Goal: Task Accomplishment & Management: Manage account settings

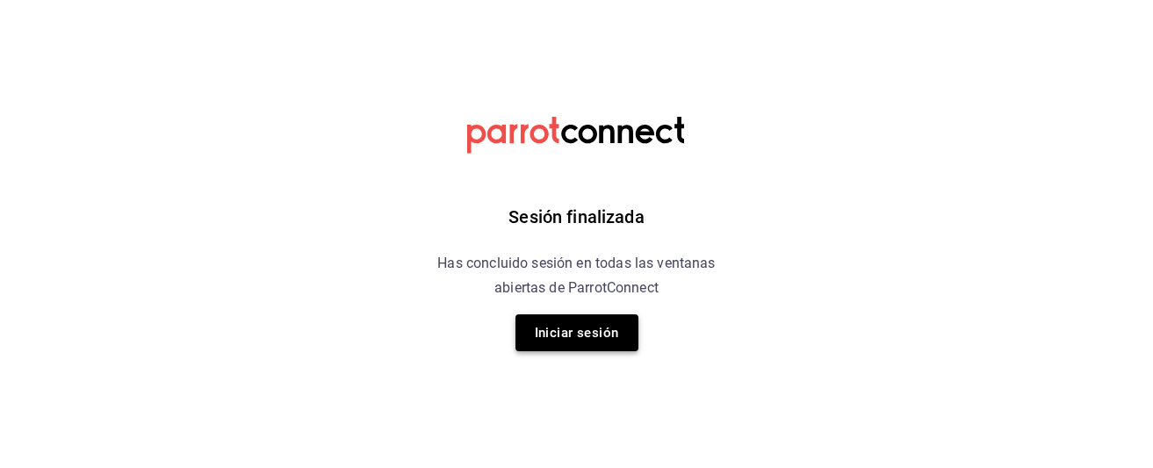
click at [585, 328] on button "Iniciar sesión" at bounding box center [576, 332] width 123 height 37
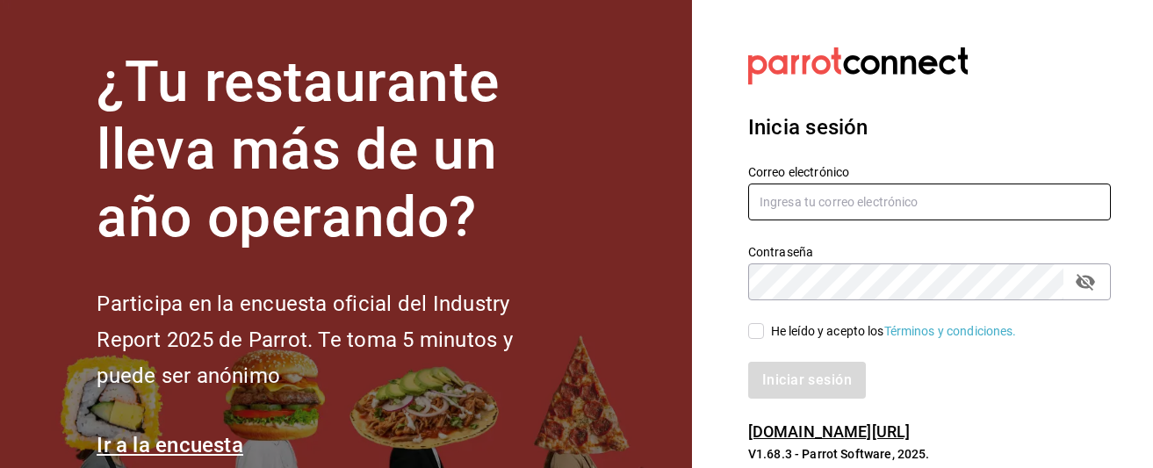
type input "[EMAIL_ADDRESS][DOMAIN_NAME]"
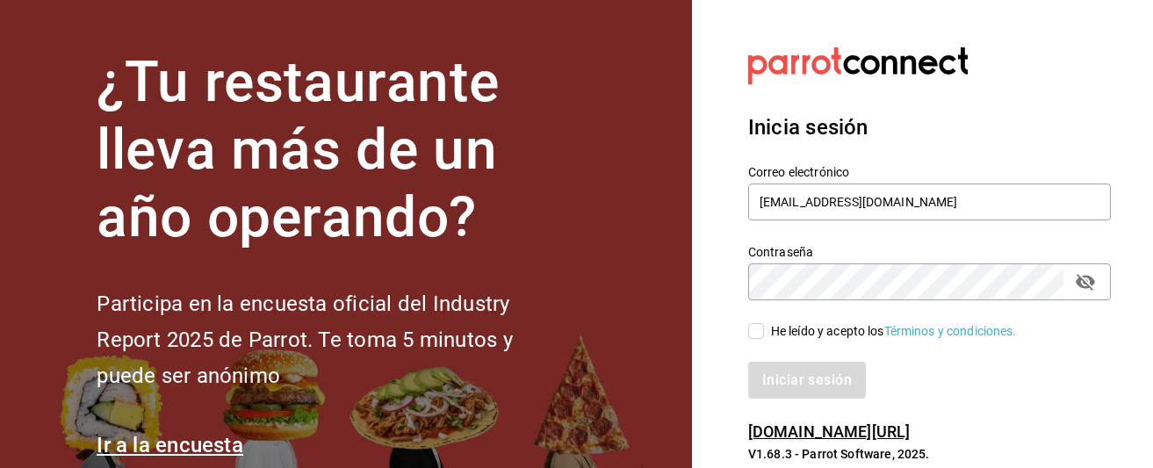
click at [760, 329] on input "He leído y acepto los Términos y condiciones." at bounding box center [756, 331] width 16 height 16
checkbox input "true"
click at [809, 376] on button "Iniciar sesión" at bounding box center [807, 380] width 119 height 37
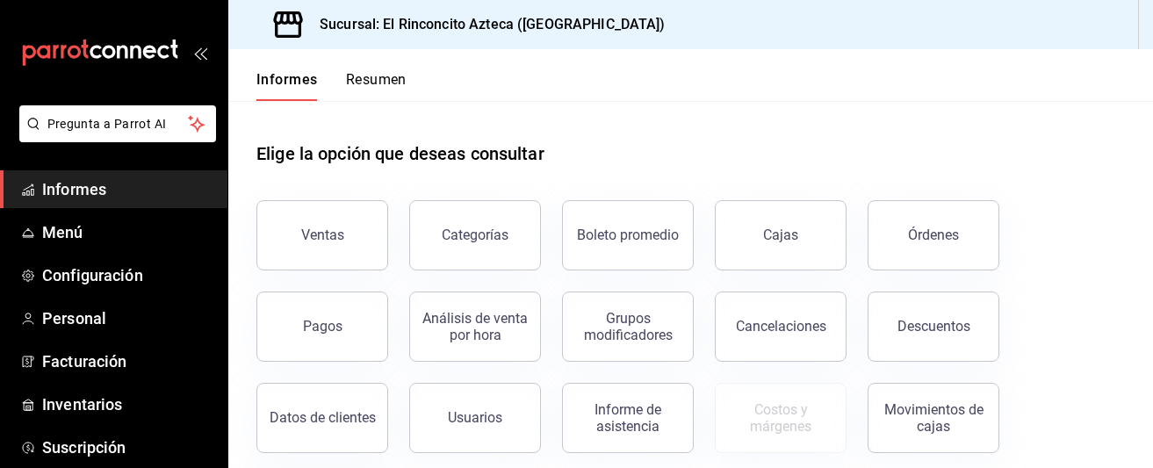
click at [289, 85] on font "Informes" at bounding box center [286, 79] width 61 height 17
click at [351, 252] on button "Ventas" at bounding box center [322, 235] width 132 height 70
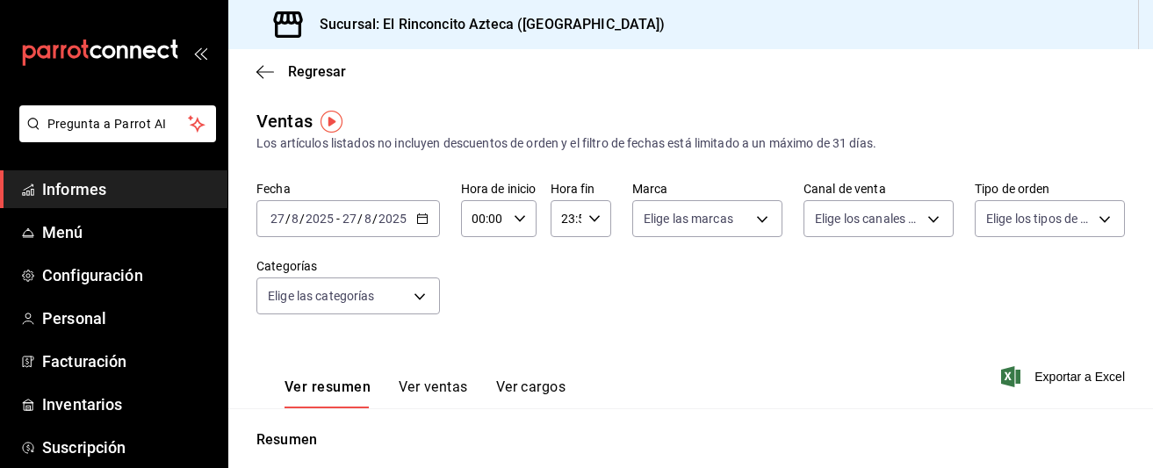
click at [366, 229] on div "2025-08-27 27 / 8 / 2025 - 2025-08-27 27 / 8 / 2025" at bounding box center [348, 218] width 184 height 37
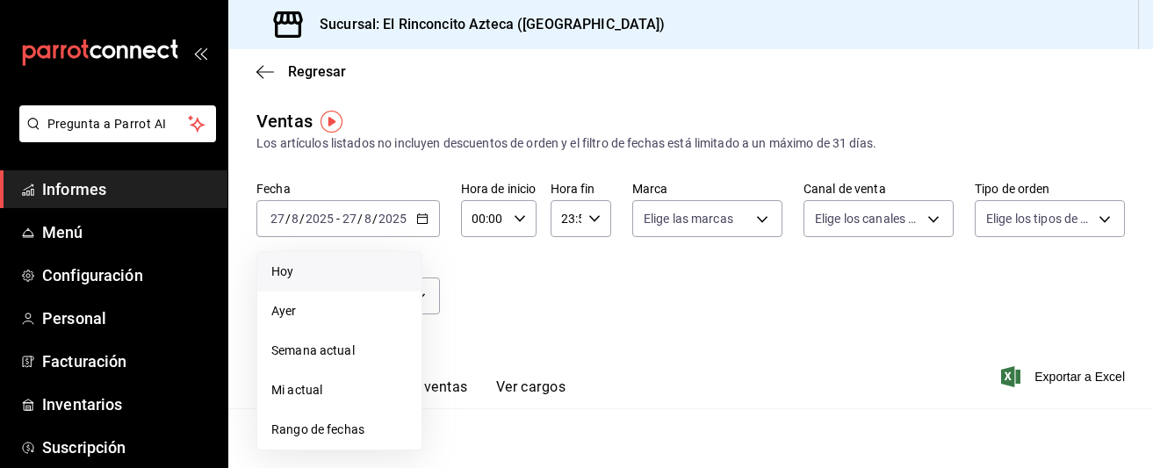
click at [312, 267] on span "Hoy" at bounding box center [339, 272] width 136 height 18
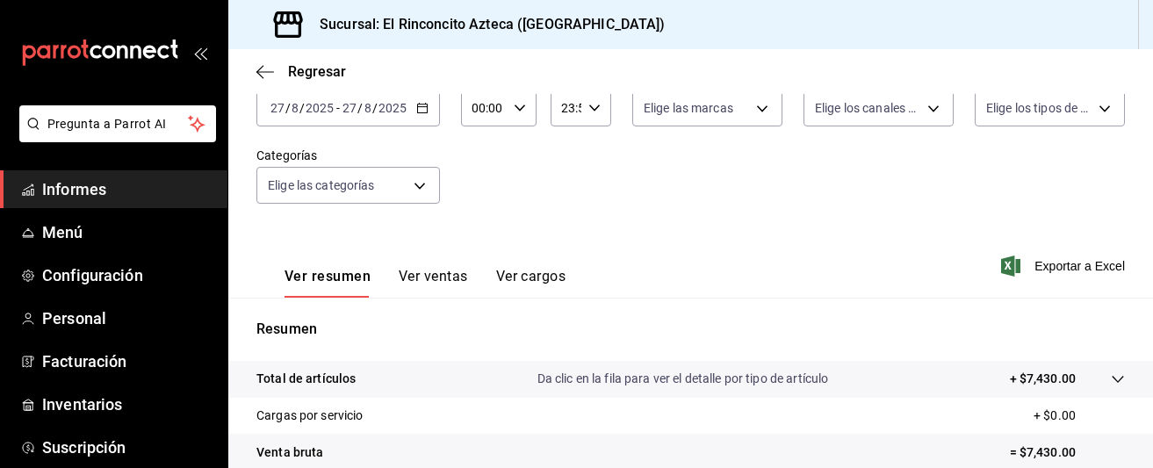
scroll to position [112, 0]
click at [438, 274] on font "Ver ventas" at bounding box center [433, 275] width 69 height 17
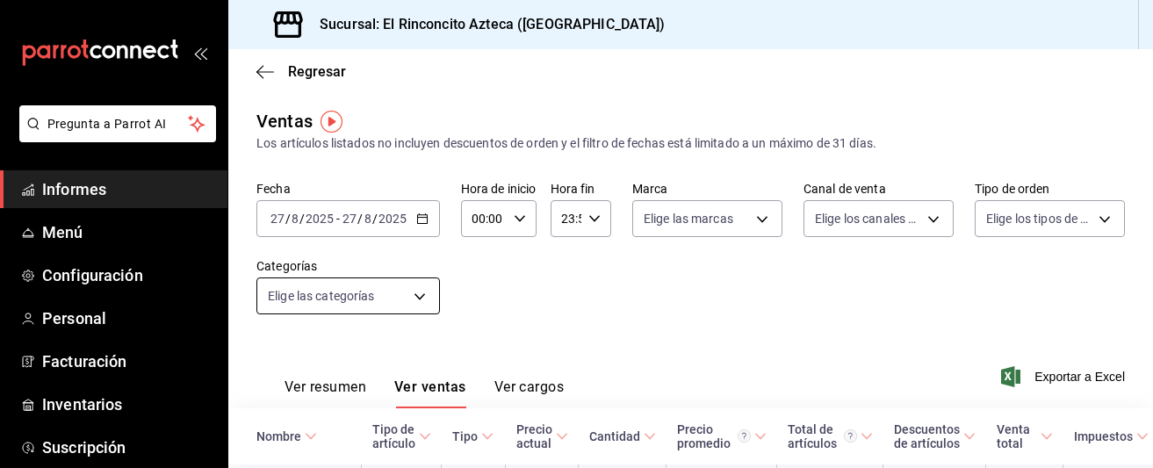
click at [418, 301] on body "Pregunta a Parrot AI Informes Menú Configuración Personal Facturación Inventari…" at bounding box center [576, 234] width 1153 height 468
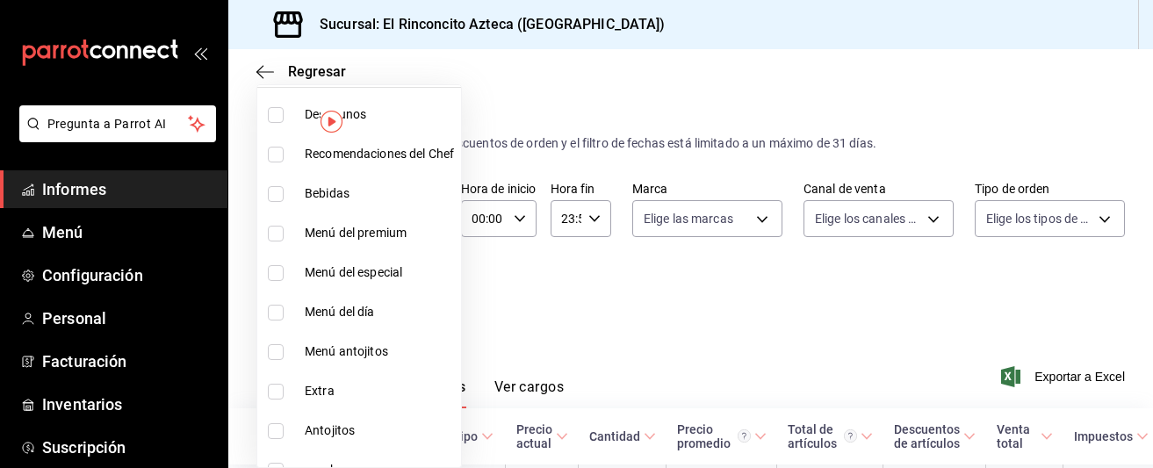
scroll to position [86, 0]
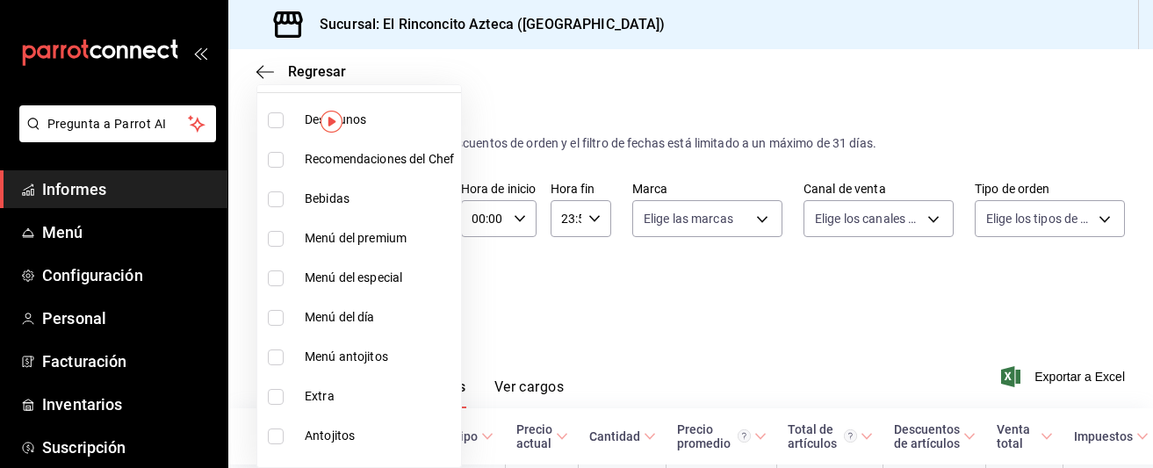
click at [498, 324] on div at bounding box center [576, 234] width 1153 height 468
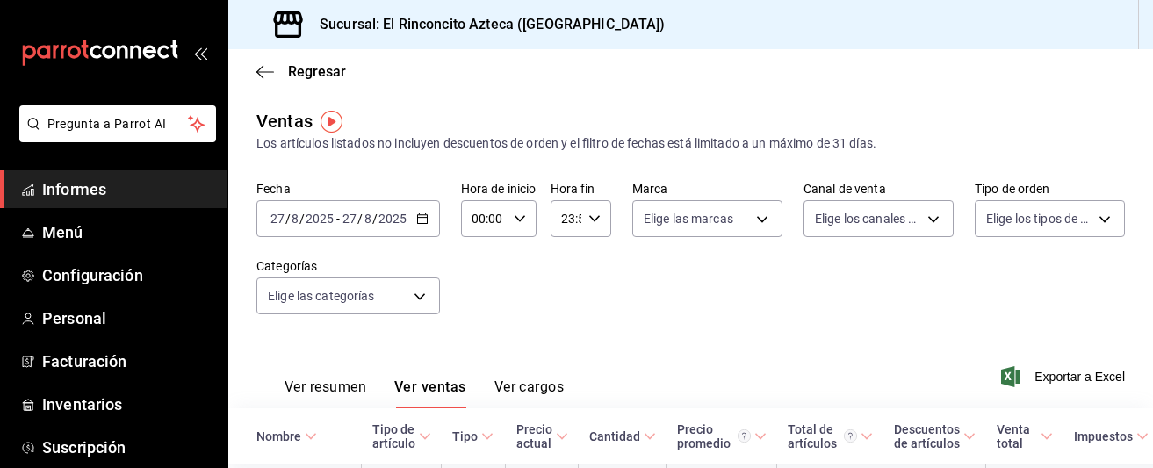
click at [421, 224] on icon "button" at bounding box center [422, 218] width 12 height 12
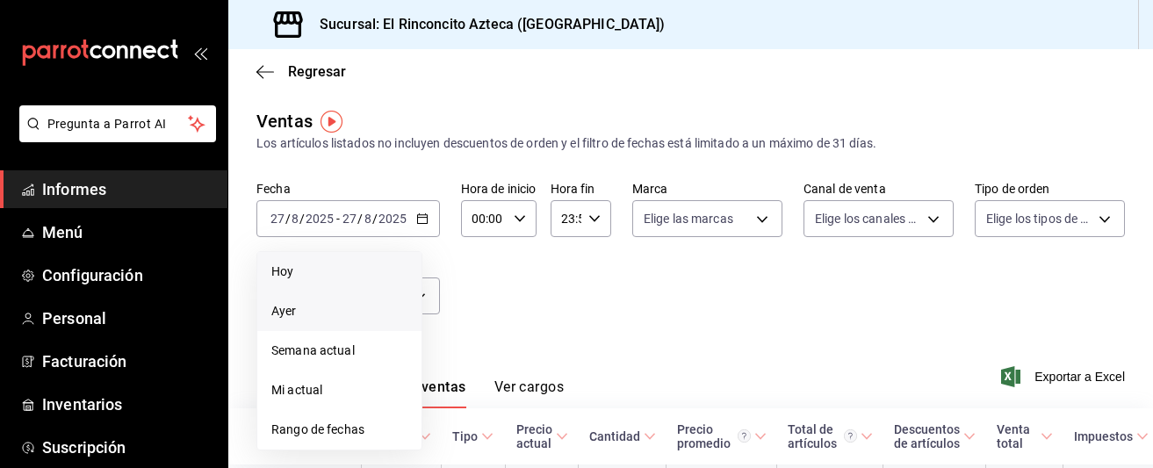
click at [340, 305] on span "Ayer" at bounding box center [339, 311] width 136 height 18
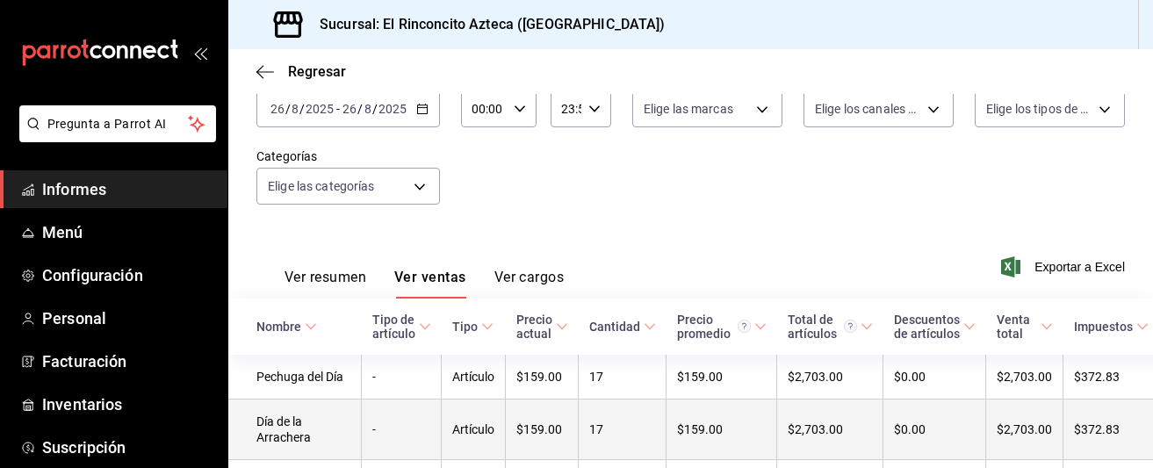
scroll to position [98, 0]
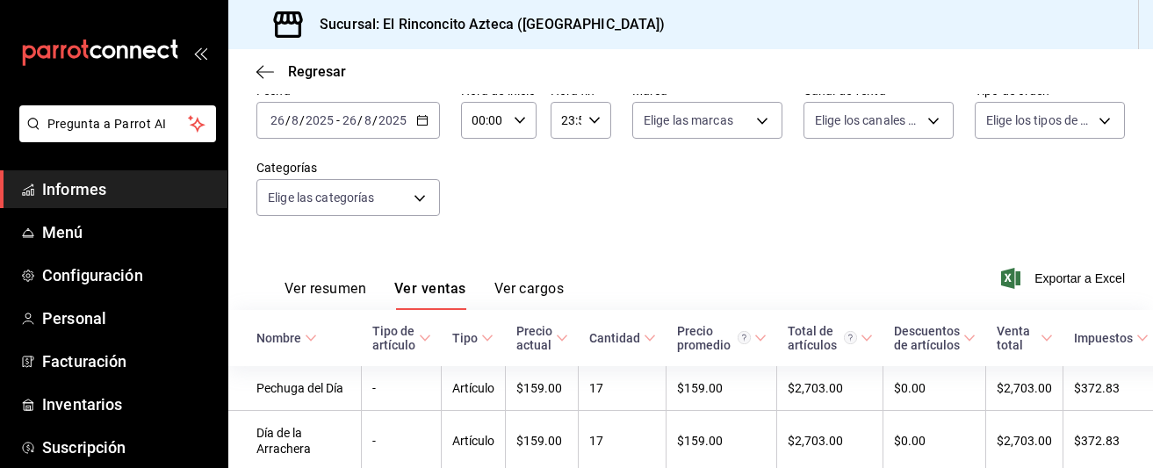
click at [530, 293] on font "Ver cargos" at bounding box center [529, 288] width 70 height 17
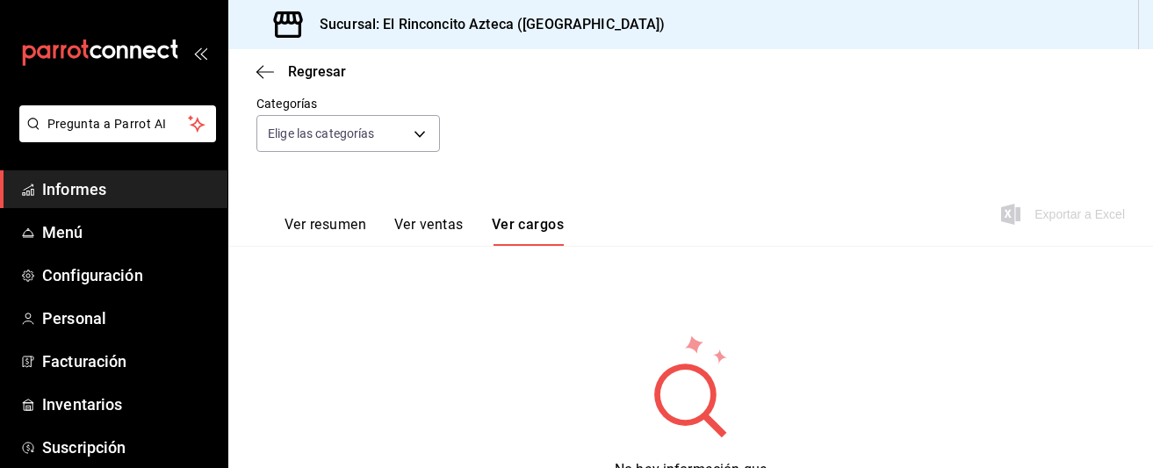
scroll to position [252, 0]
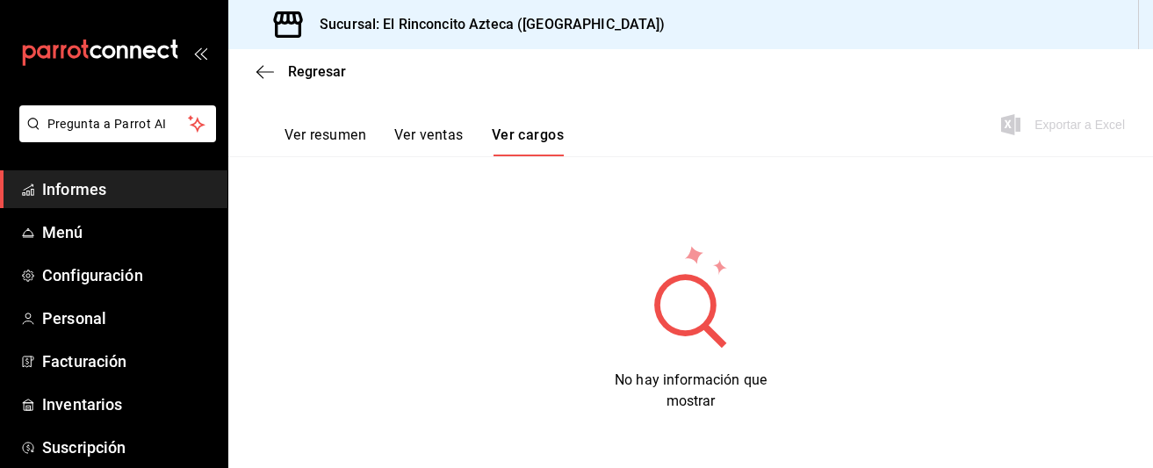
click at [428, 134] on font "Ver ventas" at bounding box center [428, 134] width 69 height 17
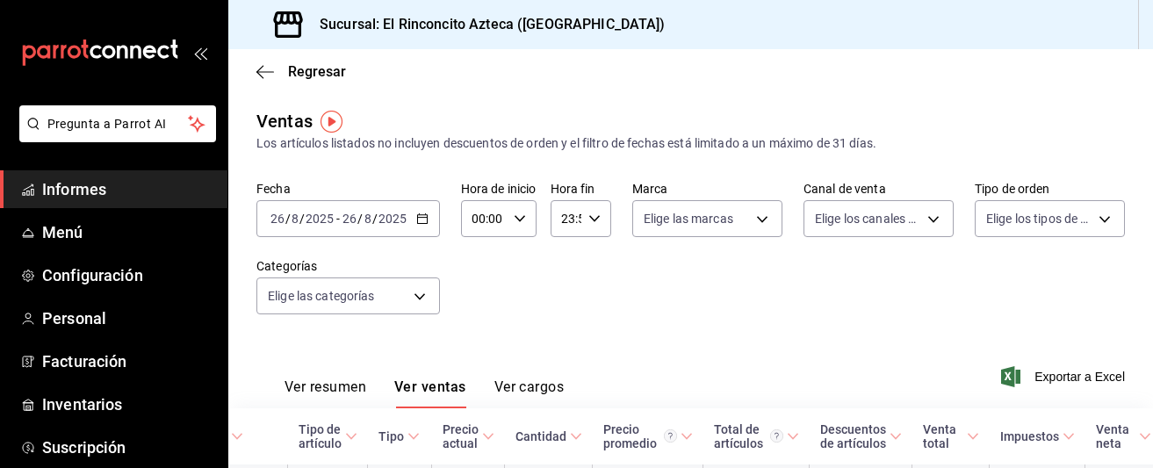
click at [329, 130] on img "button" at bounding box center [331, 122] width 22 height 22
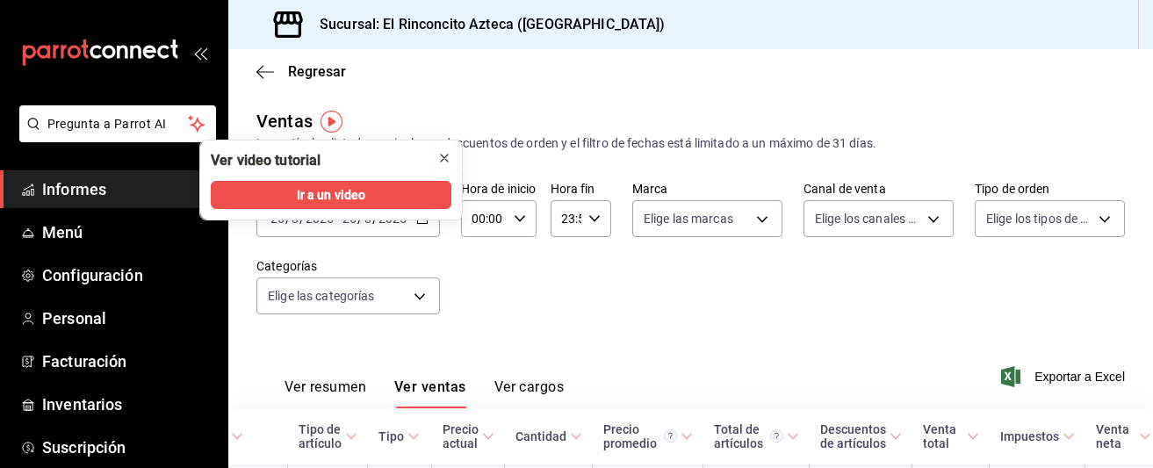
click at [441, 158] on icon "cerca" at bounding box center [444, 158] width 14 height 14
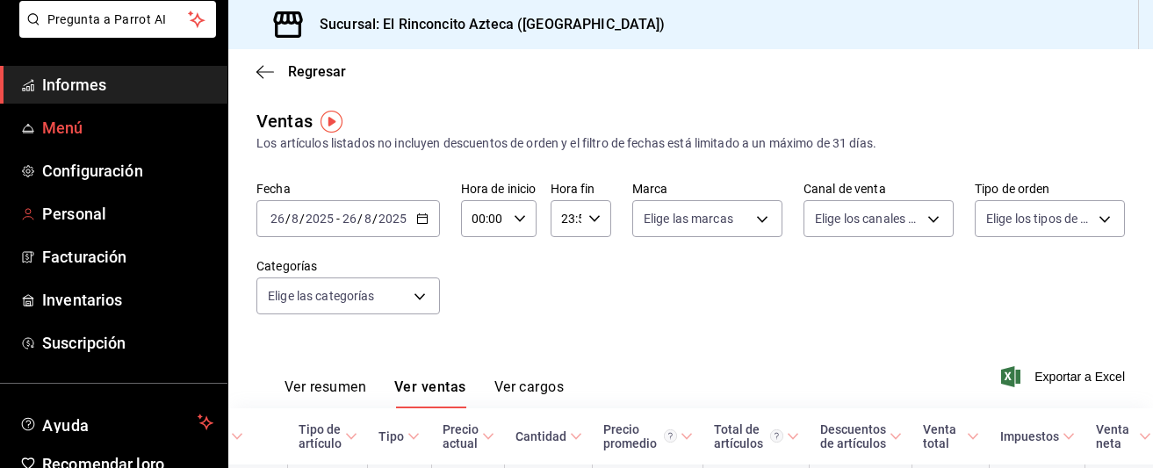
scroll to position [112, 0]
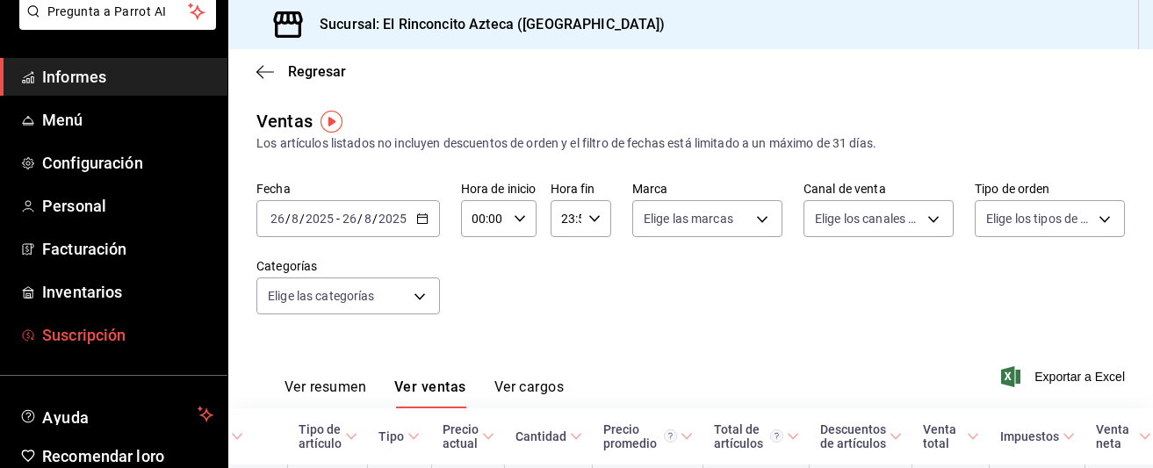
click at [105, 338] on font "Suscripción" at bounding box center [83, 335] width 83 height 18
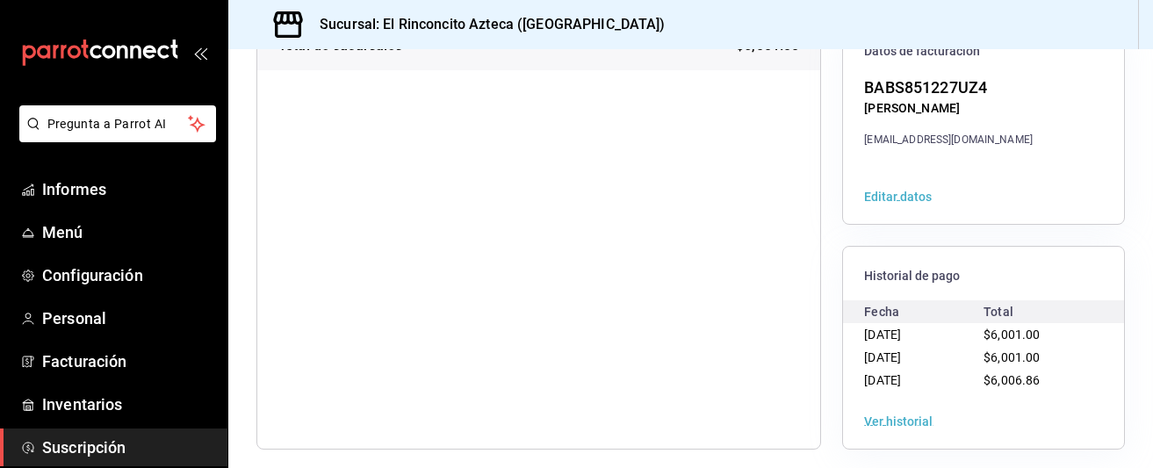
scroll to position [364, 0]
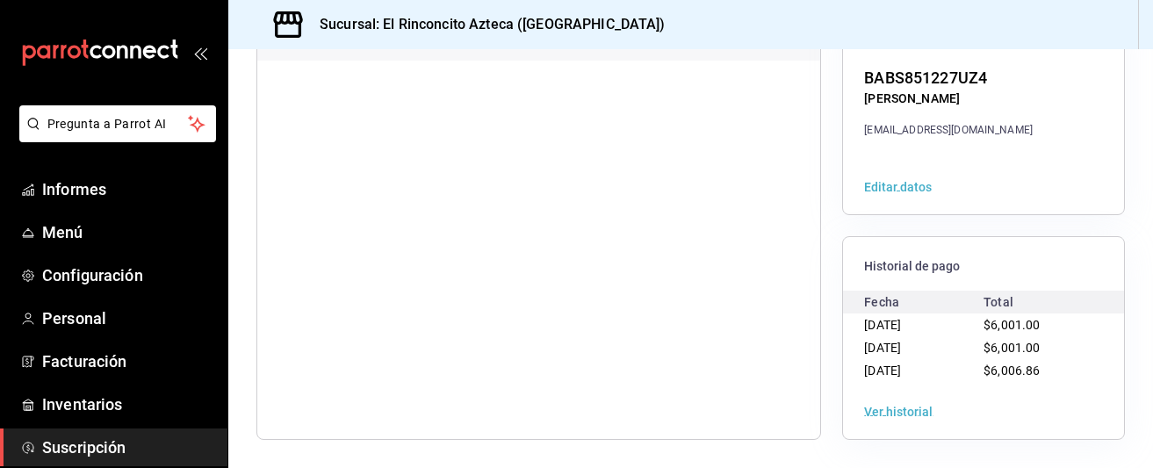
click at [891, 405] on font "Ver historial" at bounding box center [898, 412] width 68 height 14
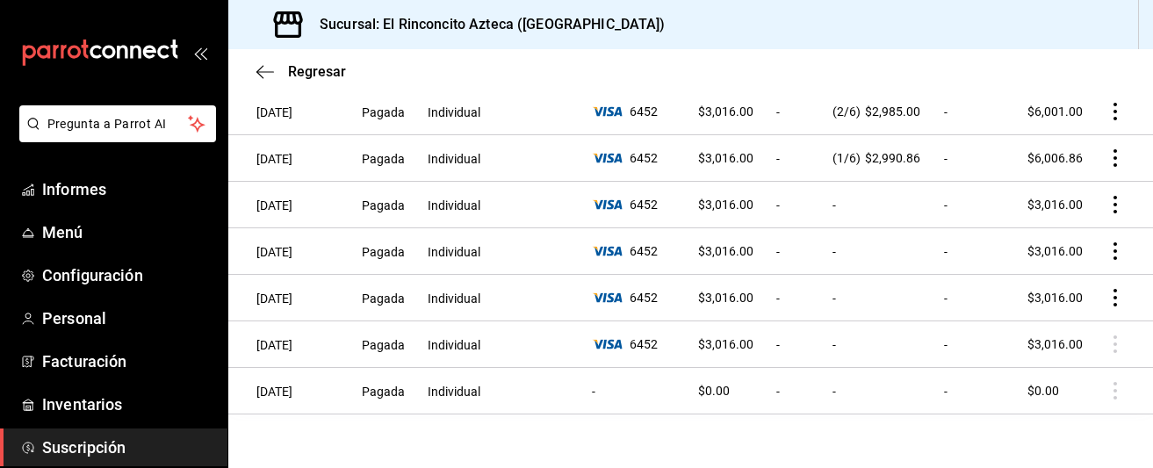
scroll to position [220, 0]
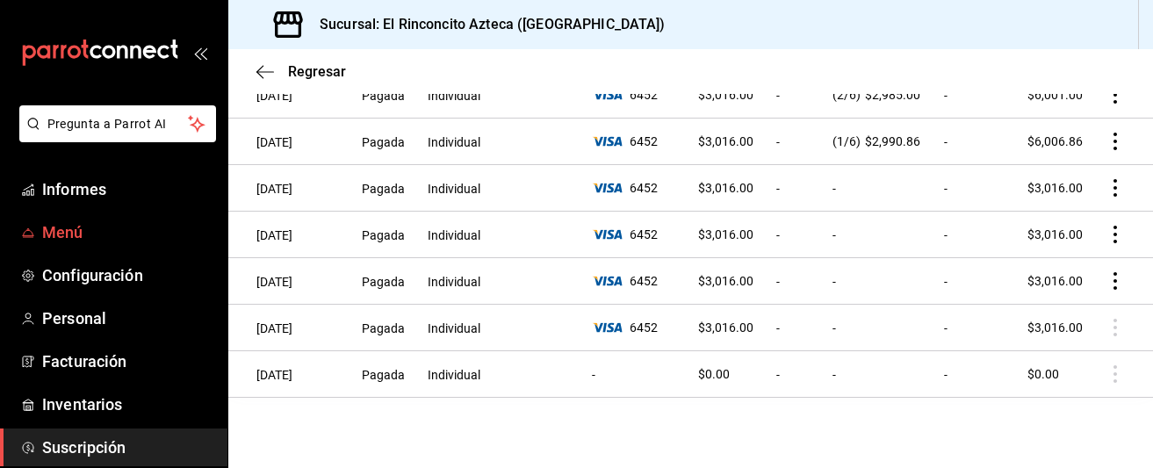
click at [76, 234] on font "Menú" at bounding box center [62, 232] width 41 height 18
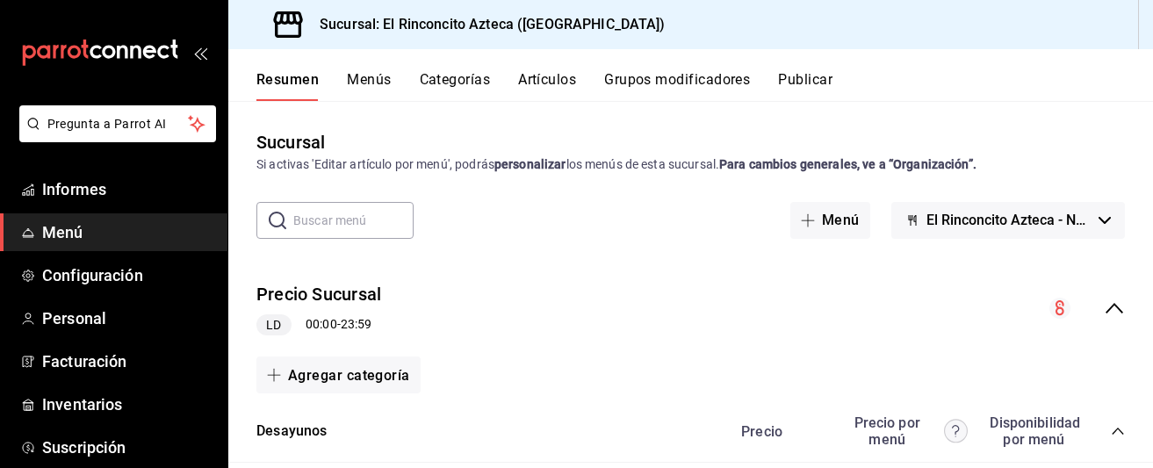
click at [379, 82] on font "Menús" at bounding box center [369, 79] width 44 height 17
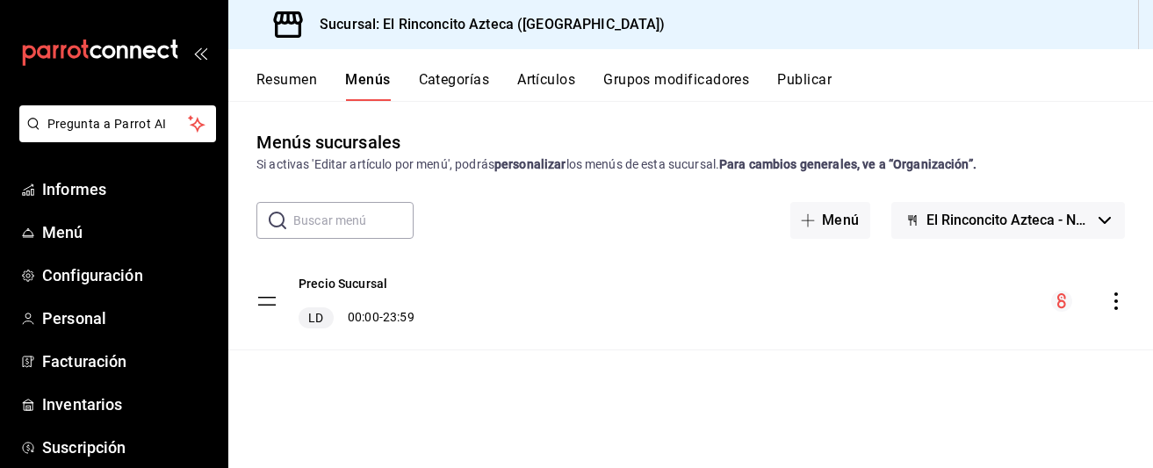
click at [547, 82] on font "Artículos" at bounding box center [546, 79] width 58 height 17
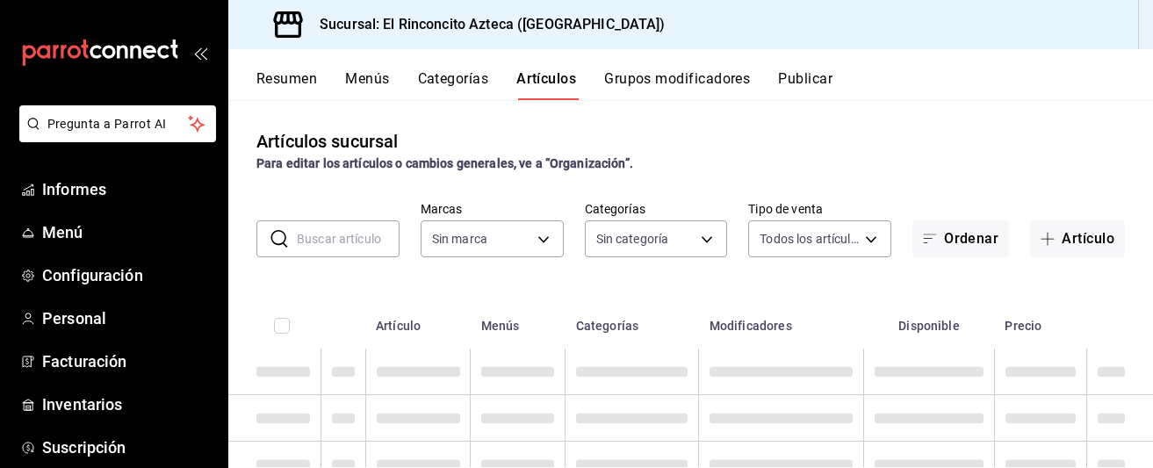
type input "ce6c263e-ff09-4b9f-8911-69893e258c62"
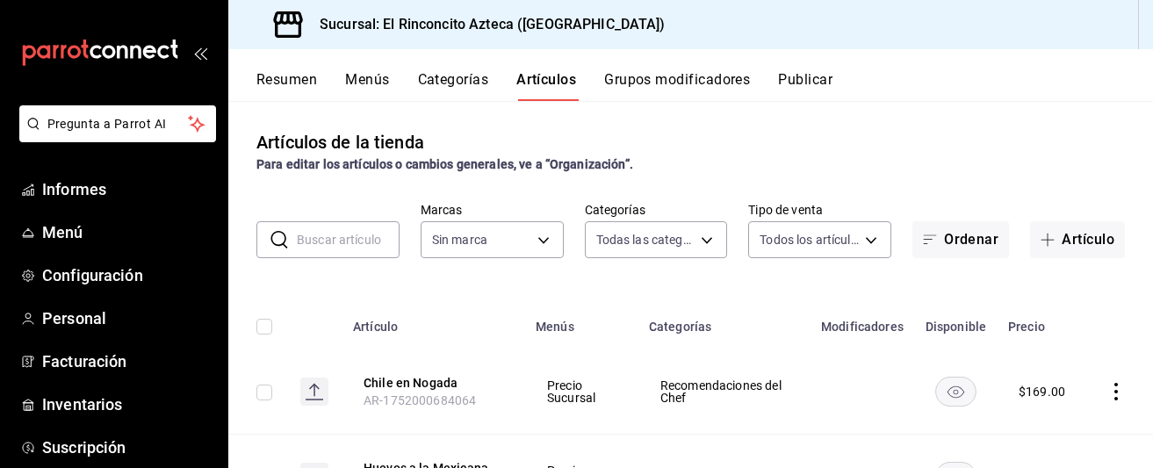
type input "c41c9be0-3714-41d6-a582-27017a722e1e,33eec021-bae6-4750-8035-ad33bf1a156d,e5458…"
click at [712, 246] on body "Pregunta a Parrot AI Informes Menú Configuración Personal Facturación Inventari…" at bounding box center [576, 234] width 1153 height 468
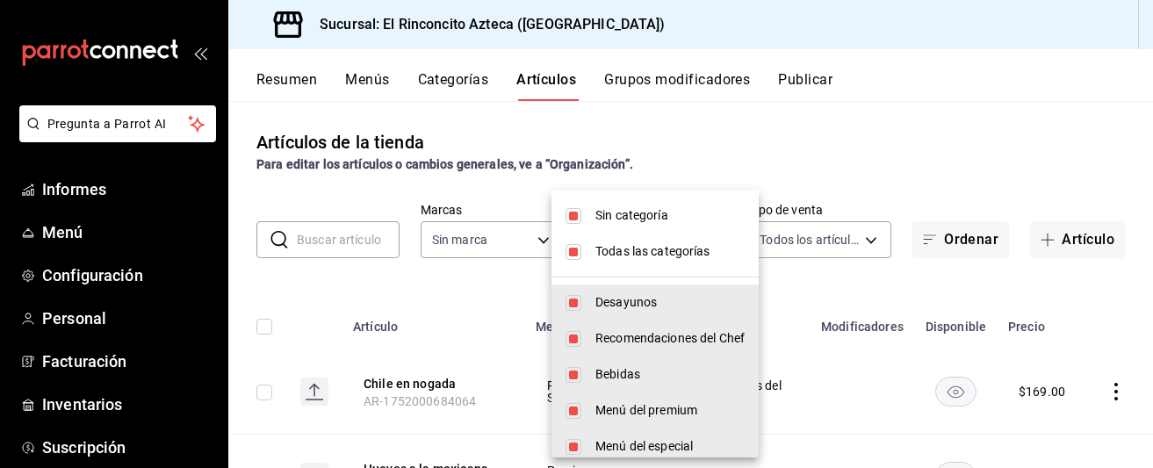
click at [571, 252] on input "checkbox" at bounding box center [573, 252] width 16 height 16
checkbox input "false"
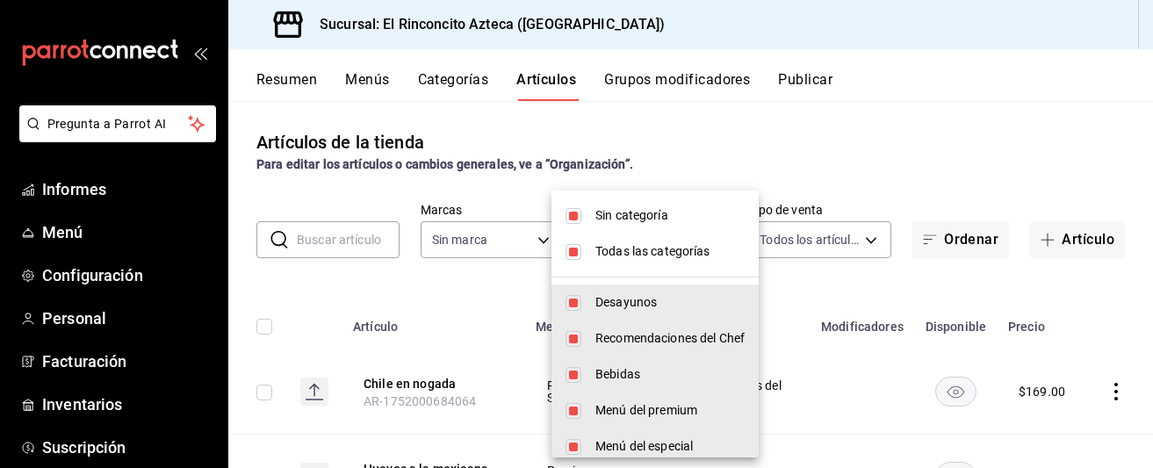
checkbox input "false"
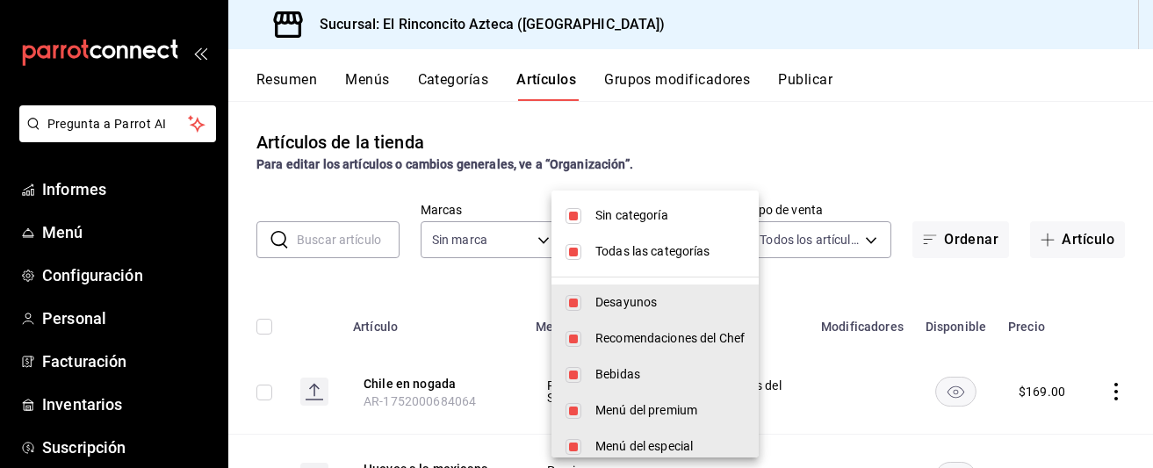
checkbox input "false"
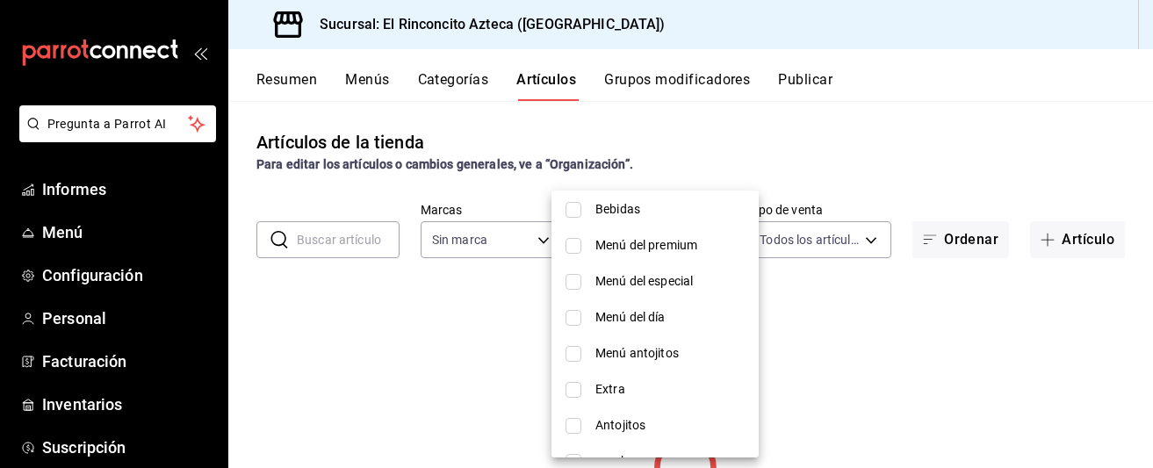
scroll to position [194, 0]
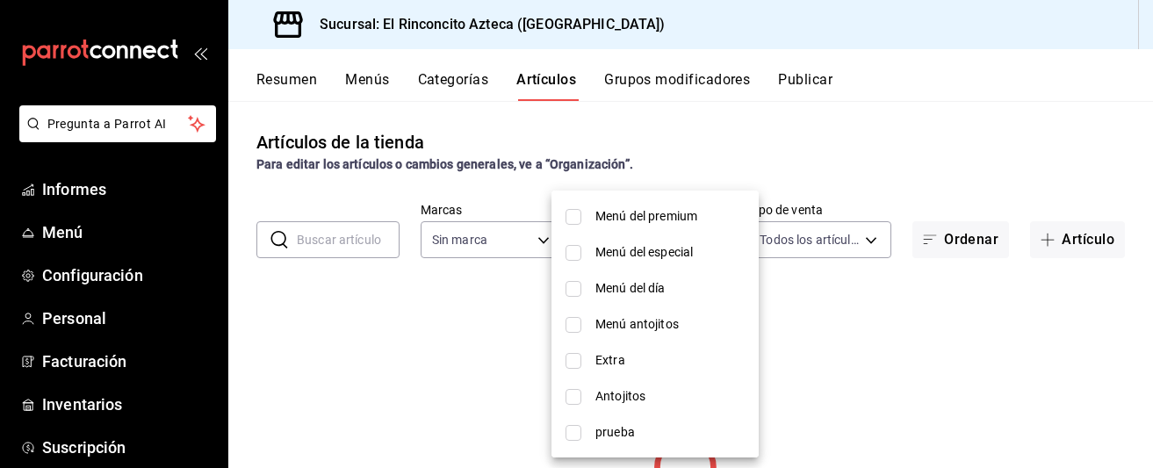
click at [575, 396] on input "checkbox" at bounding box center [573, 397] width 16 height 16
checkbox input "true"
type input "1937ad62-2cda-4a22-970e-a027b9714cc9"
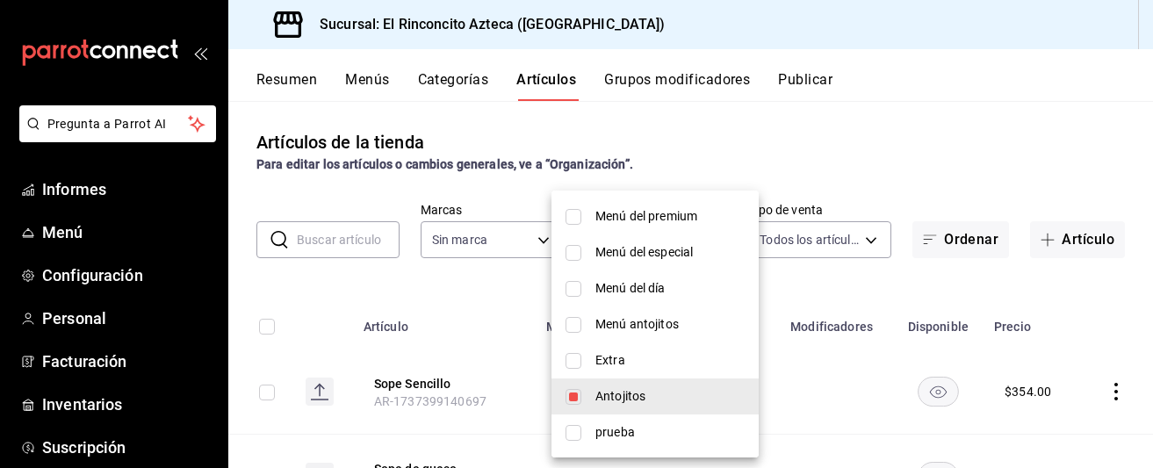
click at [480, 288] on div at bounding box center [576, 234] width 1153 height 468
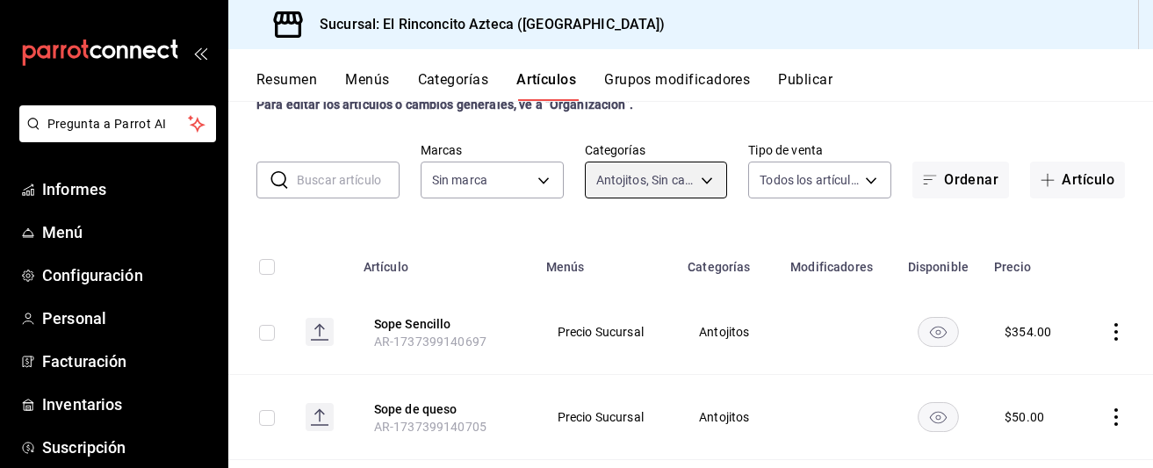
scroll to position [100, 0]
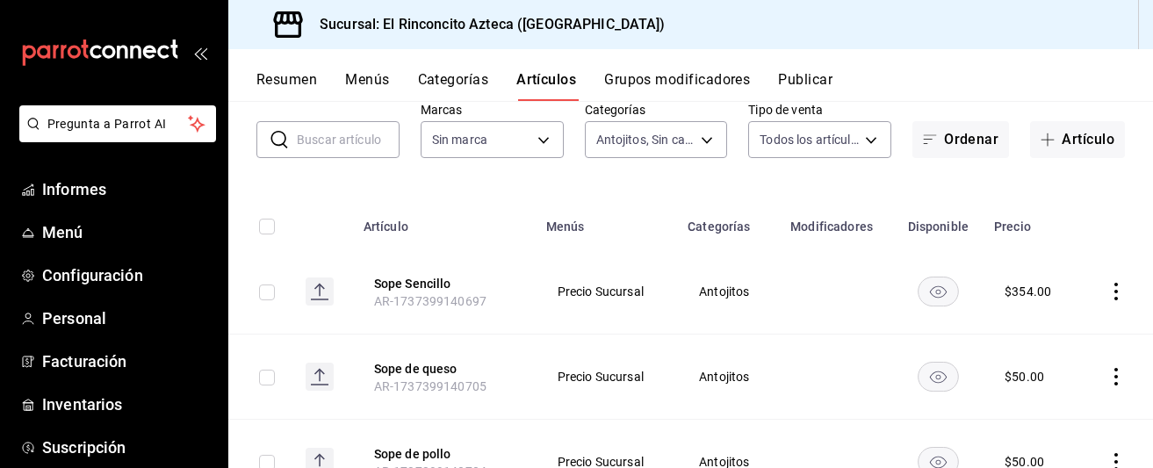
click at [1117, 292] on icon "comportamiento" at bounding box center [1116, 292] width 18 height 18
click at [1066, 338] on font "Editar" at bounding box center [1057, 332] width 33 height 14
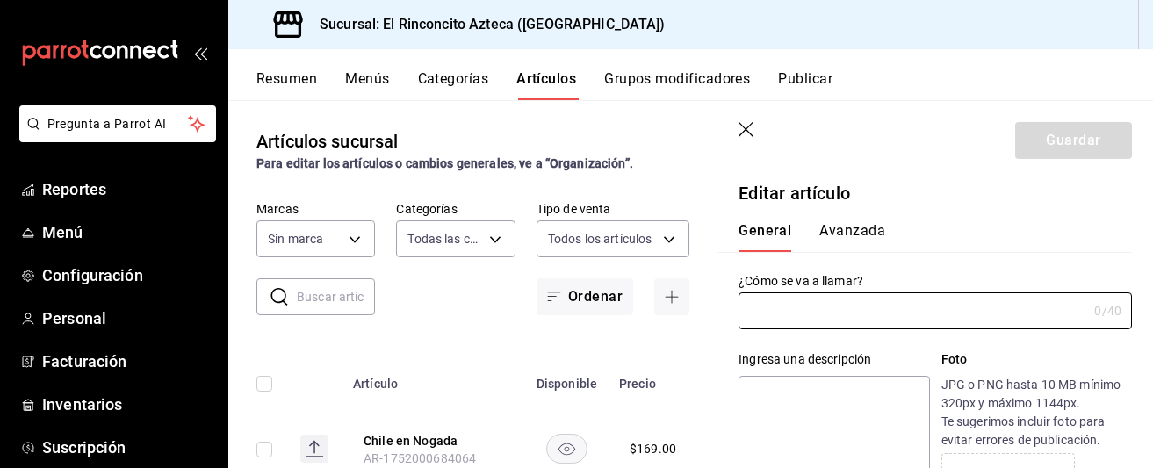
type input "c41c9be0-3714-41d6-a582-27017a722e1e,33eec021-bae6-4750-8035-ad33bf1a156d,e5458…"
type input "Sope Sencillo"
type textarea "Sope Sencillo"
type textarea "x"
type input "$354.00"
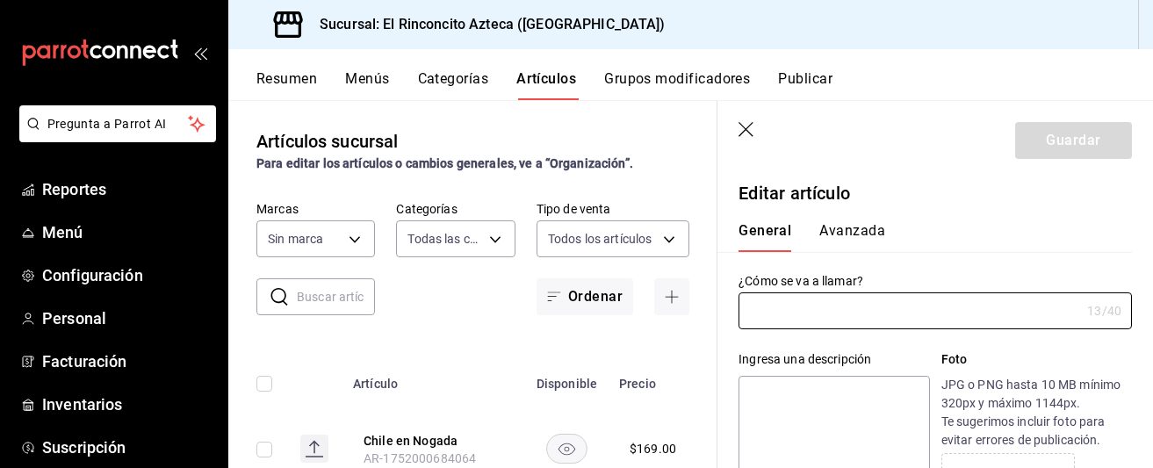
type input "AR-1737399140697"
type input "ce6c263e-ff09-4b9f-8911-69893e258c62"
type textarea "x"
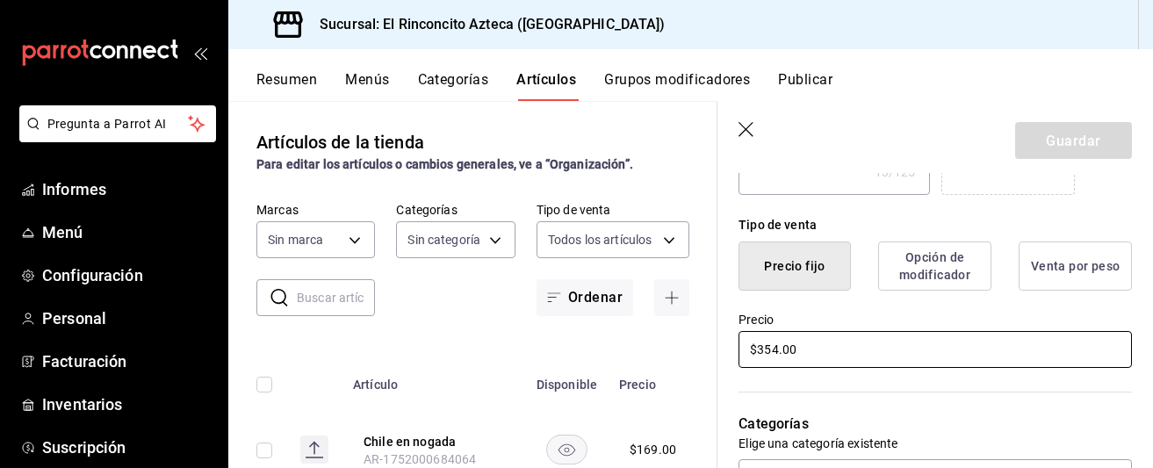
scroll to position [424, 0]
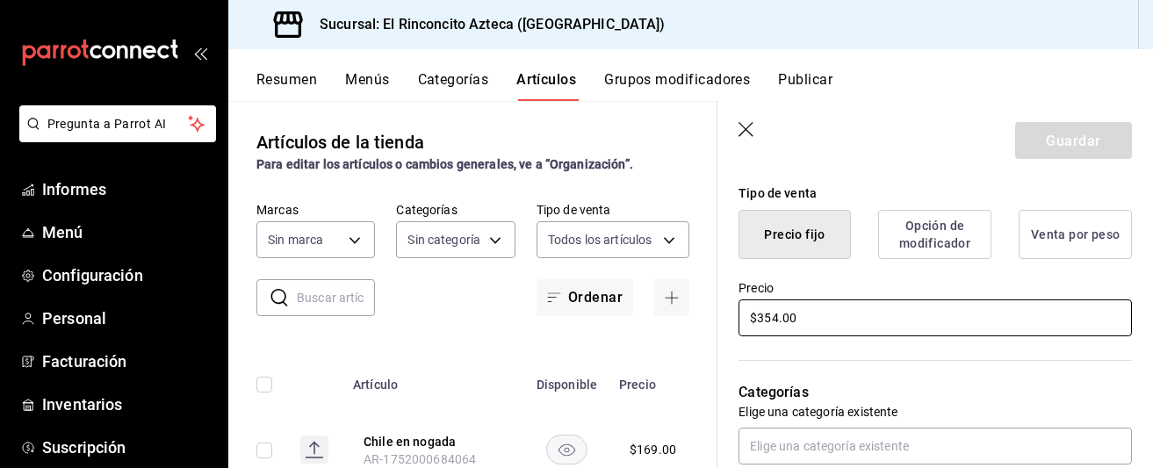
click at [777, 313] on input "$354.00" at bounding box center [934, 317] width 393 height 37
type input "$35.00"
type textarea "x"
type input "$35.00"
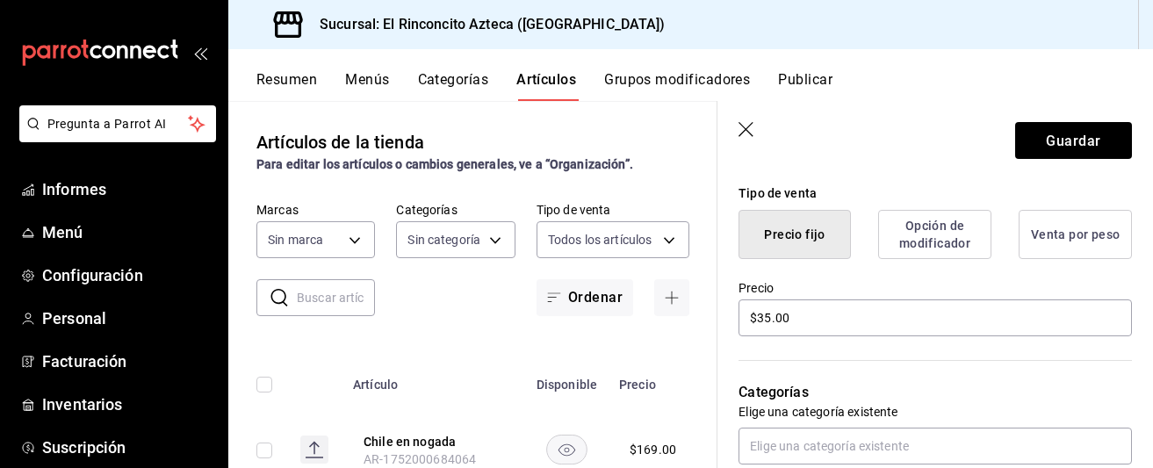
click at [821, 357] on div "Categorías Elige una categoría existente Antojitos" at bounding box center [924, 431] width 414 height 184
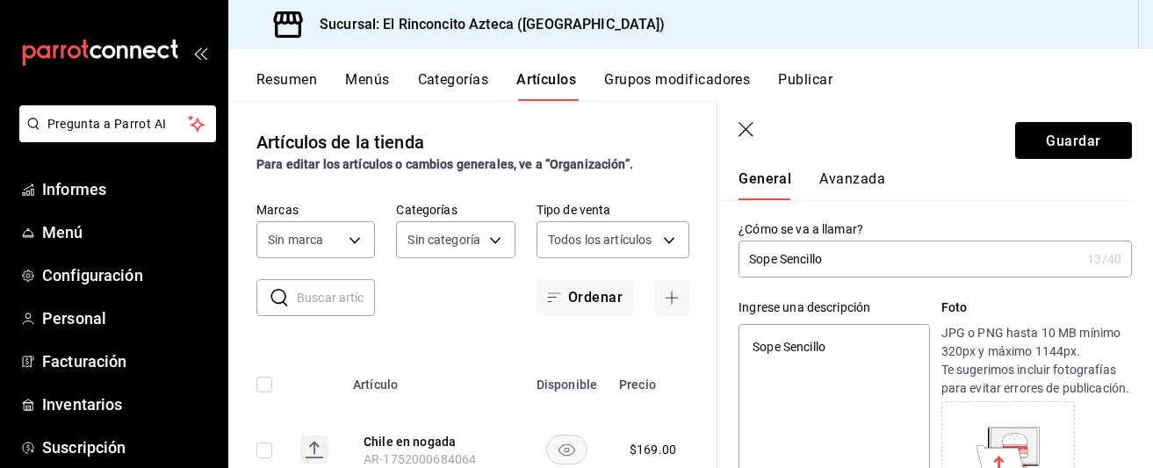
scroll to position [21, 0]
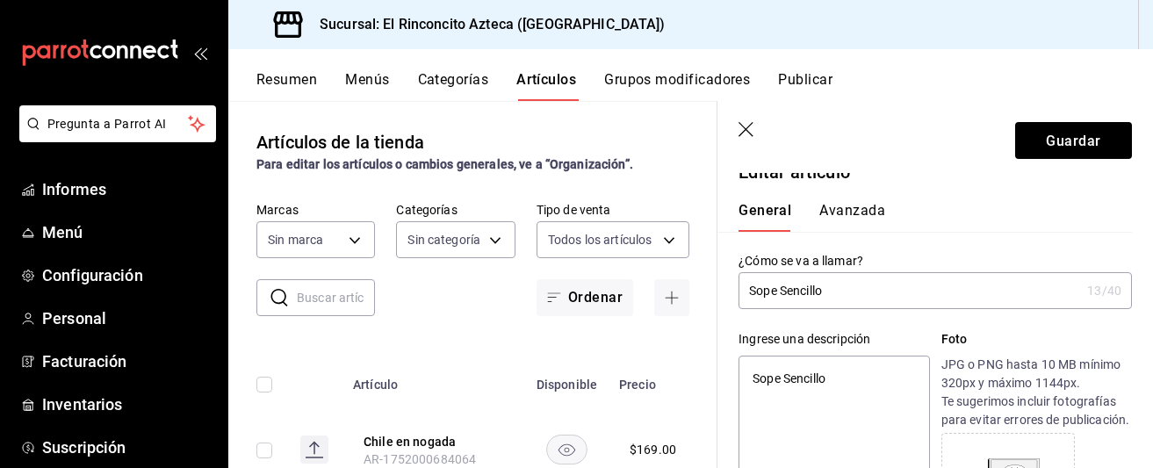
click at [858, 214] on font "Avanzada" at bounding box center [852, 210] width 66 height 17
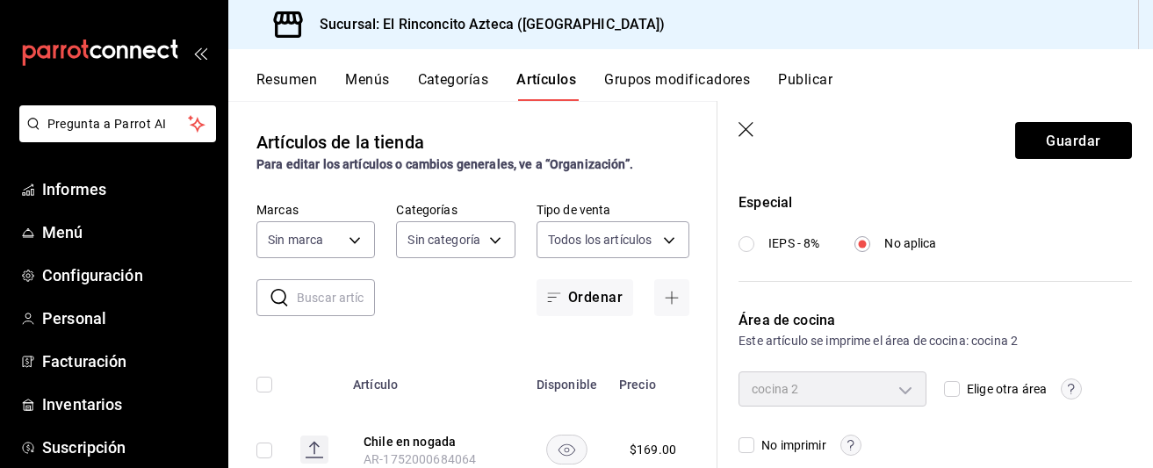
scroll to position [773, 0]
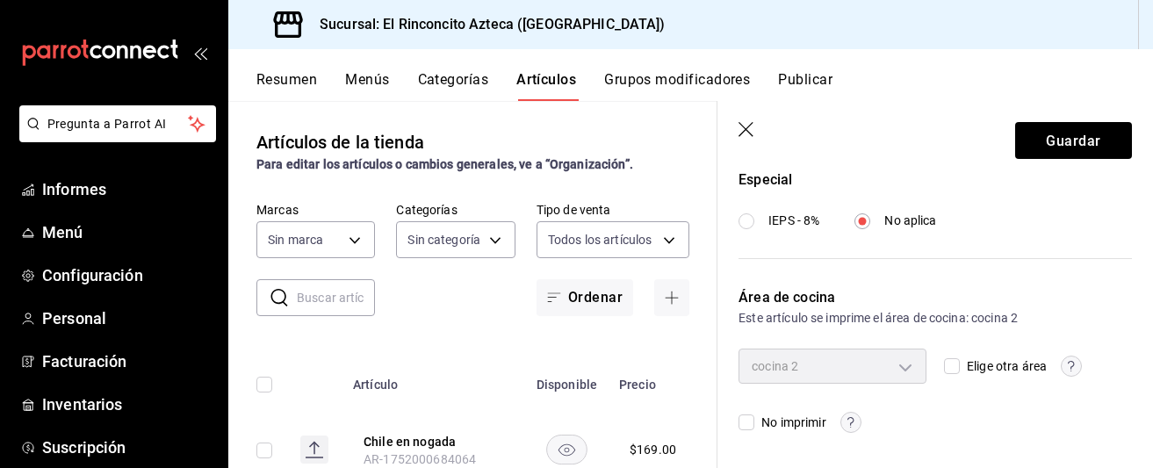
click at [947, 366] on input "Elige otra área" at bounding box center [952, 366] width 16 height 16
checkbox input "true"
click at [909, 364] on body "Pregunta a Parrot AI Informes Menú Configuración Personal Facturación Inventari…" at bounding box center [576, 234] width 1153 height 468
click at [804, 402] on font "Cocina" at bounding box center [802, 406] width 39 height 14
type input "4e8eb26c-95e7-4cc7-b385-0ca068be1e19"
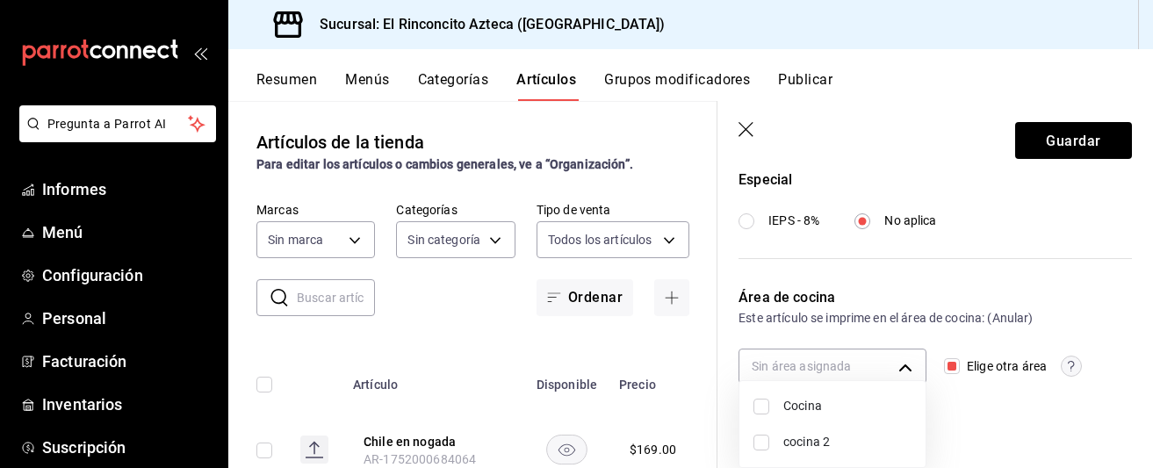
checkbox input "true"
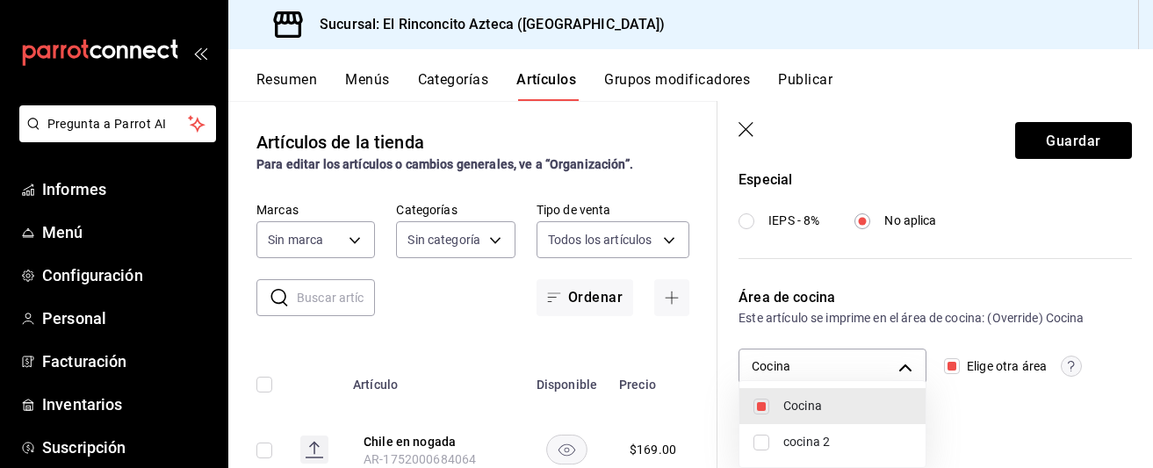
click at [896, 295] on div at bounding box center [576, 234] width 1153 height 468
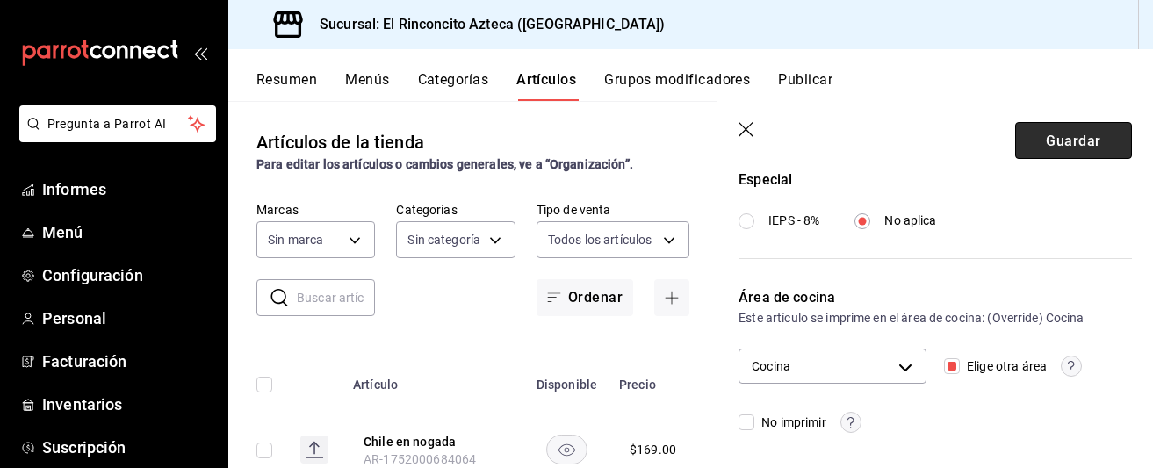
click at [1046, 140] on button "Guardar" at bounding box center [1073, 140] width 117 height 37
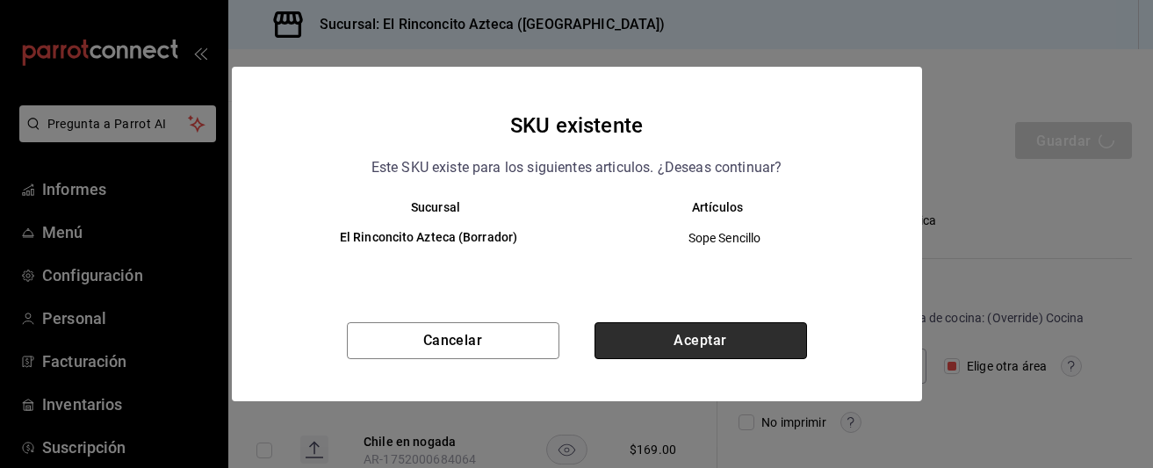
click at [726, 341] on button "Aceptar" at bounding box center [700, 340] width 212 height 37
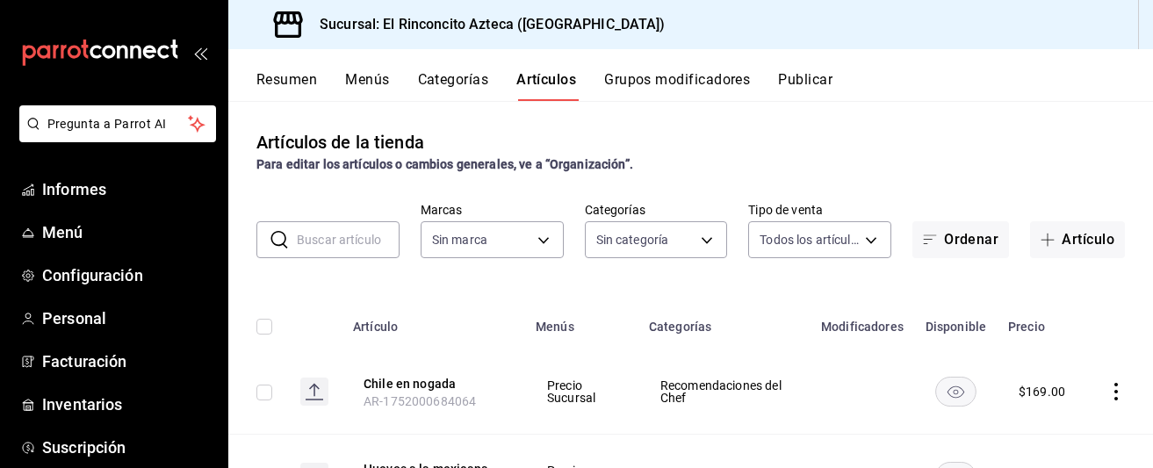
click at [637, 83] on font "Grupos modificadores" at bounding box center [677, 79] width 146 height 17
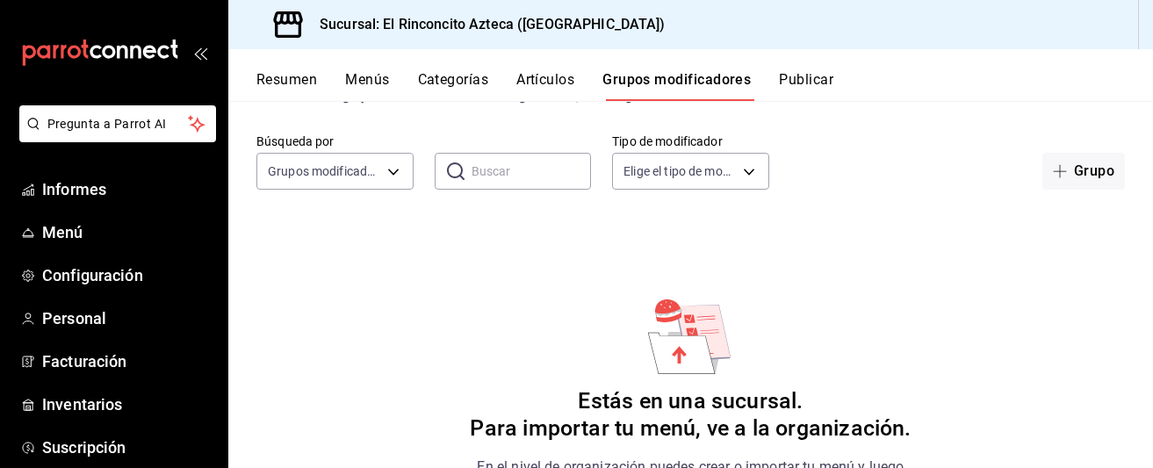
scroll to position [83, 0]
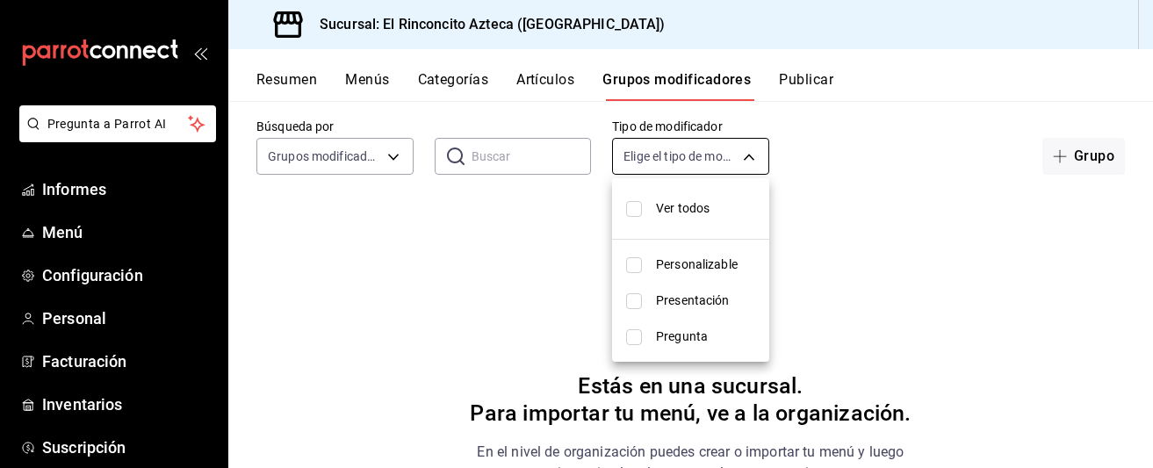
click at [751, 163] on body "Pregunta a Parrot AI Informes Menú Configuración Personal Facturación Inventari…" at bounding box center [576, 234] width 1153 height 468
click at [832, 172] on div at bounding box center [576, 234] width 1153 height 468
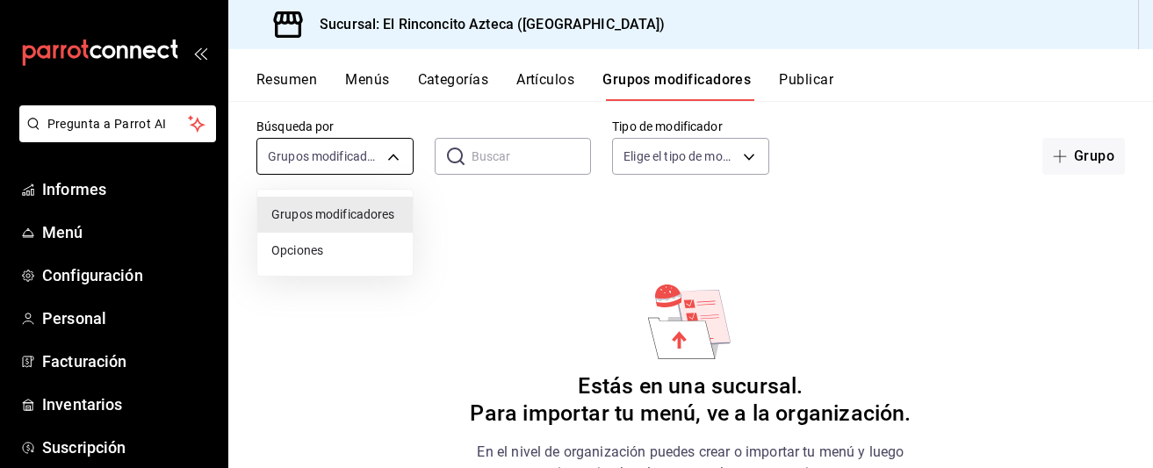
click at [393, 151] on body "Pregunta a Parrot AI Informes Menú Configuración Personal Facturación Inventari…" at bounding box center [576, 234] width 1153 height 468
click at [393, 151] on div at bounding box center [576, 234] width 1153 height 468
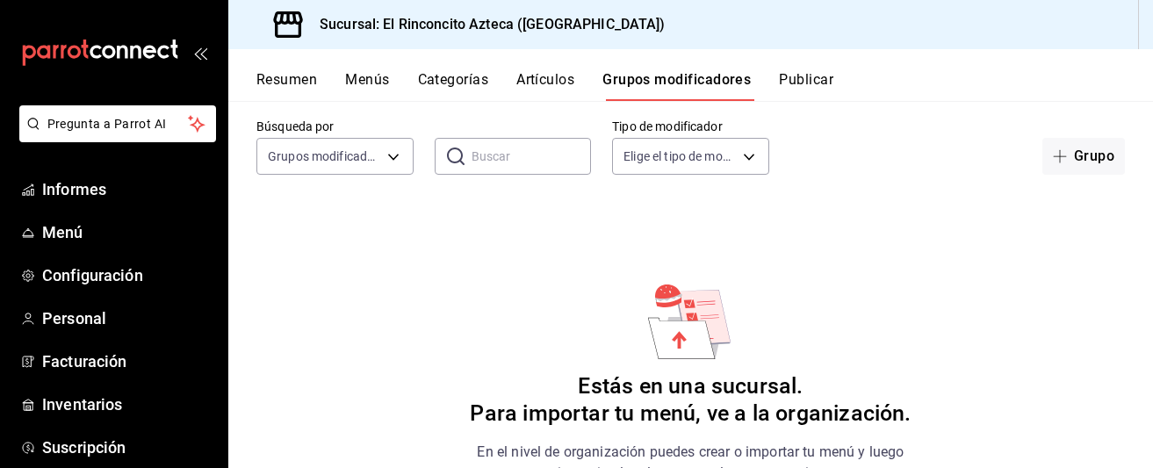
click at [457, 79] on font "Categorías" at bounding box center [453, 79] width 71 height 17
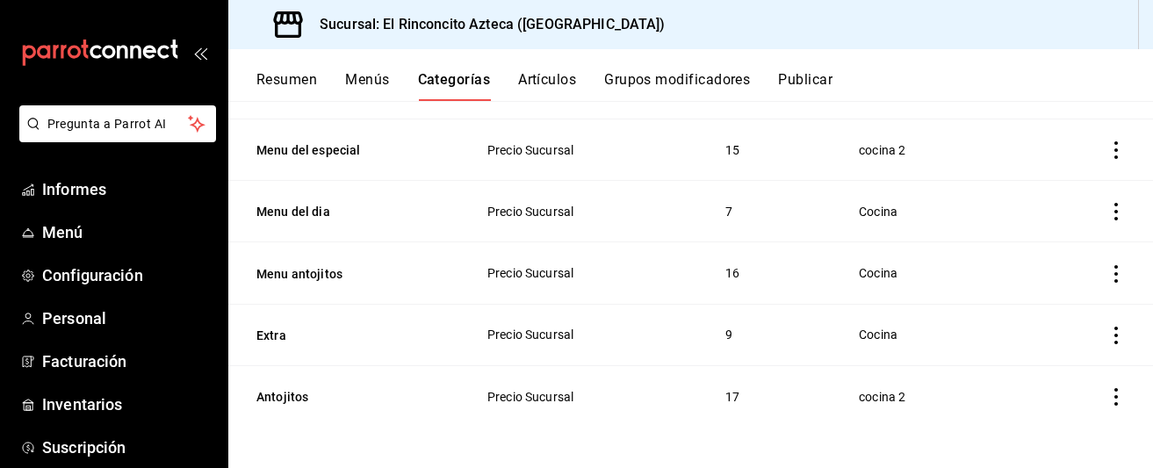
scroll to position [407, 0]
click at [1113, 397] on icon "actions" at bounding box center [1116, 396] width 18 height 18
click at [1062, 350] on font "Editar" at bounding box center [1057, 349] width 33 height 14
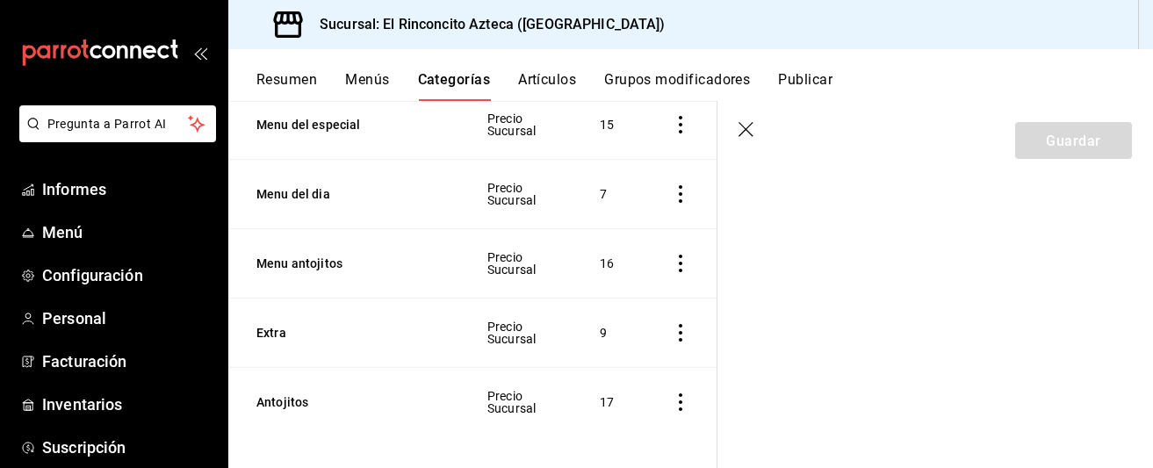
scroll to position [495, 0]
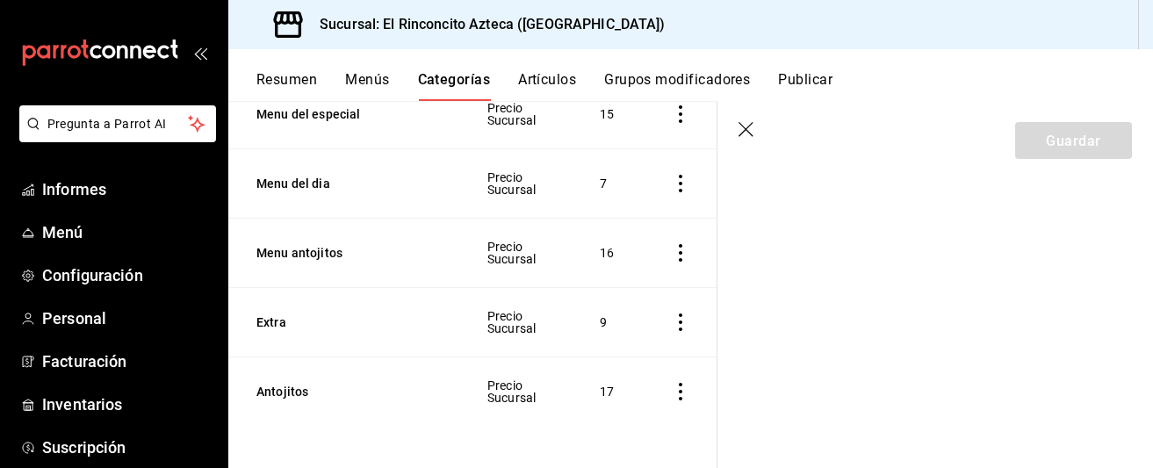
click at [681, 393] on icon "actions" at bounding box center [681, 392] width 18 height 18
click at [641, 352] on span "Editar" at bounding box center [628, 350] width 46 height 18
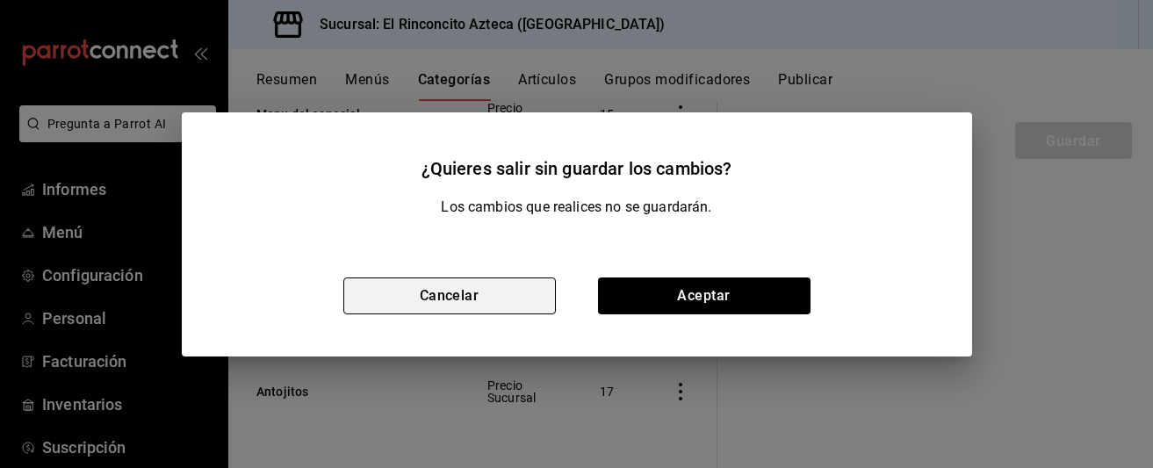
click at [515, 295] on button "Cancelar" at bounding box center [449, 295] width 212 height 37
click at [509, 293] on button "Cancelar" at bounding box center [449, 295] width 212 height 37
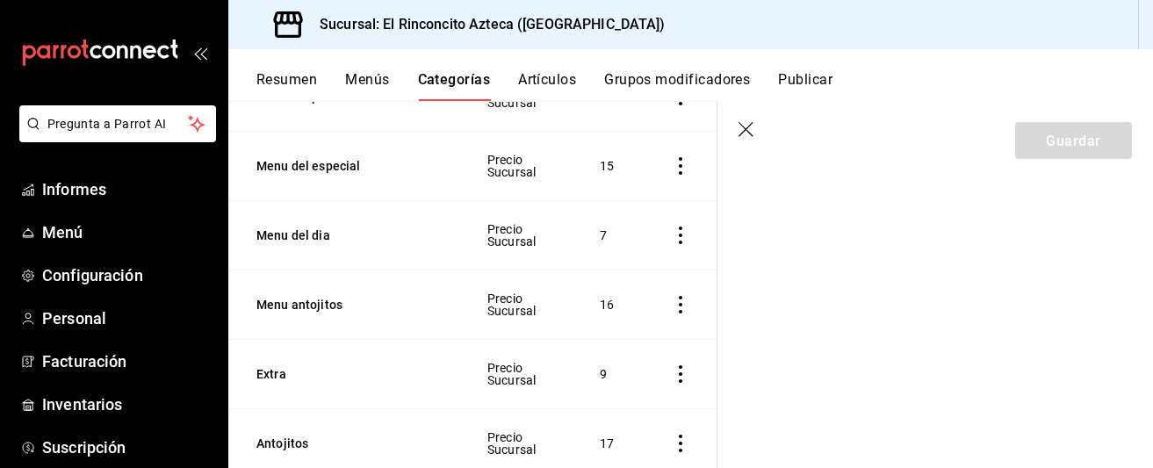
scroll to position [495, 0]
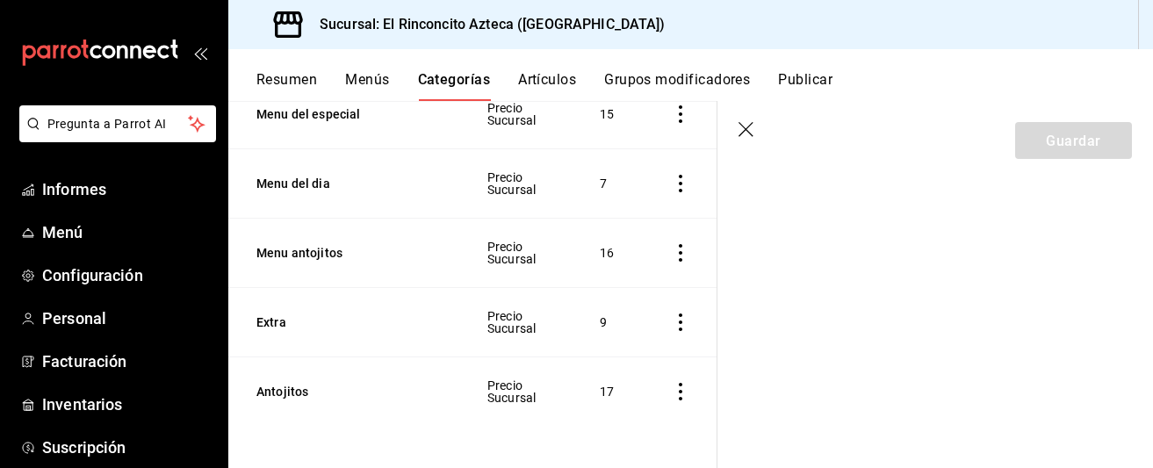
click at [559, 79] on font "Artículos" at bounding box center [547, 79] width 58 height 17
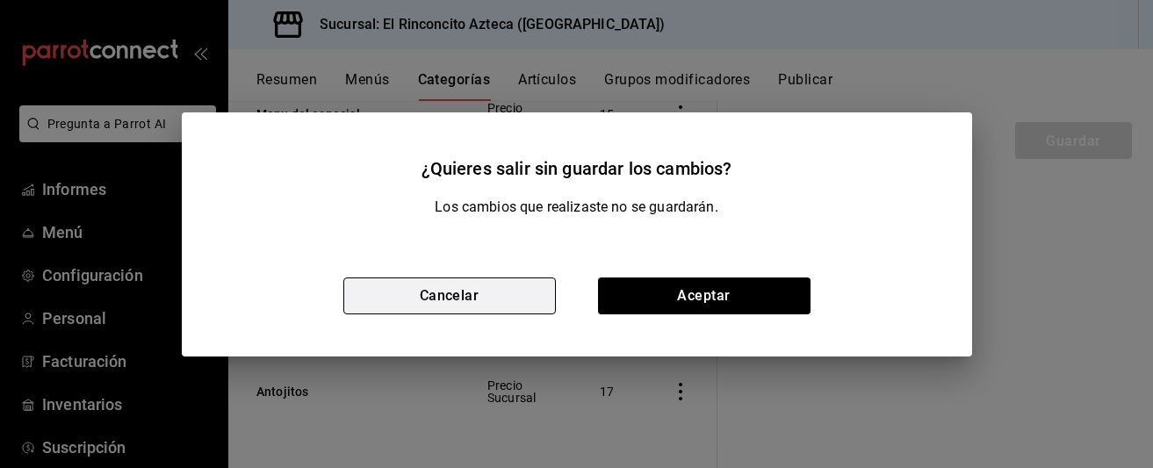
click at [493, 299] on button "Cancelar" at bounding box center [449, 295] width 212 height 37
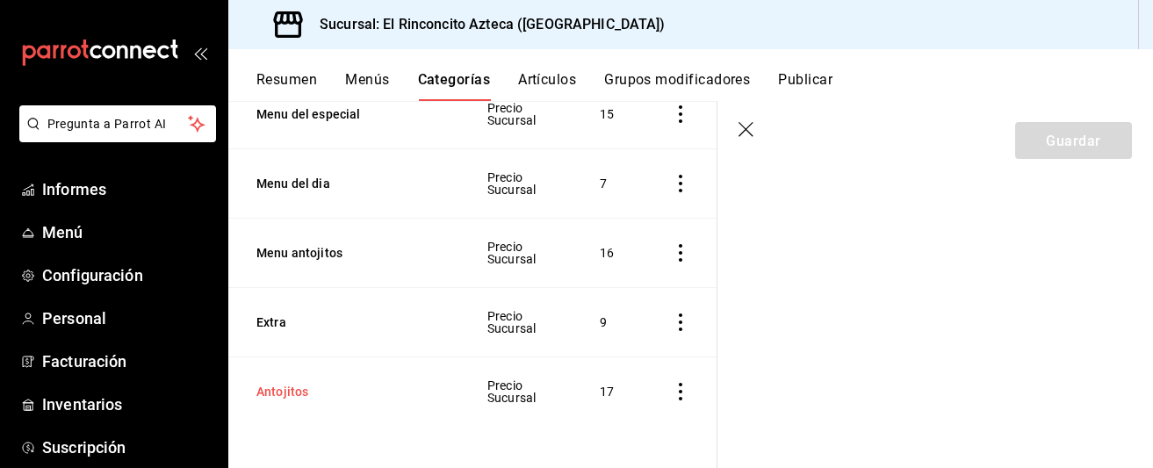
click at [425, 393] on button "Antojitos" at bounding box center [344, 392] width 176 height 18
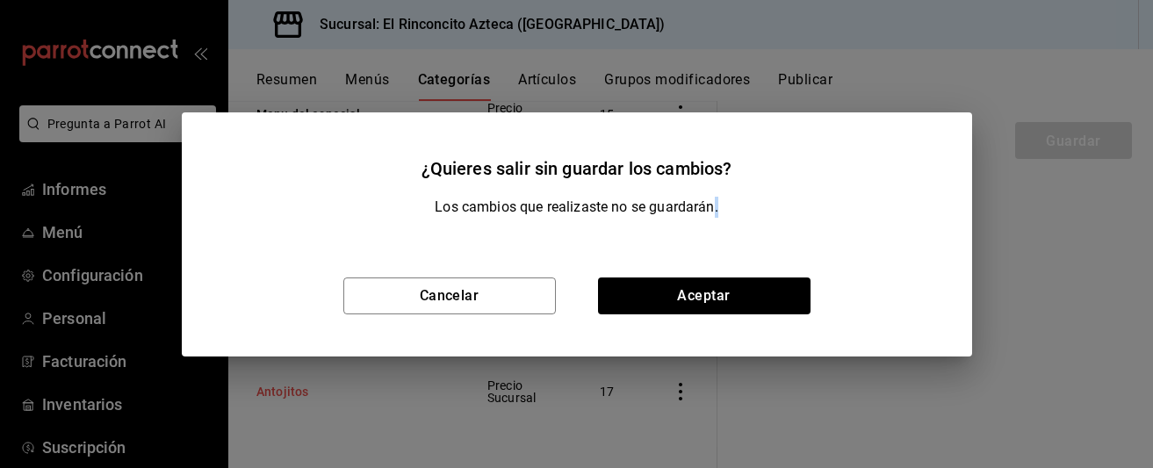
click at [425, 393] on div "¿Quieres salir sin guardar los cambios? Los cambios que realizaste no se guarda…" at bounding box center [576, 234] width 1153 height 468
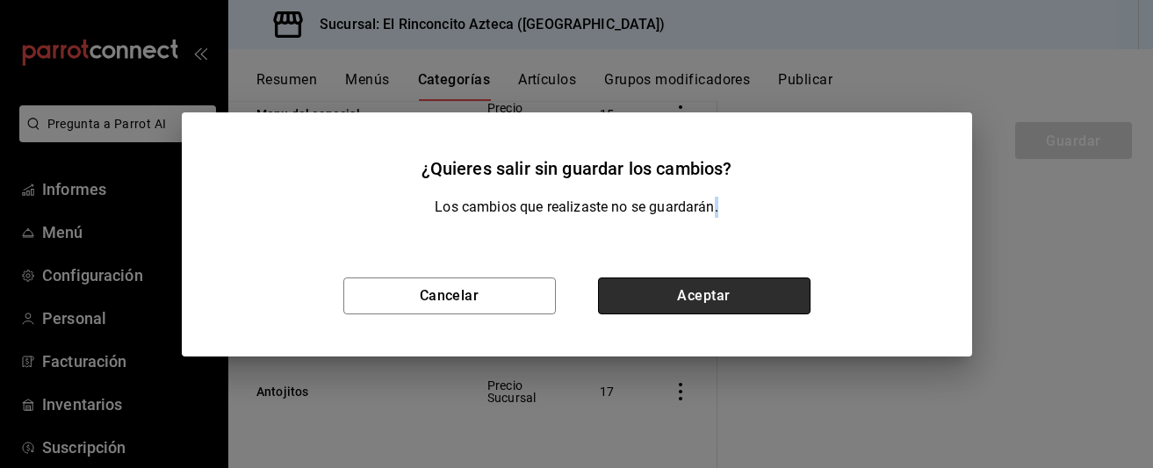
click at [640, 295] on button "Aceptar" at bounding box center [704, 295] width 212 height 37
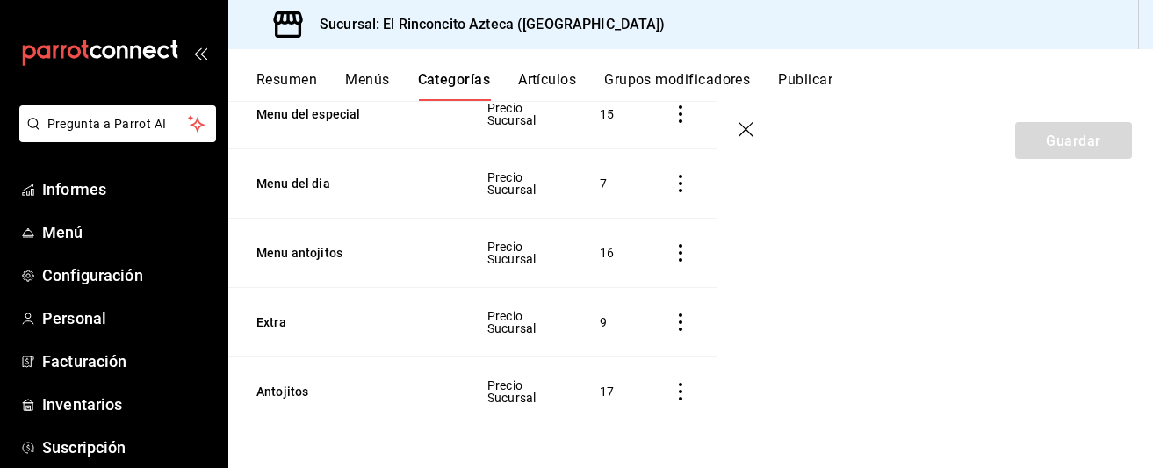
click at [684, 396] on icon "actions" at bounding box center [681, 392] width 18 height 18
click at [641, 357] on span "Editar" at bounding box center [628, 350] width 46 height 18
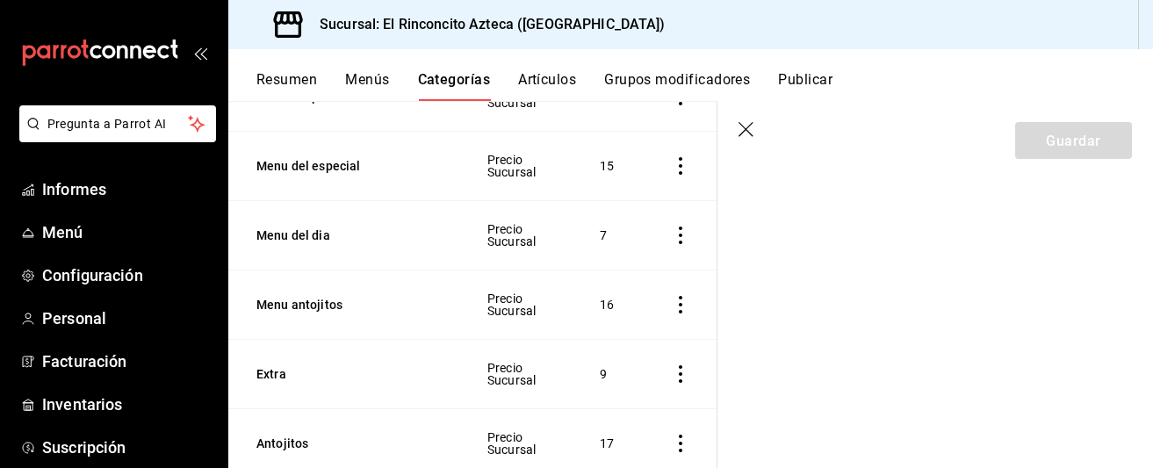
scroll to position [495, 0]
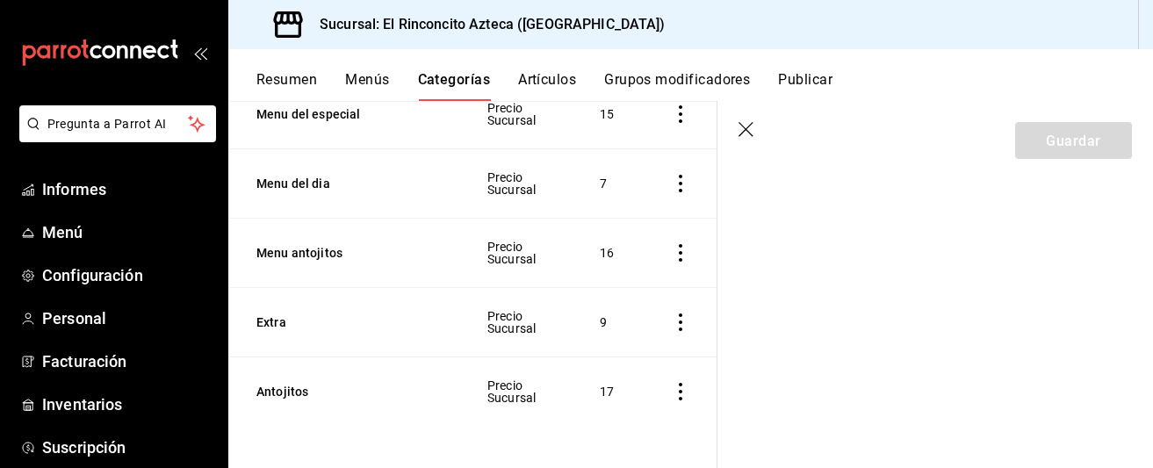
click at [681, 392] on icon "actions" at bounding box center [681, 392] width 4 height 18
click at [876, 230] on div at bounding box center [576, 234] width 1153 height 468
click at [745, 128] on icon "button" at bounding box center [745, 129] width 15 height 15
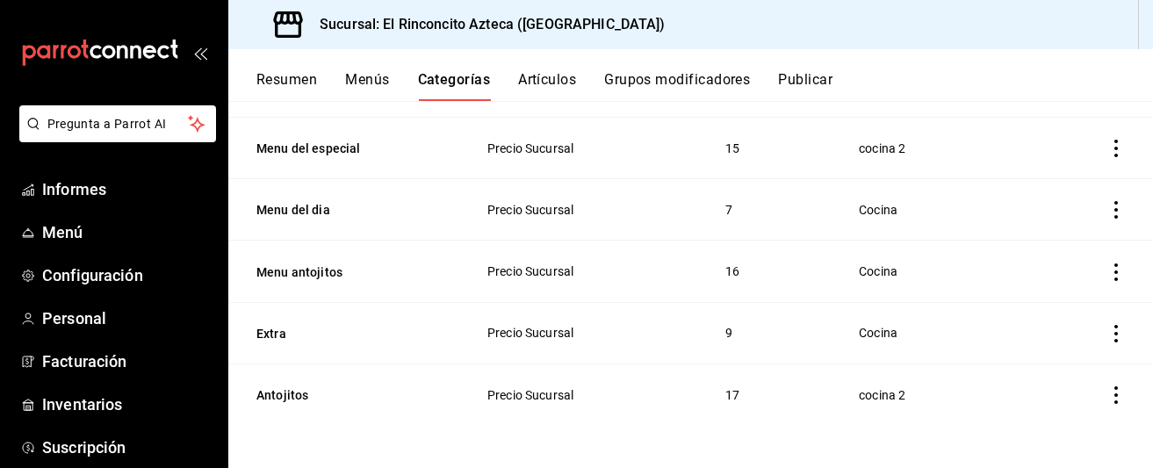
scroll to position [407, 0]
click at [1117, 387] on icon "actions" at bounding box center [1116, 396] width 18 height 18
click at [1066, 349] on font "Editar" at bounding box center [1057, 349] width 33 height 14
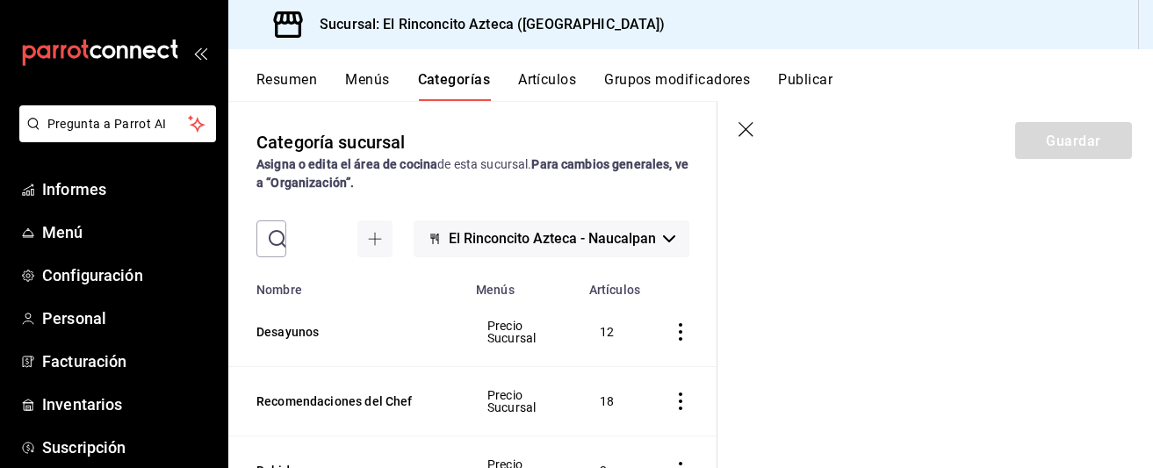
click at [368, 86] on font "Menús" at bounding box center [367, 79] width 44 height 17
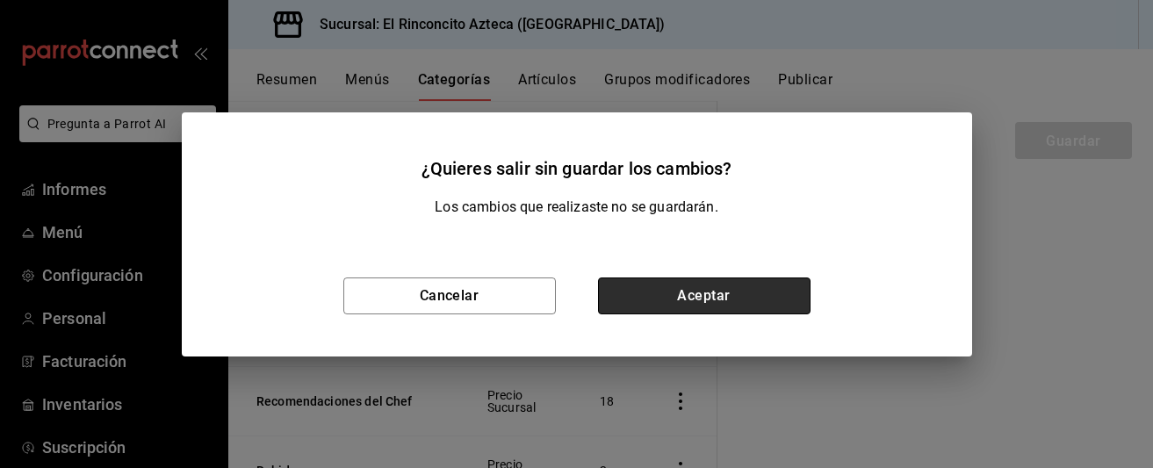
click at [690, 282] on button "Aceptar" at bounding box center [704, 295] width 212 height 37
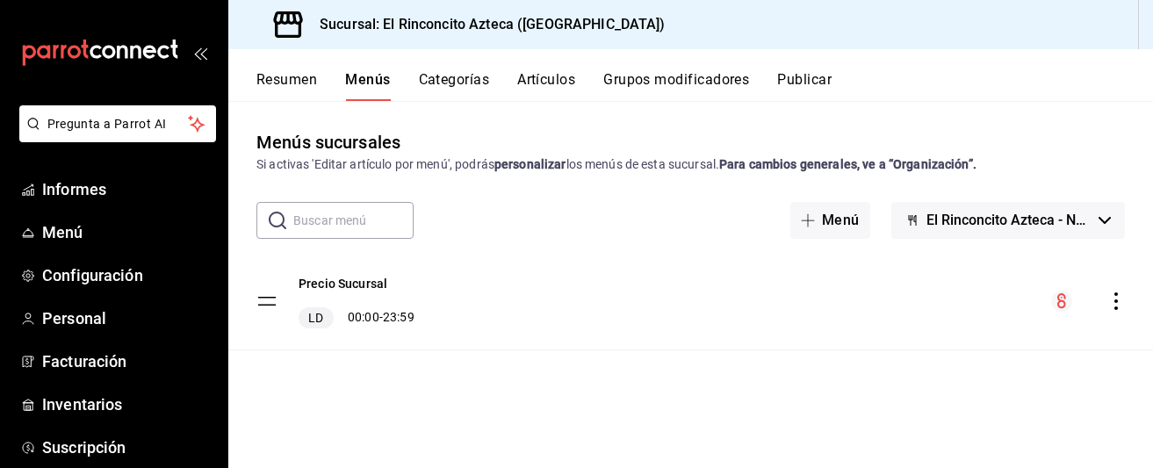
click at [541, 71] on font "Artículos" at bounding box center [546, 79] width 58 height 17
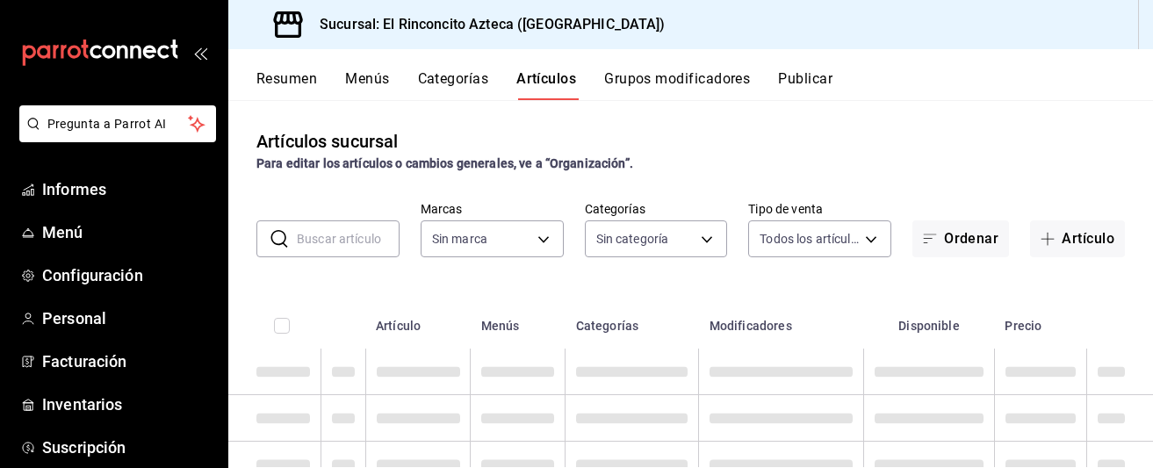
type input "ce6c263e-ff09-4b9f-8911-69893e258c62"
click at [703, 245] on body "Pregunta a Parrot AI Informes Menú Configuración Personal Facturación Inventari…" at bounding box center [576, 234] width 1153 height 468
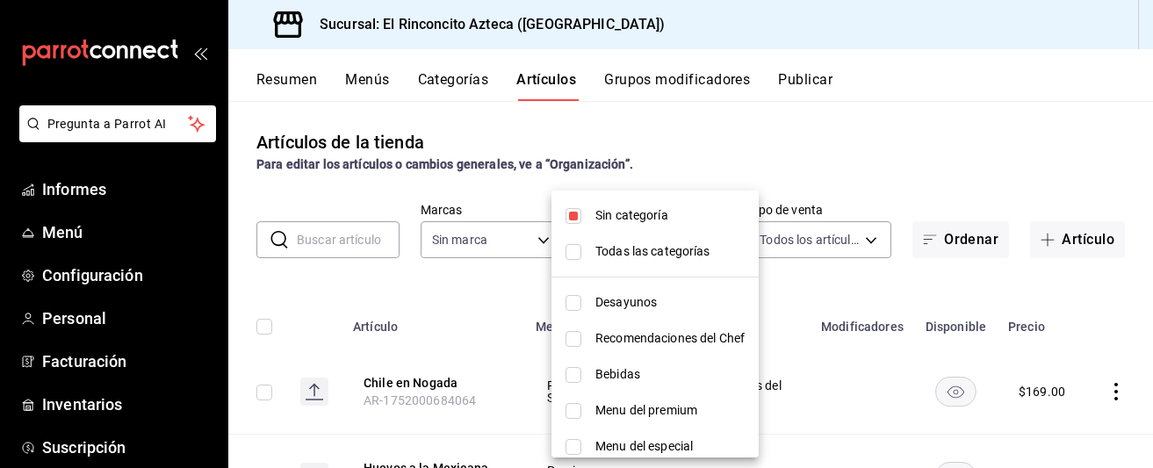
type input "c41c9be0-3714-41d6-a582-27017a722e1e,33eec021-bae6-4750-8035-ad33bf1a156d,e5458…"
checkbox input "true"
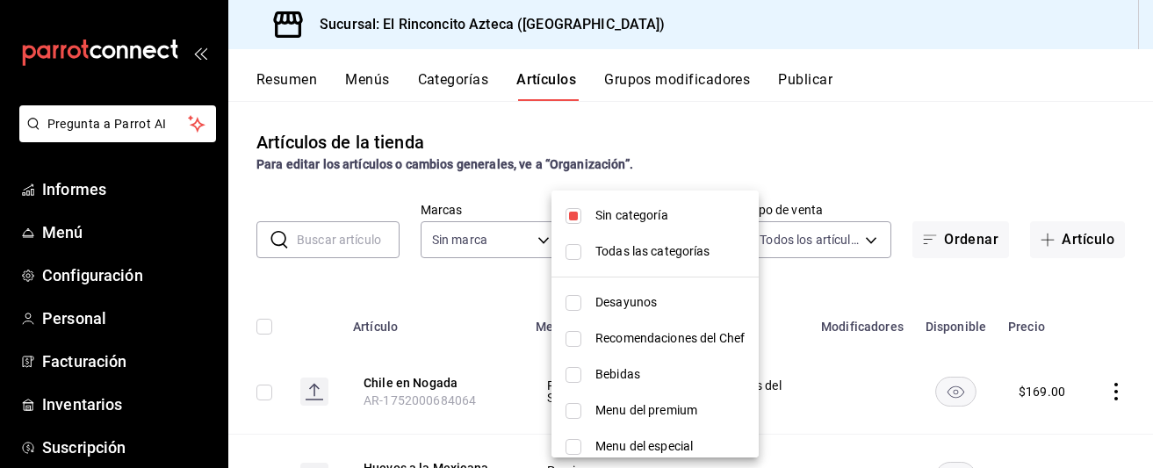
checkbox input "true"
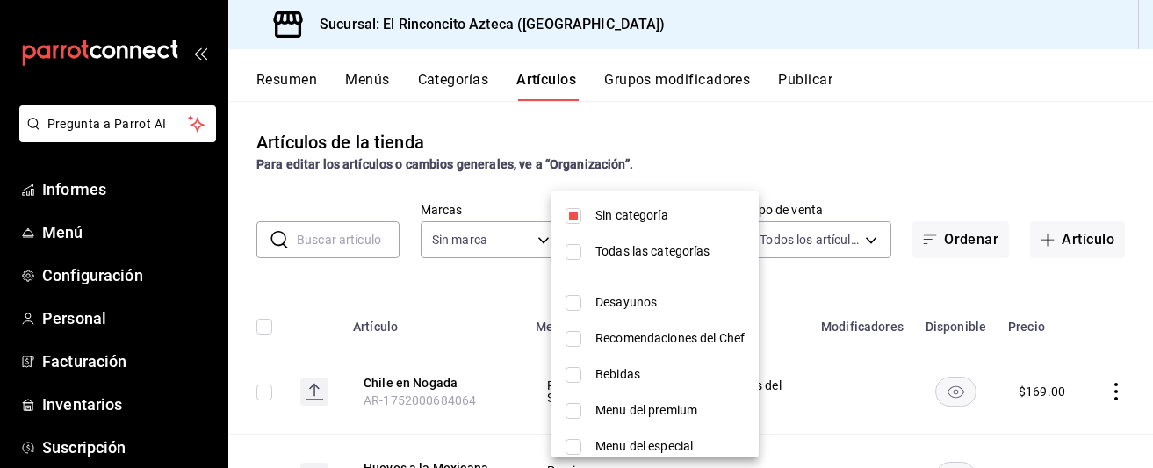
checkbox input "true"
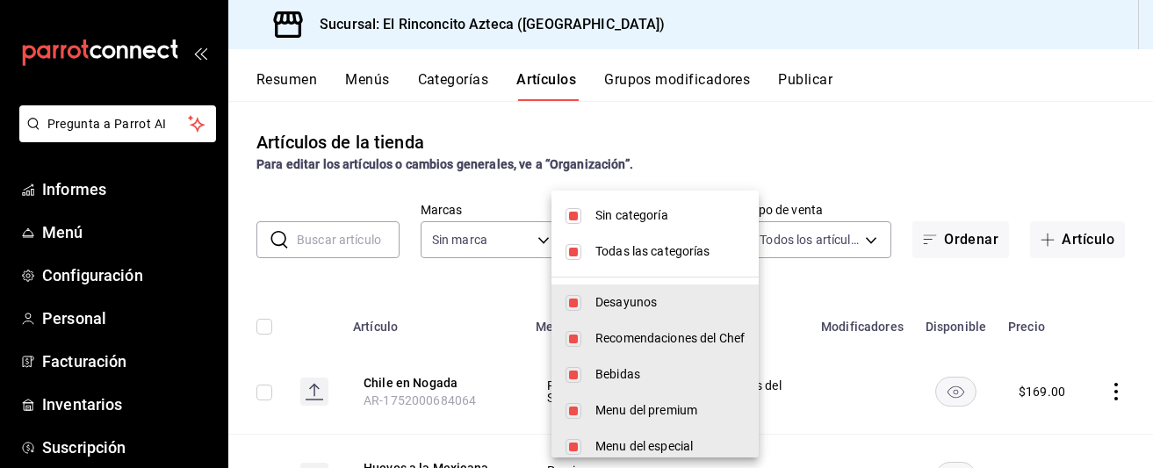
click at [673, 175] on div at bounding box center [576, 234] width 1153 height 468
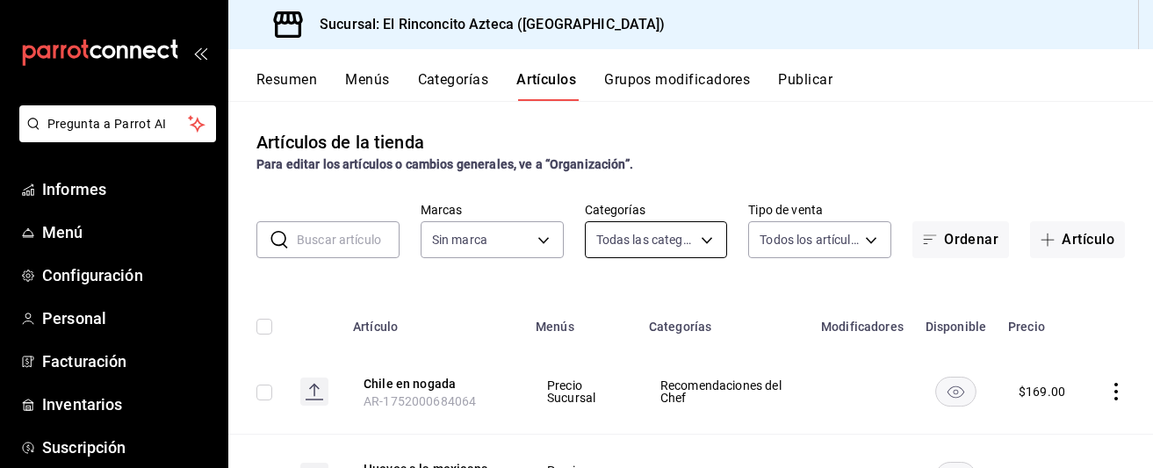
click at [654, 228] on body "Pregunta a Parrot AI Informes Menú Configuración Personal Facturación Inventari…" at bounding box center [576, 234] width 1153 height 468
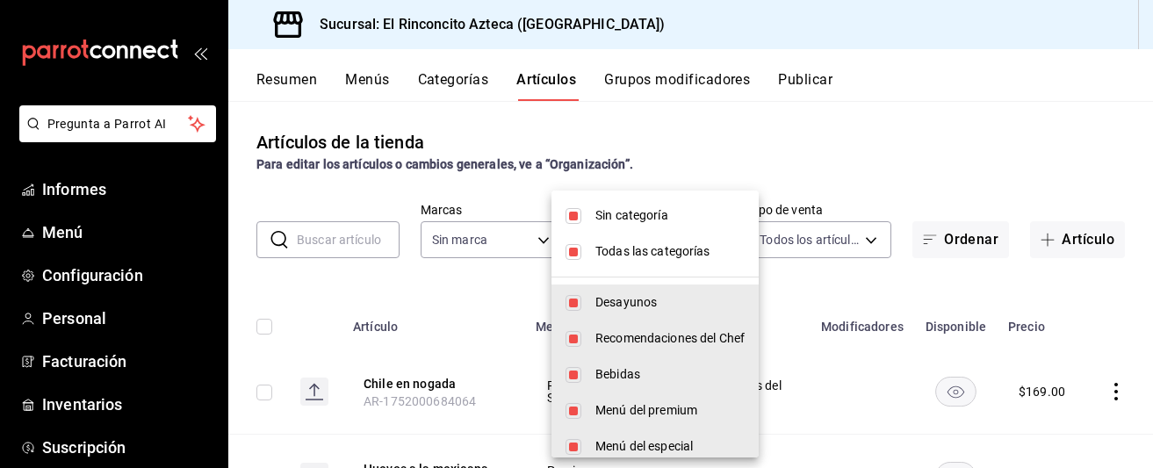
click at [574, 253] on input "checkbox" at bounding box center [573, 252] width 16 height 16
checkbox input "false"
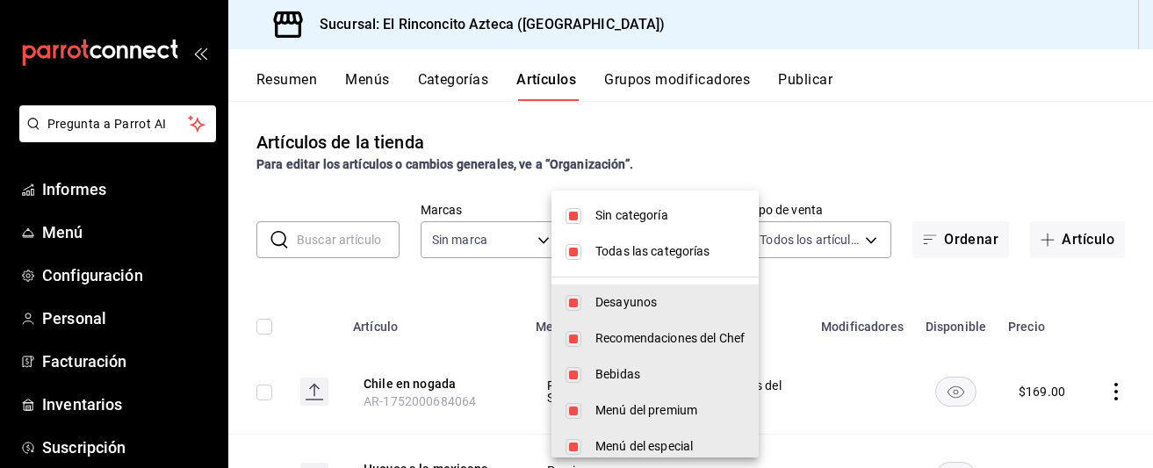
checkbox input "false"
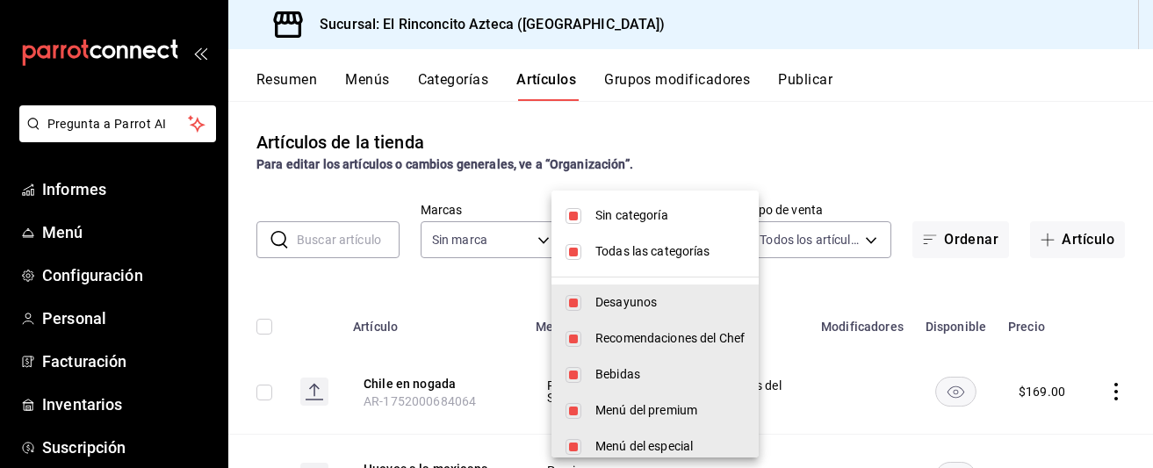
checkbox input "false"
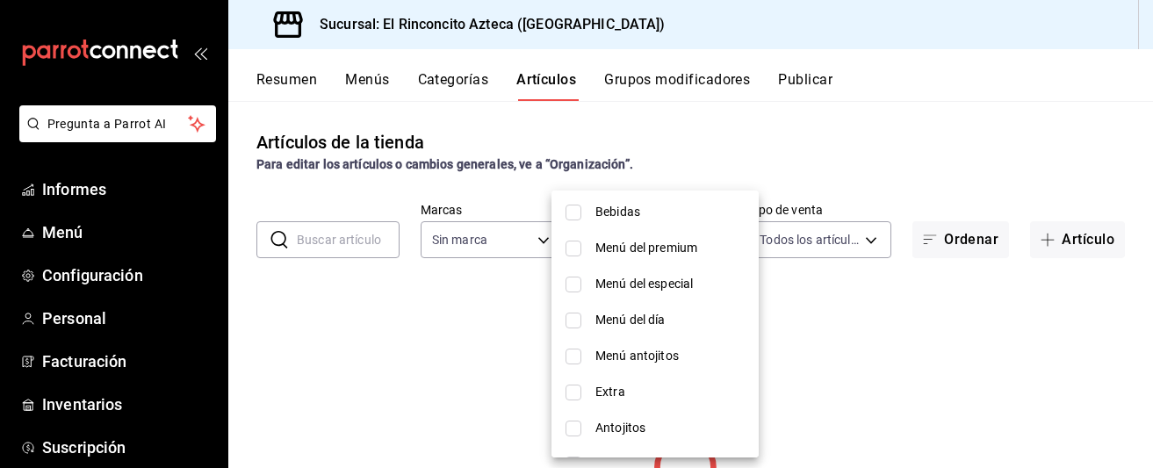
scroll to position [194, 0]
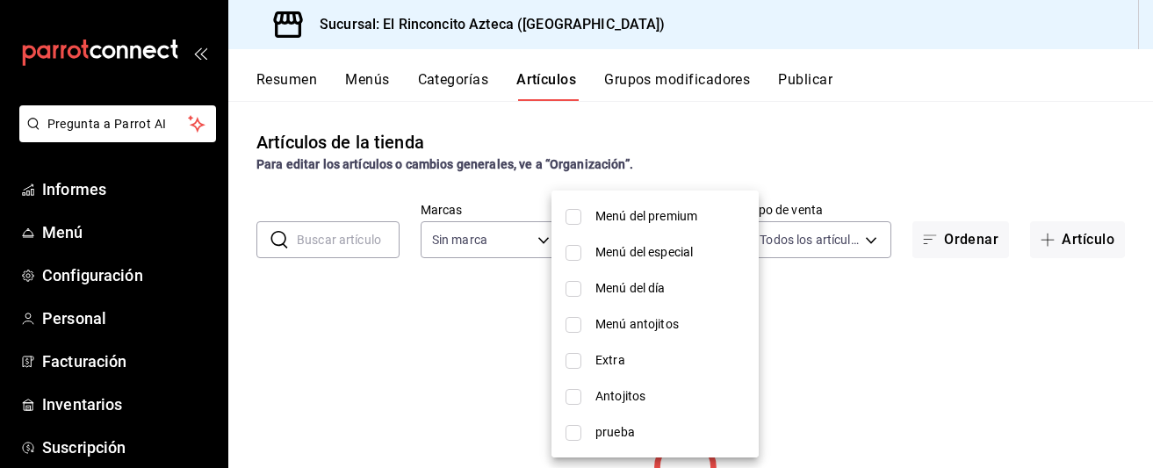
click at [573, 400] on input "checkbox" at bounding box center [573, 397] width 16 height 16
checkbox input "true"
type input "1937ad62-2cda-4a22-970e-a027b9714cc9"
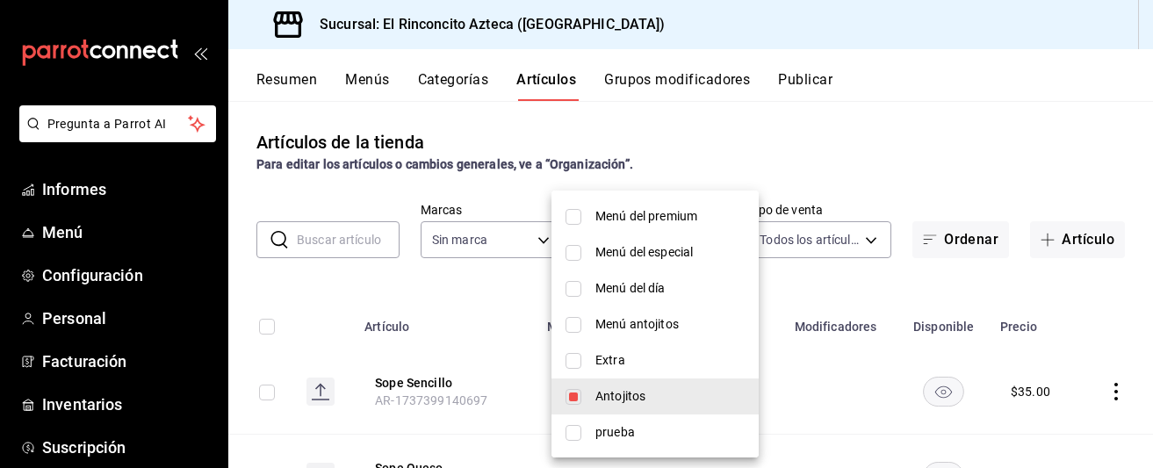
click at [727, 155] on div at bounding box center [576, 234] width 1153 height 468
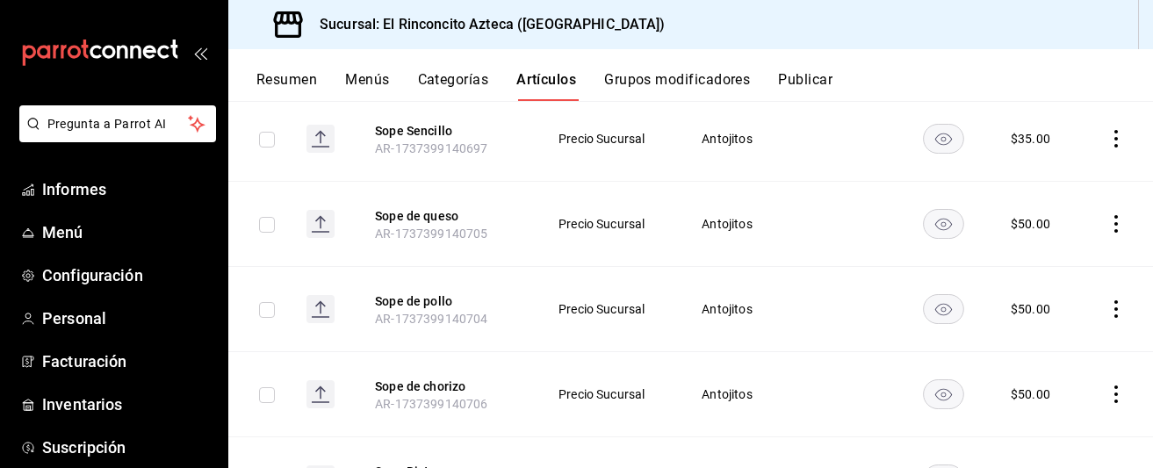
scroll to position [255, 0]
click at [1113, 227] on icon "comportamiento" at bounding box center [1116, 222] width 18 height 18
click at [1050, 267] on font "Editar" at bounding box center [1057, 263] width 33 height 14
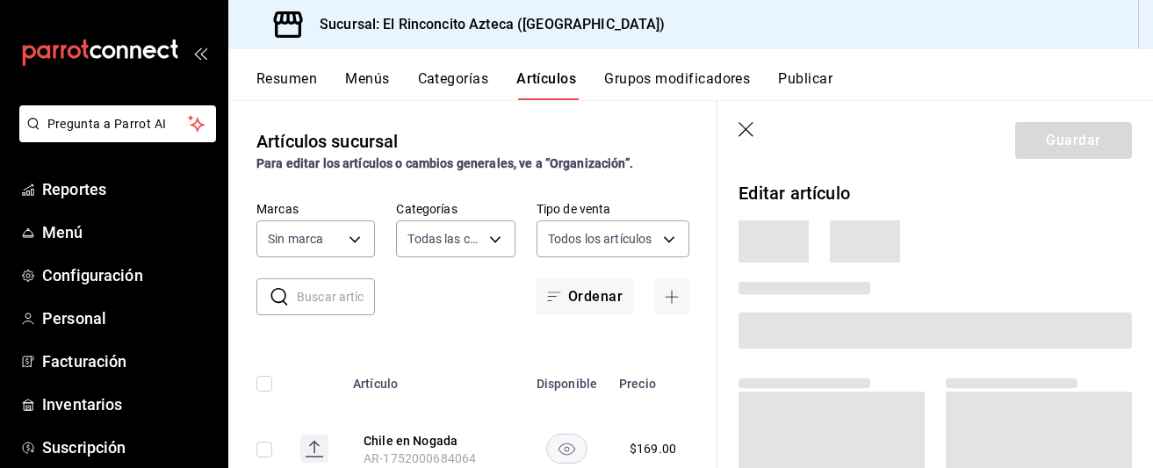
type input "c41c9be0-3714-41d6-a582-27017a722e1e,33eec021-bae6-4750-8035-ad33bf1a156d,e5458…"
type input "ce6c263e-ff09-4b9f-8911-69893e258c62"
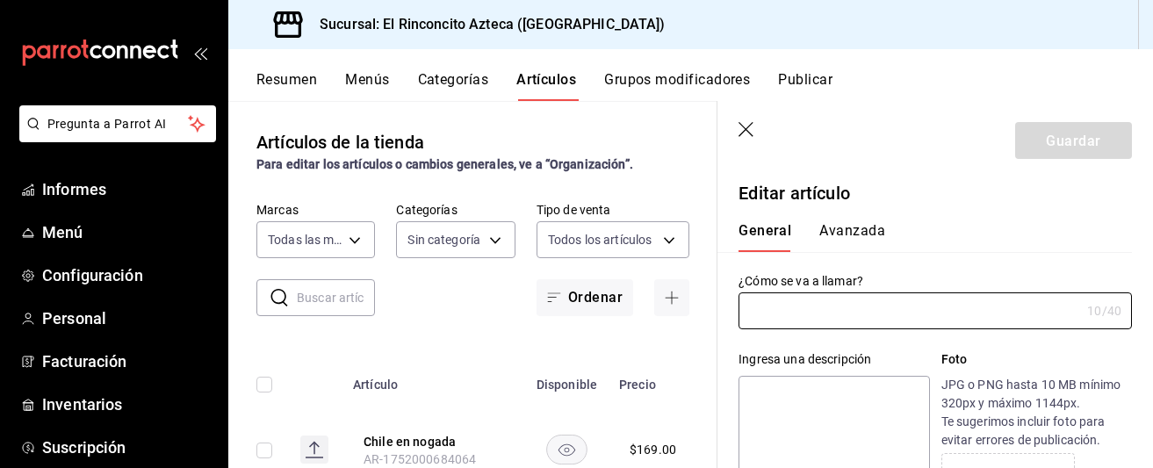
type input "Sope Queso"
type textarea "Sope Queso"
type textarea "x"
type input "AR-1737399140705"
type textarea "x"
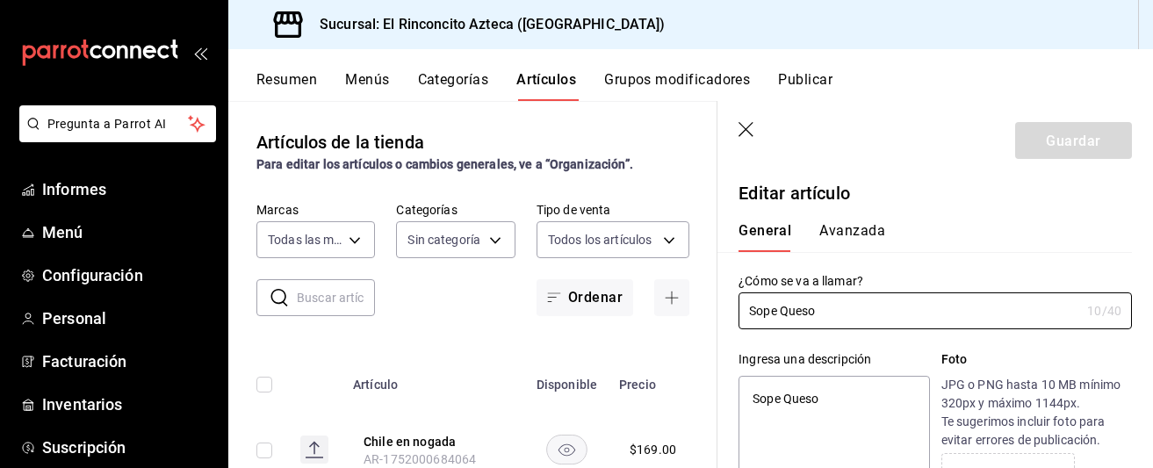
type input "$50.00"
click at [852, 234] on font "Avanzada" at bounding box center [852, 231] width 66 height 17
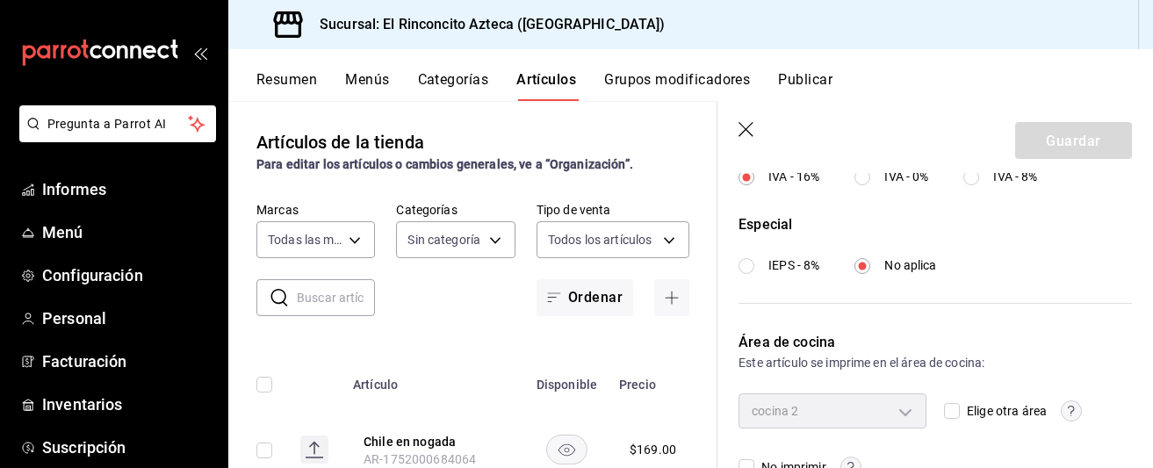
scroll to position [773, 0]
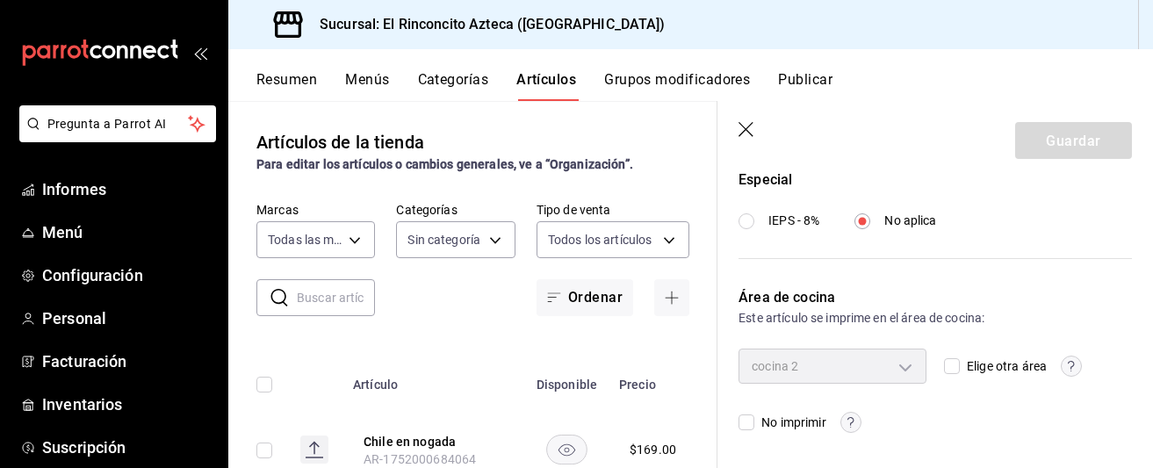
click at [954, 367] on input "Elige otra área" at bounding box center [952, 366] width 16 height 16
checkbox input "true"
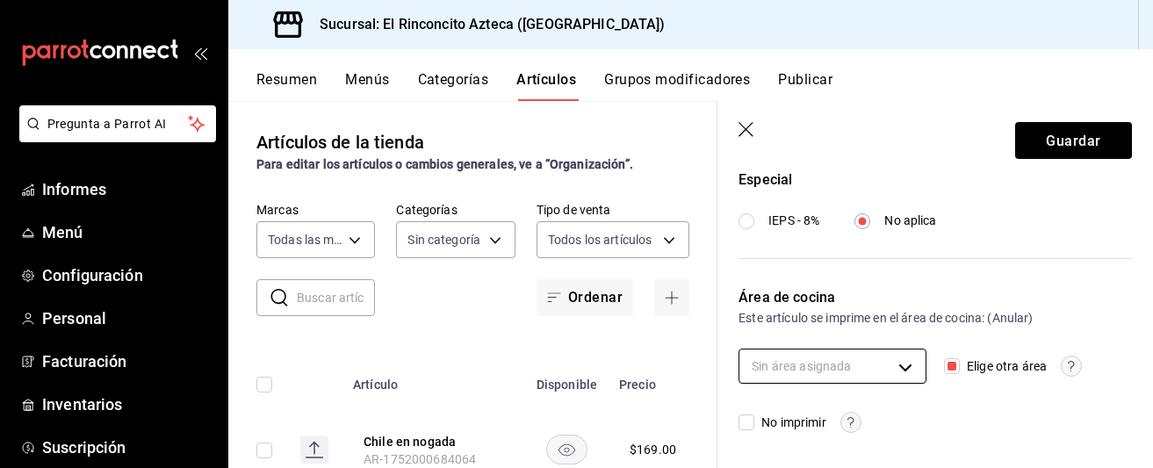
click at [910, 365] on body "Pregunta a Parrot AI Informes Menú Configuración Personal Facturación Inventari…" at bounding box center [576, 234] width 1153 height 468
click at [811, 407] on font "Cocina" at bounding box center [802, 406] width 39 height 14
type input "4e8eb26c-95e7-4cc7-b385-0ca068be1e19"
checkbox input "true"
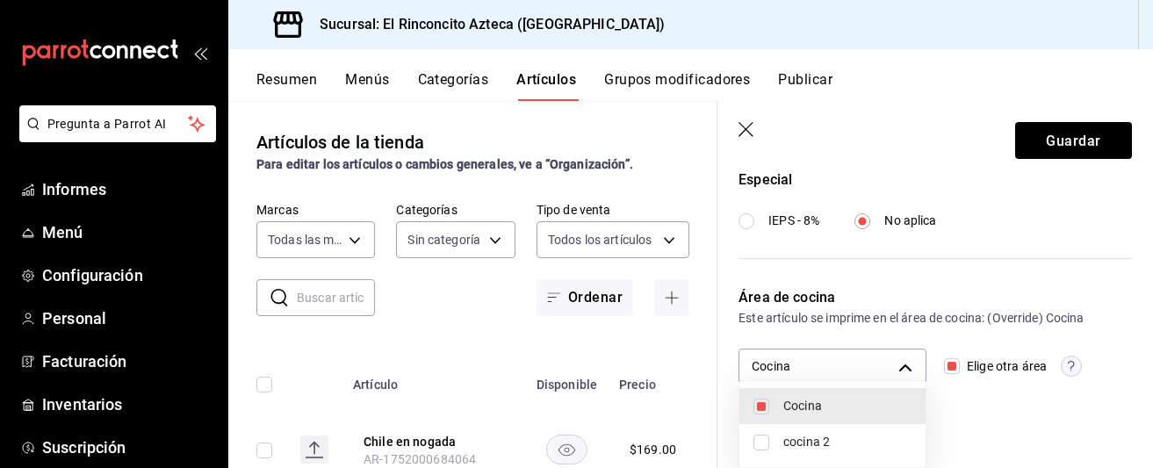
click at [894, 297] on div at bounding box center [576, 234] width 1153 height 468
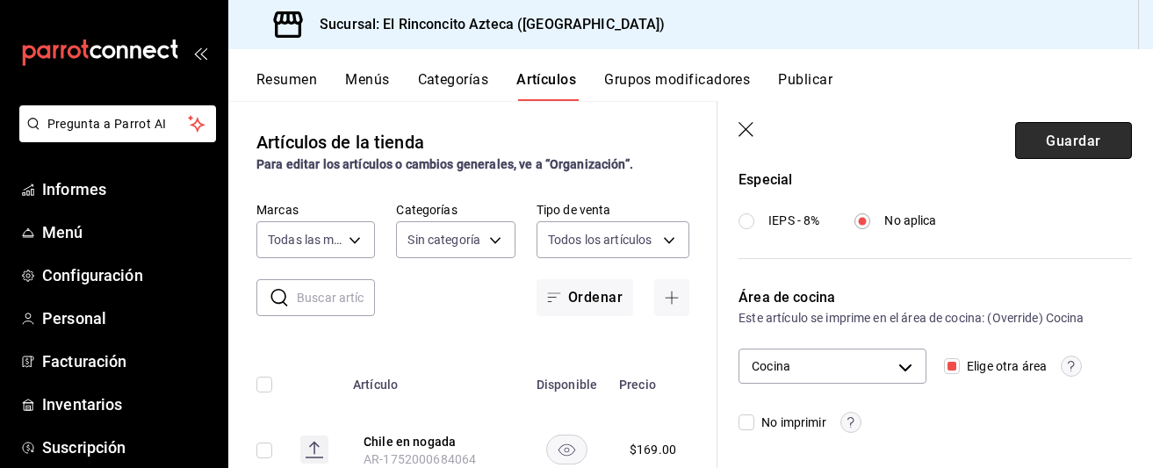
click at [1067, 138] on font "Guardar" at bounding box center [1073, 140] width 54 height 17
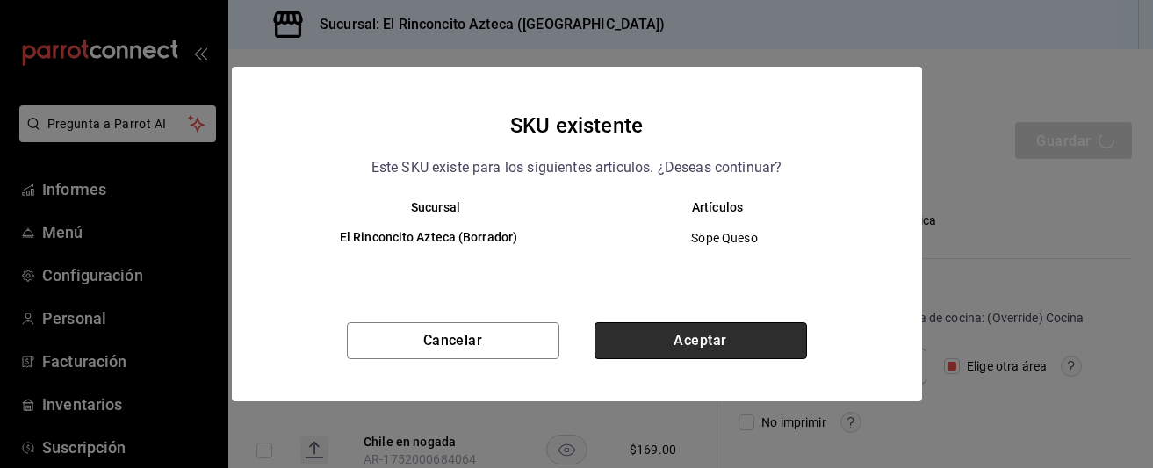
click at [681, 329] on button "Aceptar" at bounding box center [700, 340] width 212 height 37
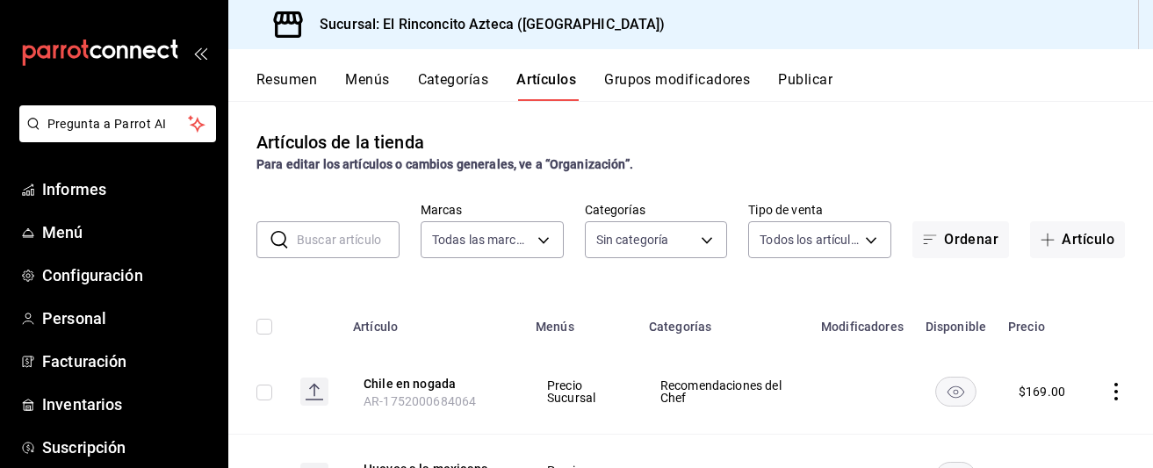
click at [560, 204] on label "Marcas" at bounding box center [492, 209] width 143 height 12
click at [308, 83] on font "Resumen" at bounding box center [286, 79] width 61 height 17
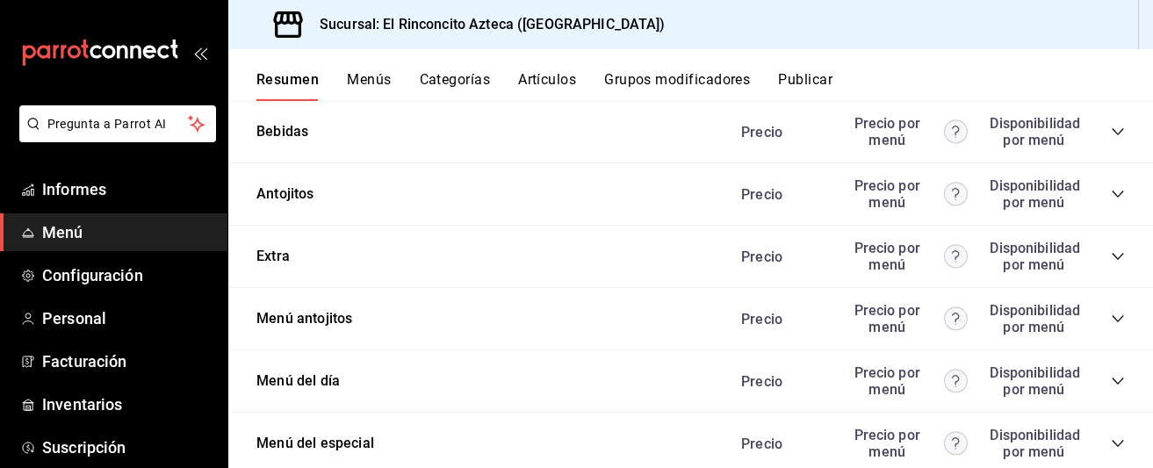
scroll to position [2504, 0]
click at [385, 81] on font "Menús" at bounding box center [369, 79] width 44 height 17
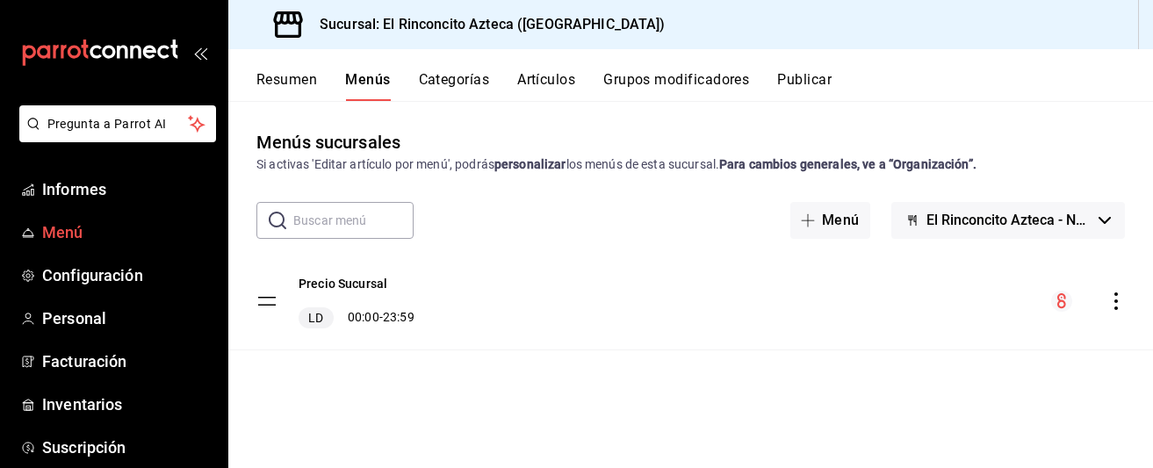
click at [72, 233] on font "Menú" at bounding box center [62, 232] width 41 height 18
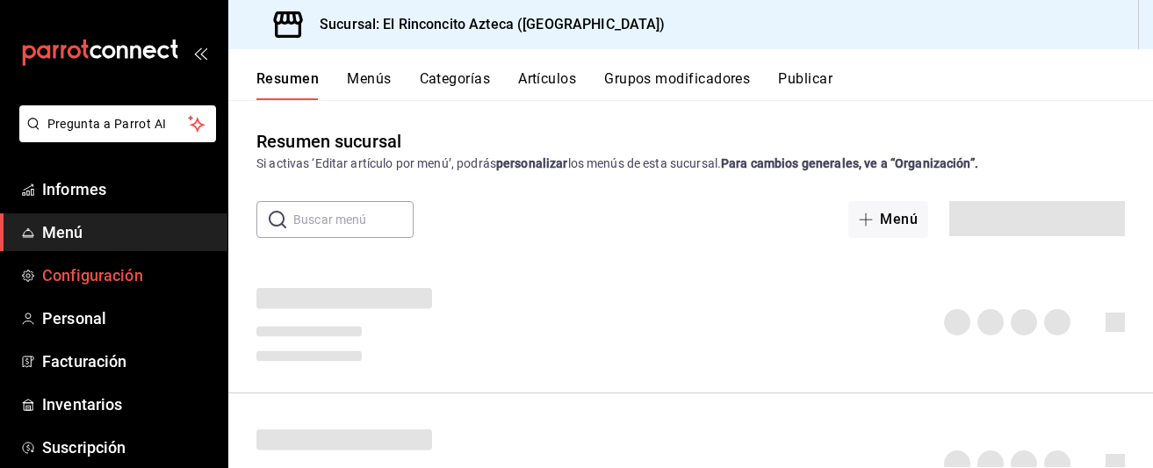
click at [116, 275] on font "Configuración" at bounding box center [92, 275] width 101 height 18
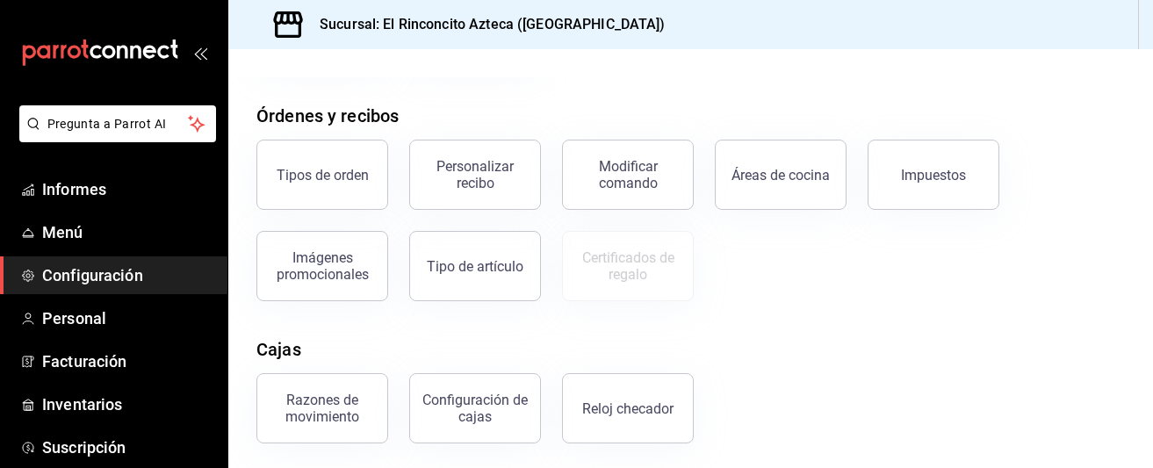
scroll to position [277, 0]
click at [770, 196] on button "Áreas de cocina" at bounding box center [781, 174] width 132 height 70
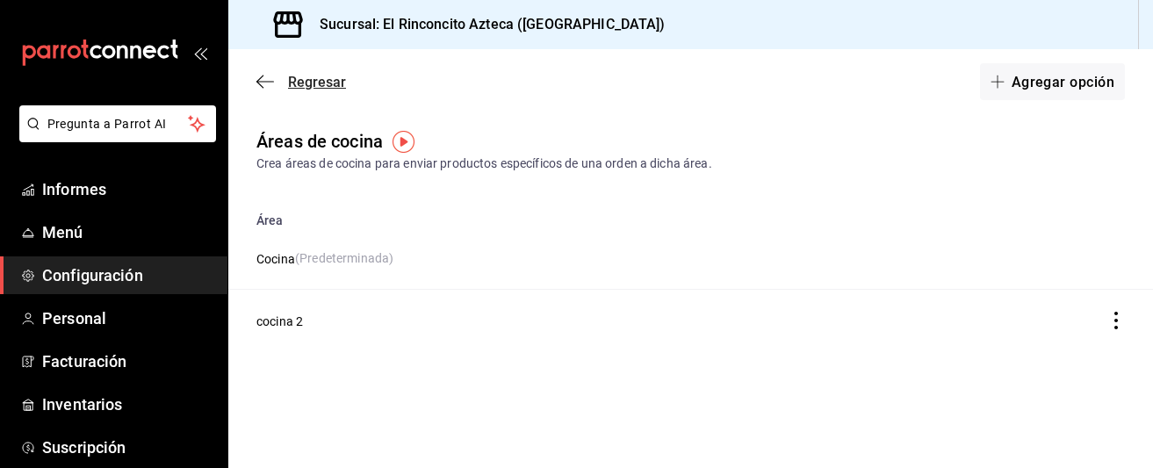
click at [263, 84] on icon "button" at bounding box center [265, 82] width 18 height 16
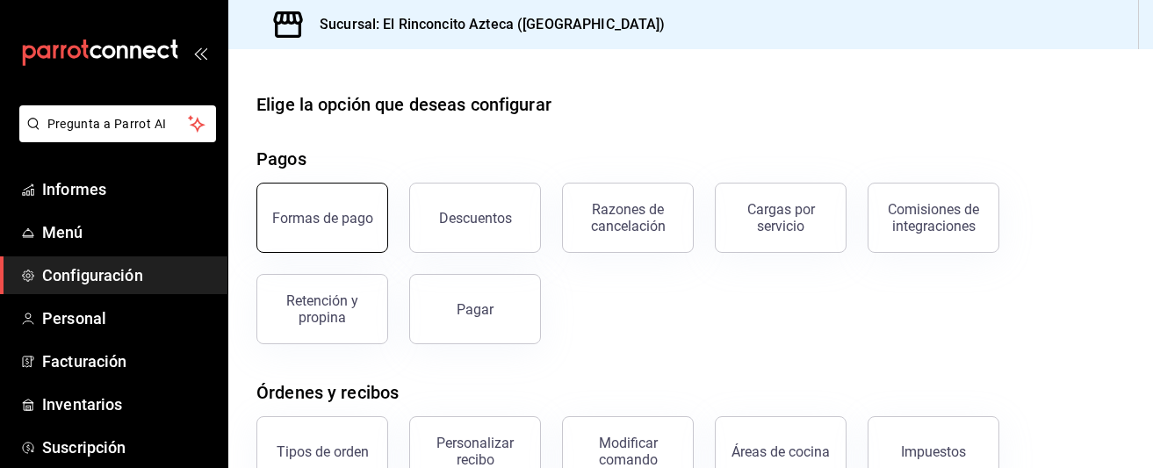
click at [332, 233] on button "Formas de pago" at bounding box center [322, 218] width 132 height 70
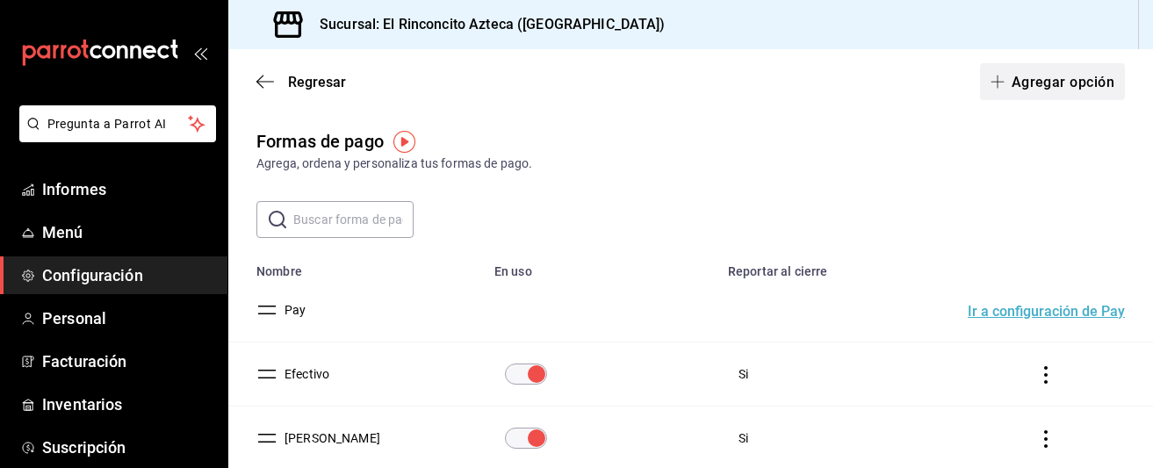
click at [1049, 88] on font "Agregar opción" at bounding box center [1063, 81] width 103 height 17
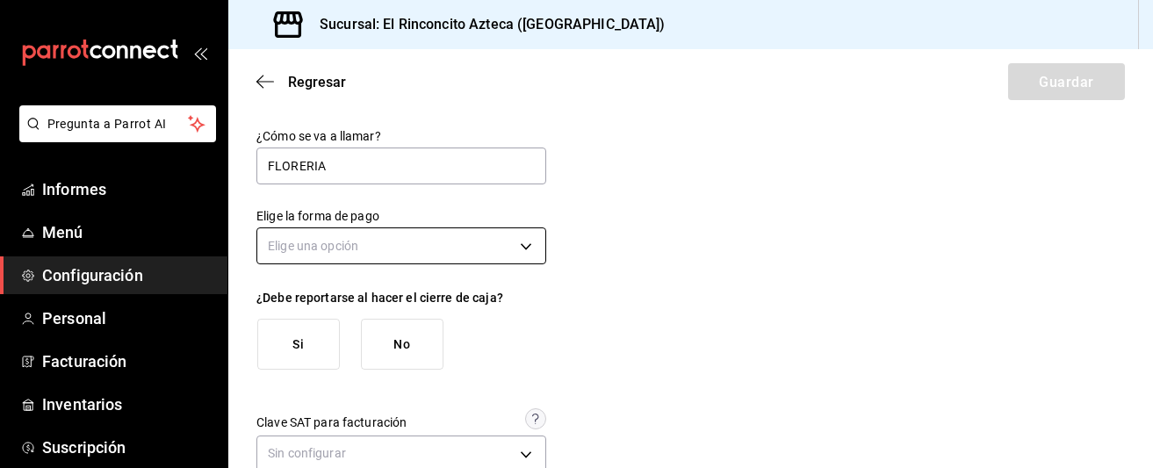
type input "FLORERIA"
click at [491, 249] on body "Pregunta a Parrot AI Informes Menú Configuración Personal Facturación Inventari…" at bounding box center [576, 234] width 1153 height 468
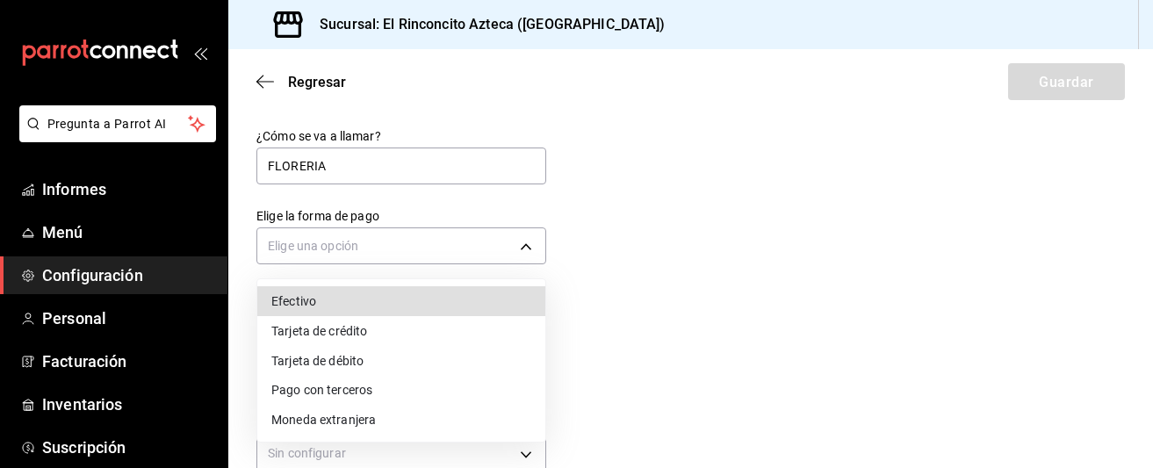
click at [652, 256] on div at bounding box center [576, 234] width 1153 height 468
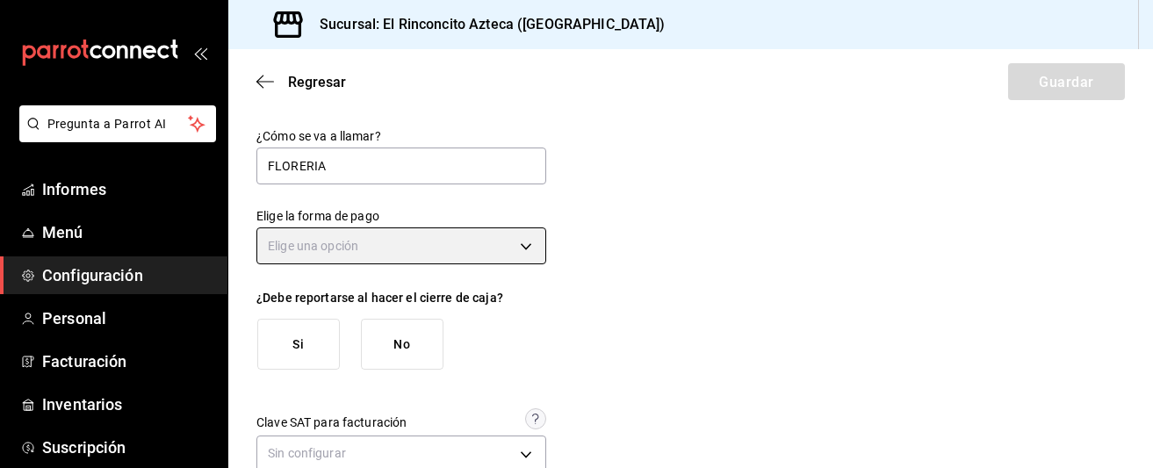
scroll to position [38, 0]
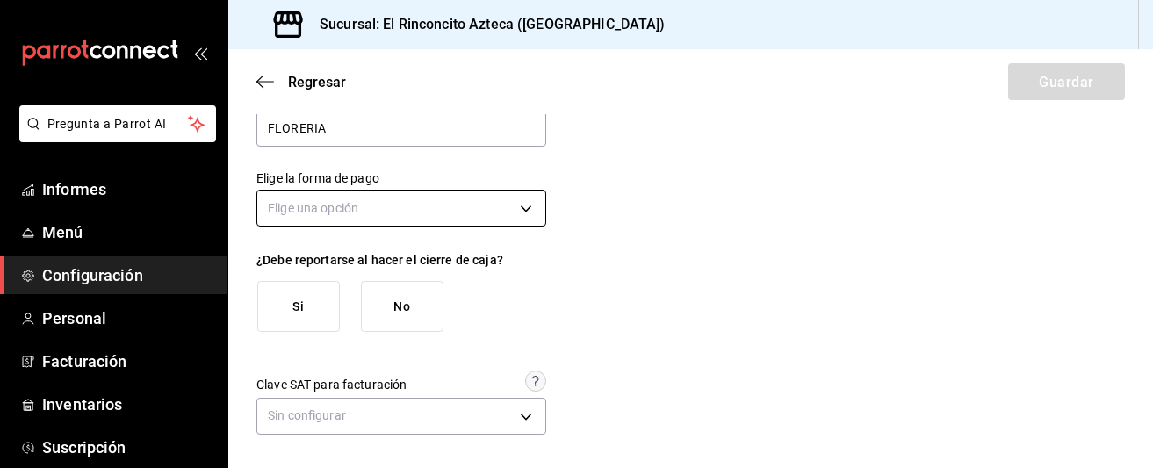
click at [524, 209] on body "Pregunta a Parrot AI Informes Menú Configuración Personal Facturación Inventari…" at bounding box center [576, 234] width 1153 height 468
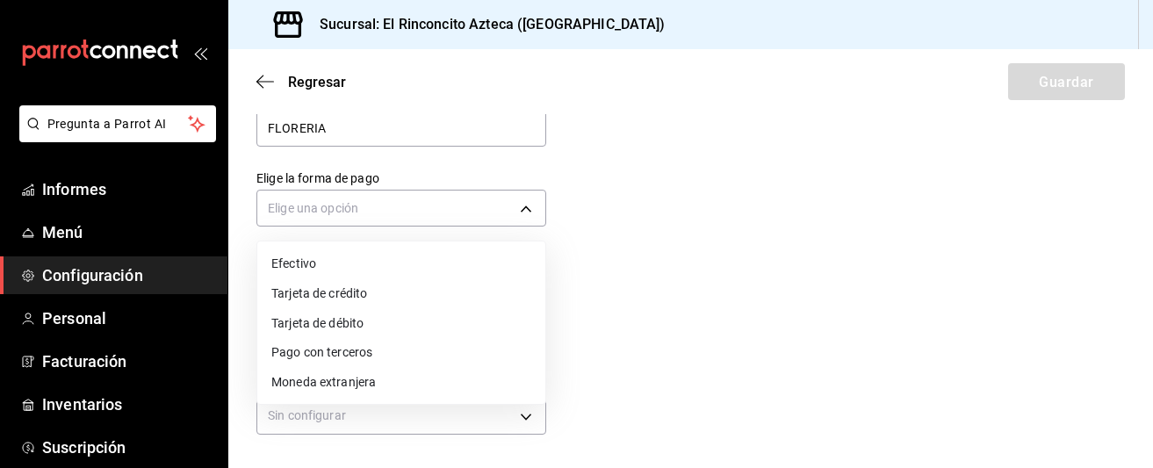
click at [393, 357] on li "Pago con terceros" at bounding box center [401, 352] width 288 height 30
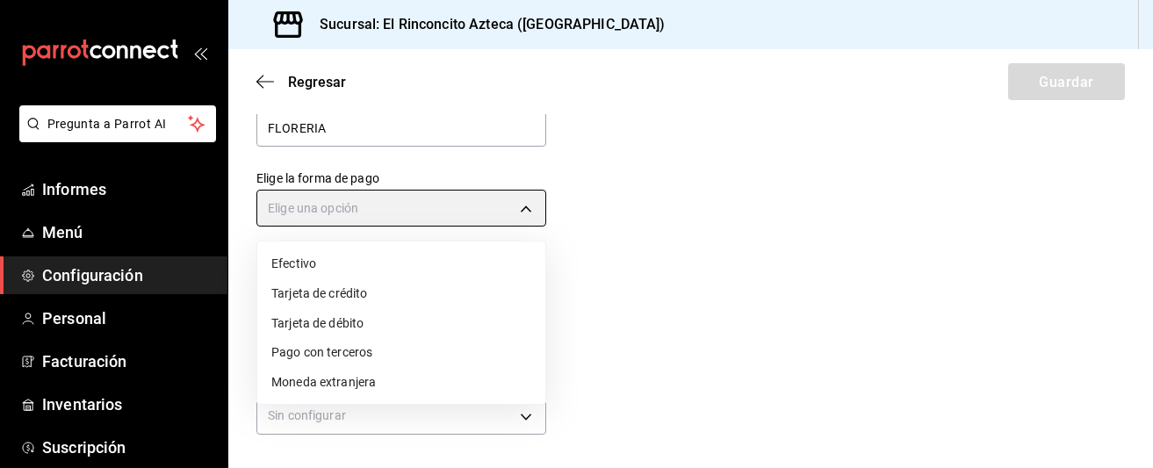
type input "THIRD_PARTY"
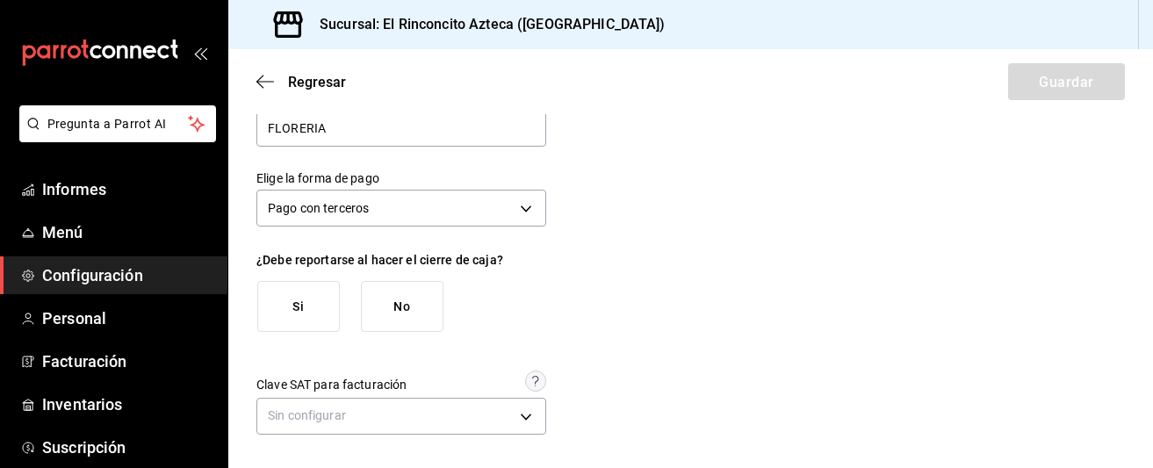
click at [314, 313] on button "Si" at bounding box center [298, 306] width 83 height 51
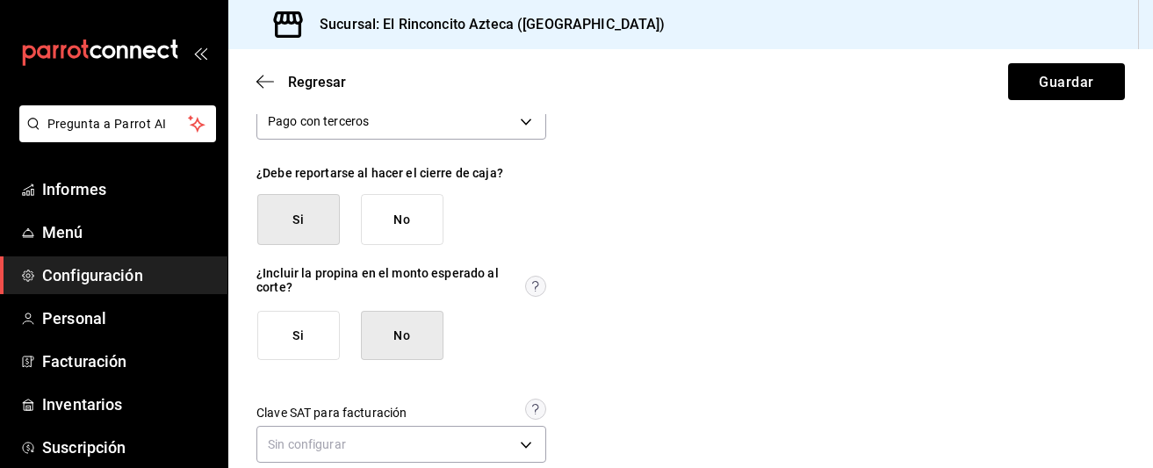
scroll to position [143, 0]
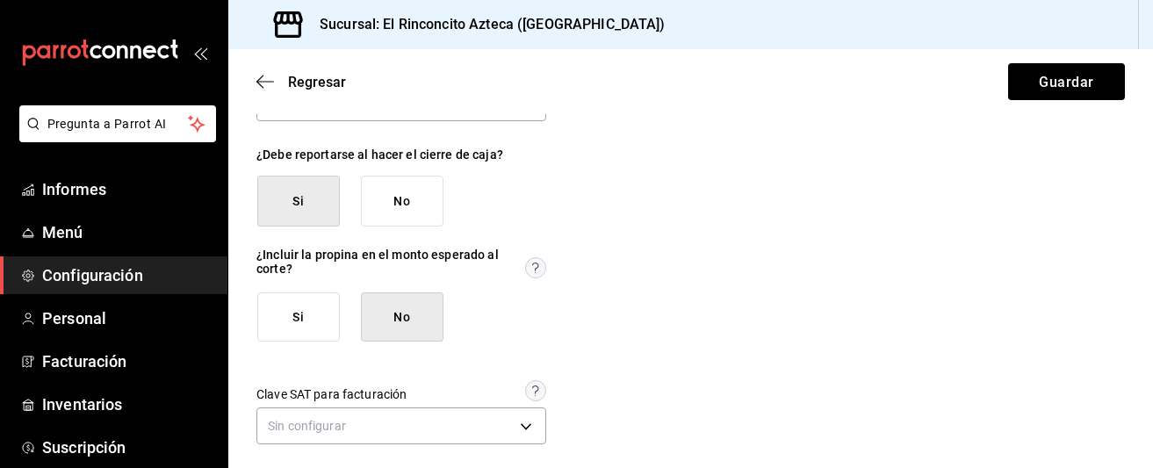
click at [316, 328] on button "Si" at bounding box center [298, 317] width 83 height 50
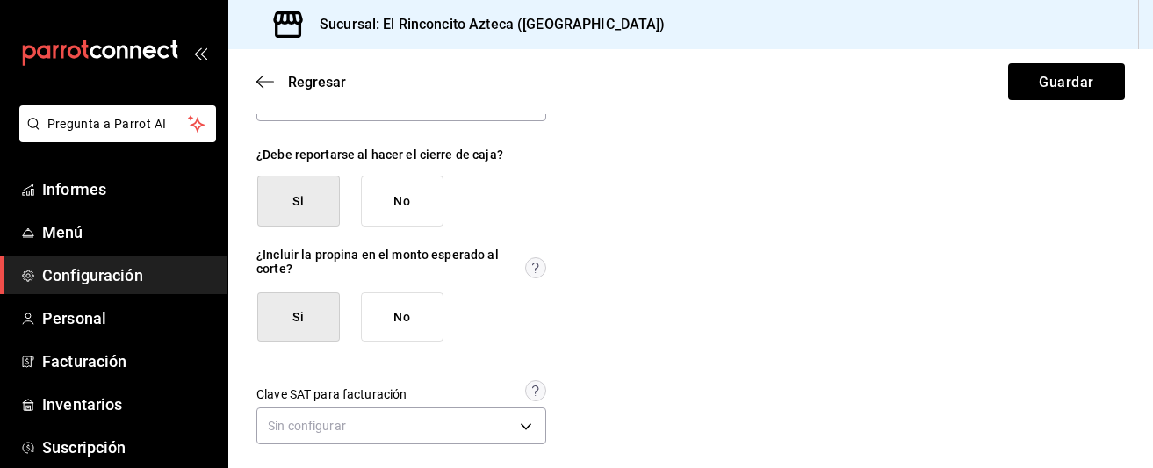
click at [399, 321] on button "No" at bounding box center [402, 317] width 83 height 50
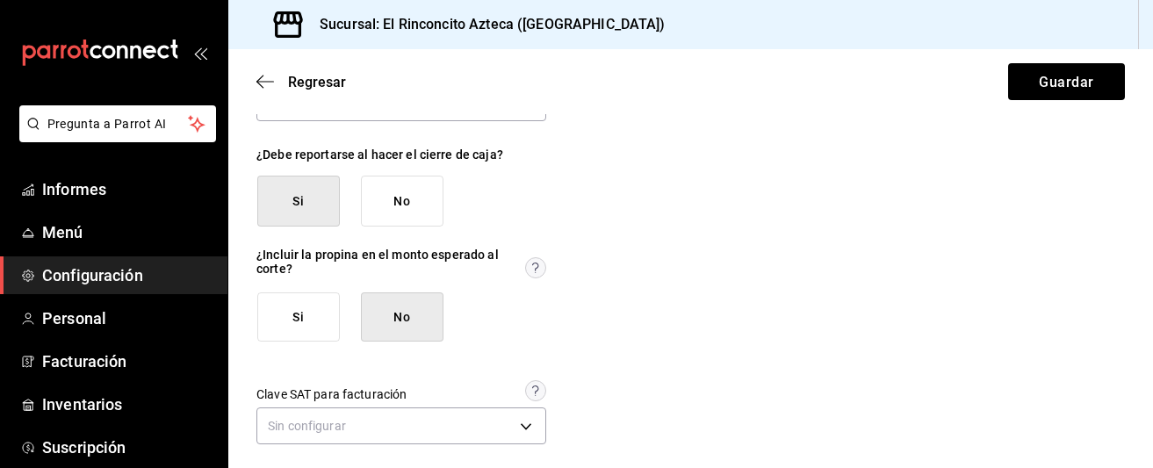
scroll to position [153, 0]
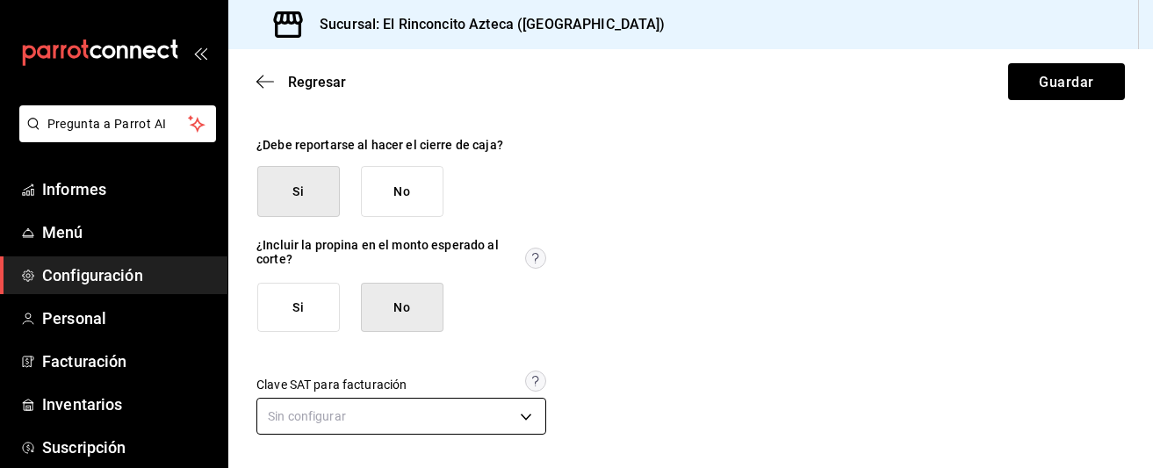
click at [413, 414] on body "Pregunta a Parrot AI Informes Menú Configuración Personal Facturación Inventari…" at bounding box center [576, 234] width 1153 height 468
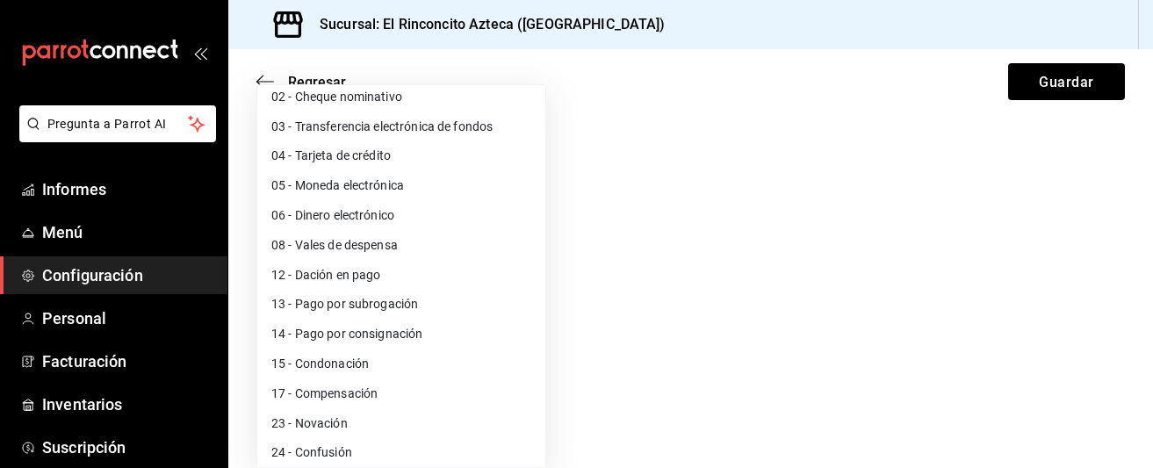
scroll to position [0, 0]
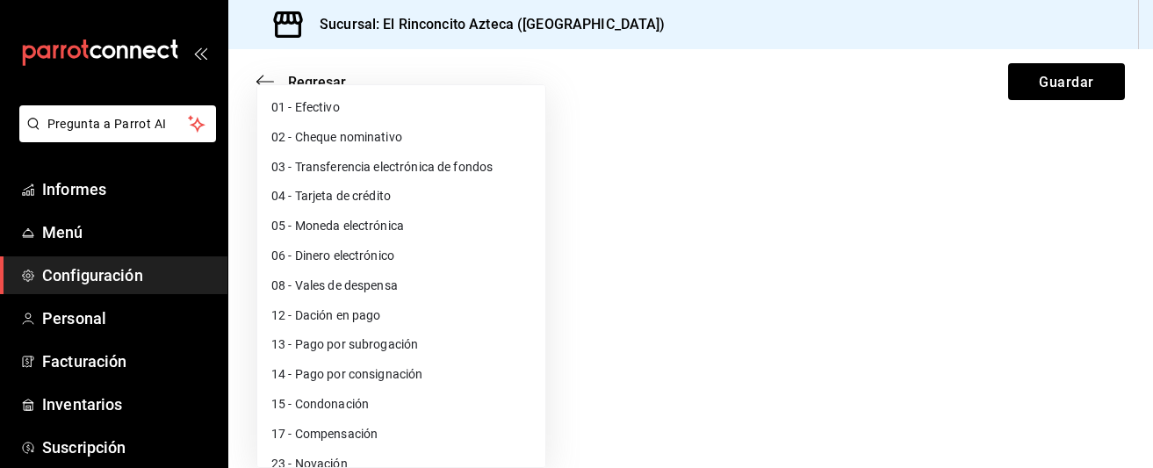
click at [358, 177] on li "03 - Transferencia electrónica de fondos" at bounding box center [401, 167] width 288 height 30
type input "03"
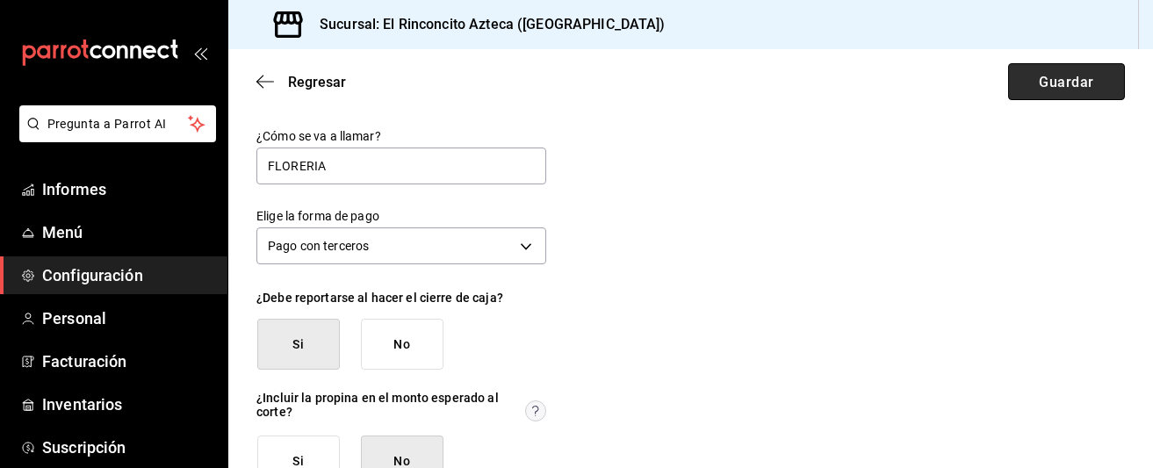
click at [1095, 84] on button "Guardar" at bounding box center [1066, 81] width 117 height 37
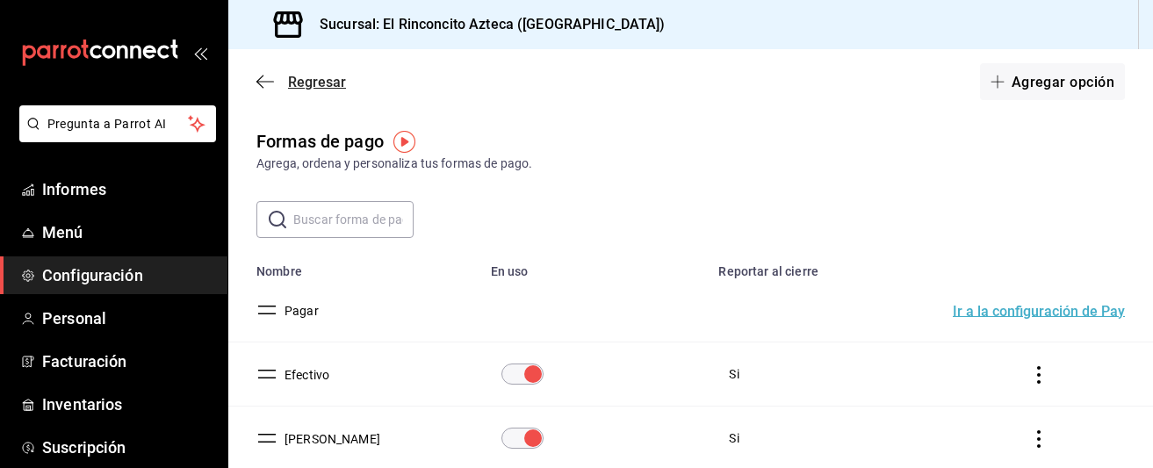
click at [273, 81] on icon "button" at bounding box center [265, 81] width 18 height 1
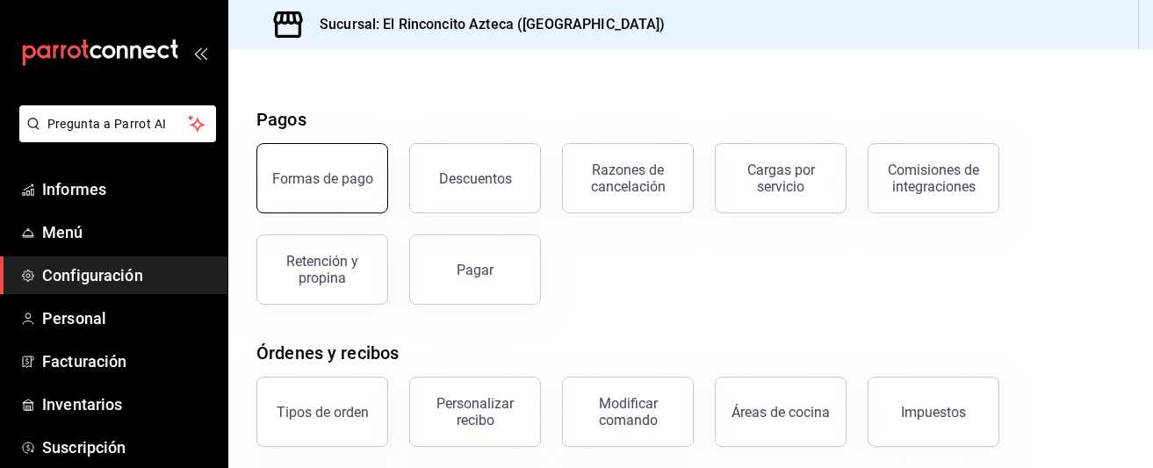
scroll to position [53, 0]
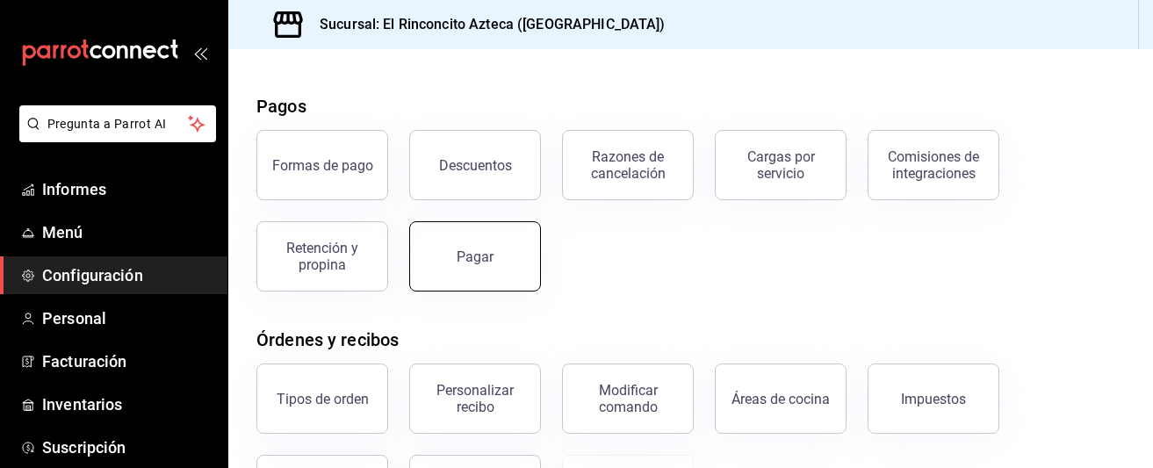
click at [466, 270] on button "Pagar" at bounding box center [475, 256] width 132 height 70
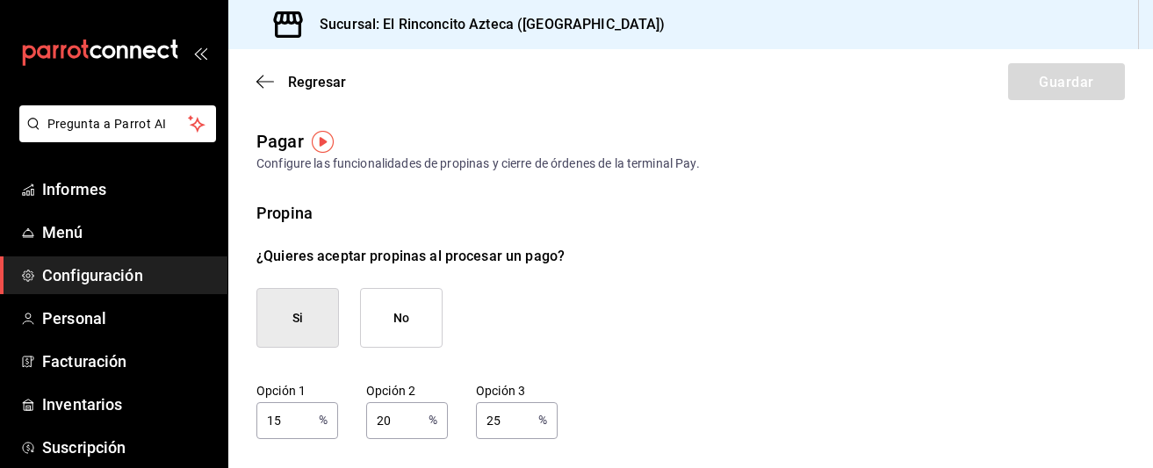
scroll to position [5, 0]
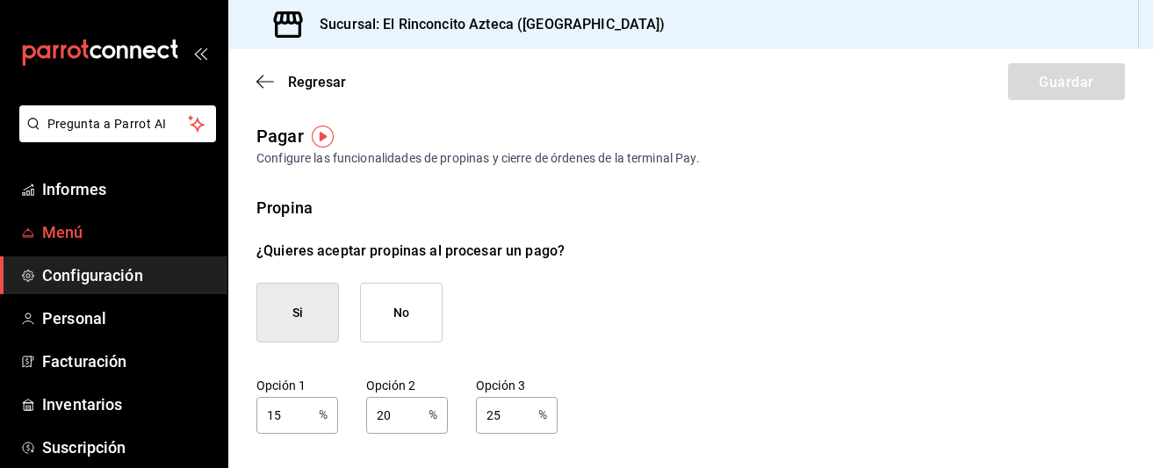
click at [71, 230] on font "Menú" at bounding box center [62, 232] width 41 height 18
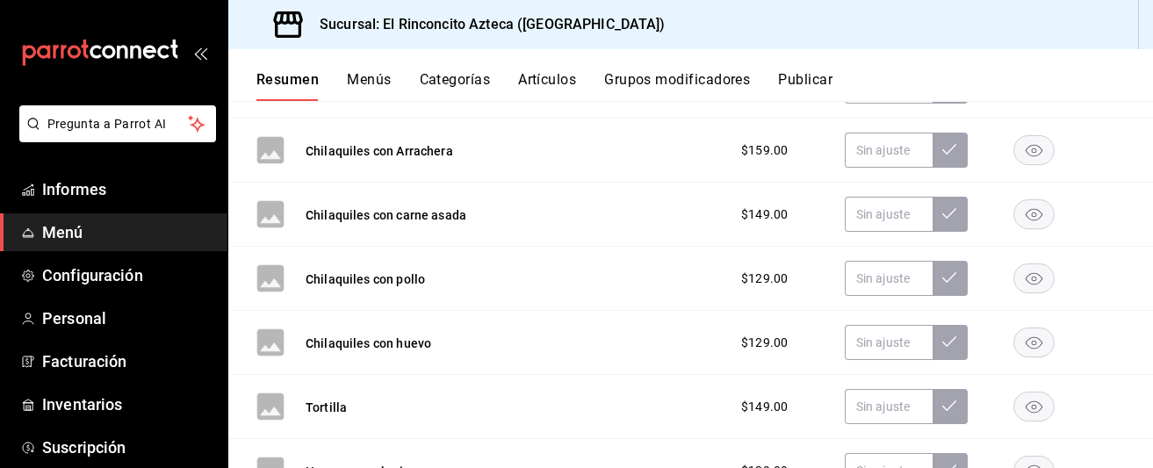
scroll to position [475, 0]
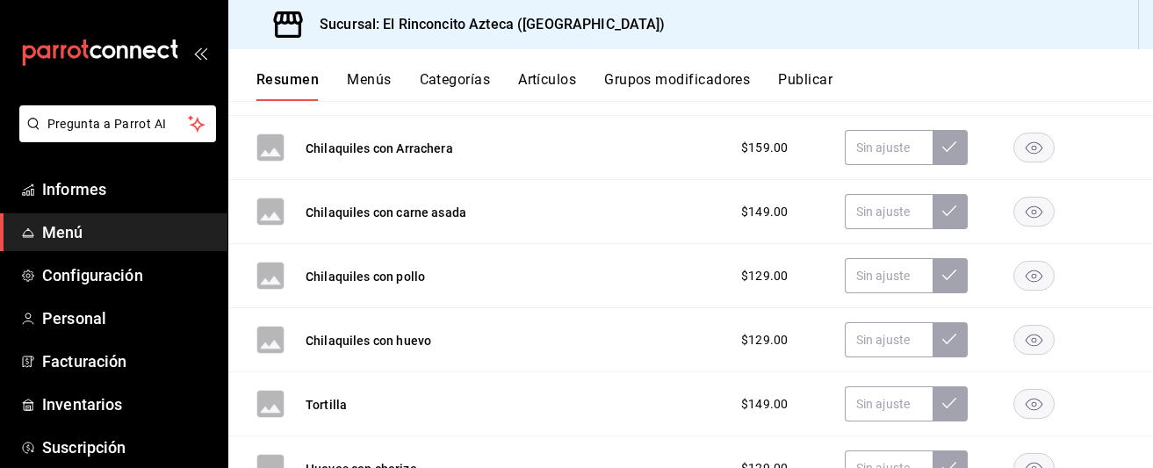
click at [445, 354] on div "Chilaquiles con huevo $129.00" at bounding box center [690, 340] width 925 height 64
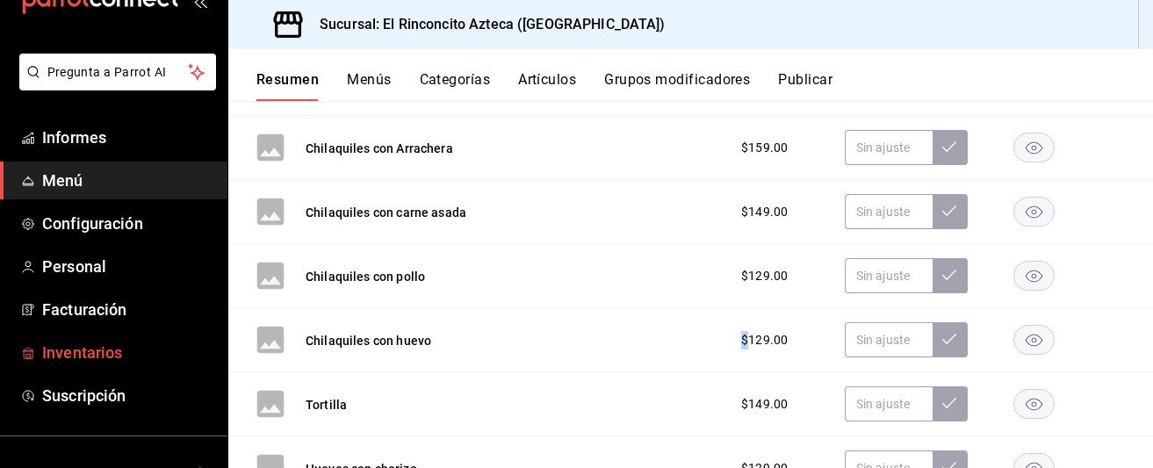
scroll to position [55, 0]
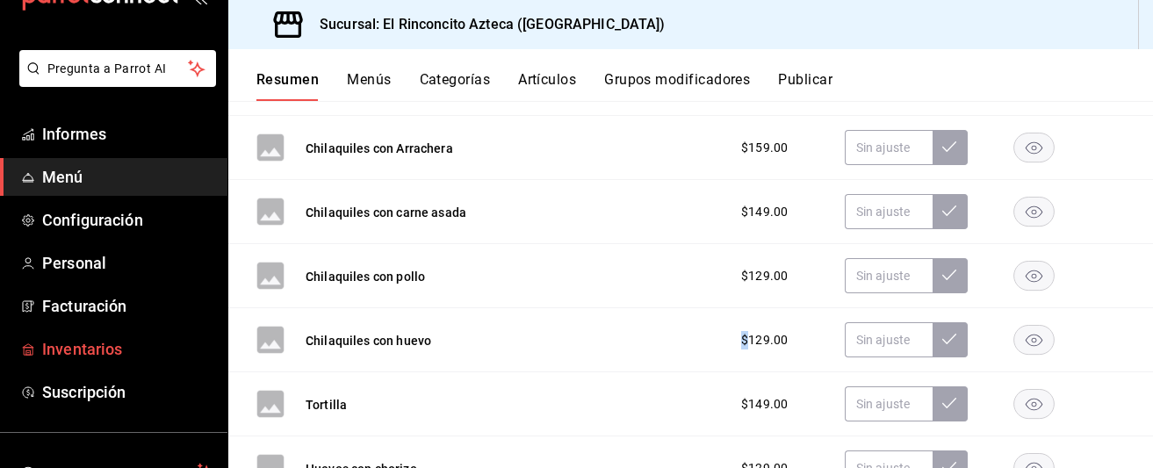
click at [114, 349] on font "Inventarios" at bounding box center [82, 349] width 80 height 18
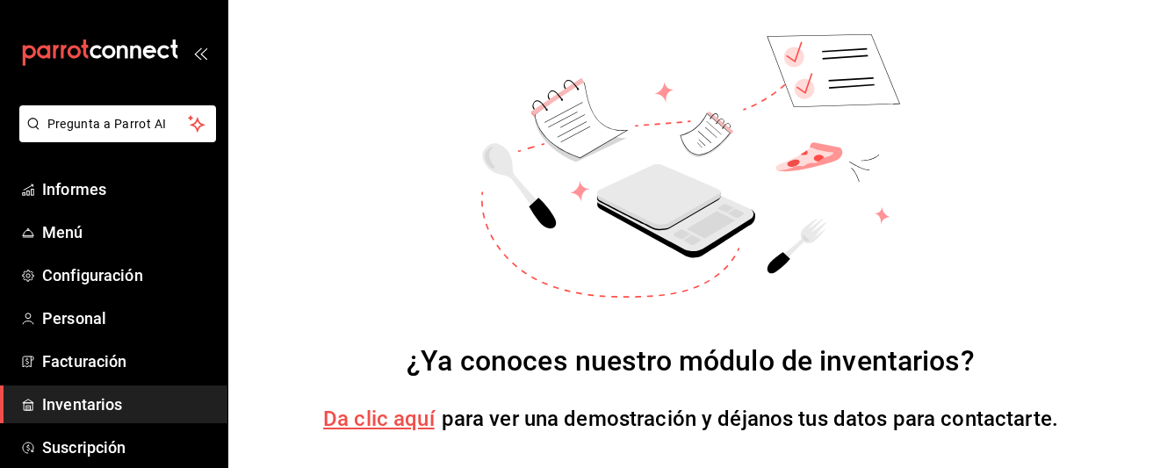
click at [350, 421] on font "Da clic aquí" at bounding box center [379, 419] width 112 height 25
